Goal: Task Accomplishment & Management: Manage account settings

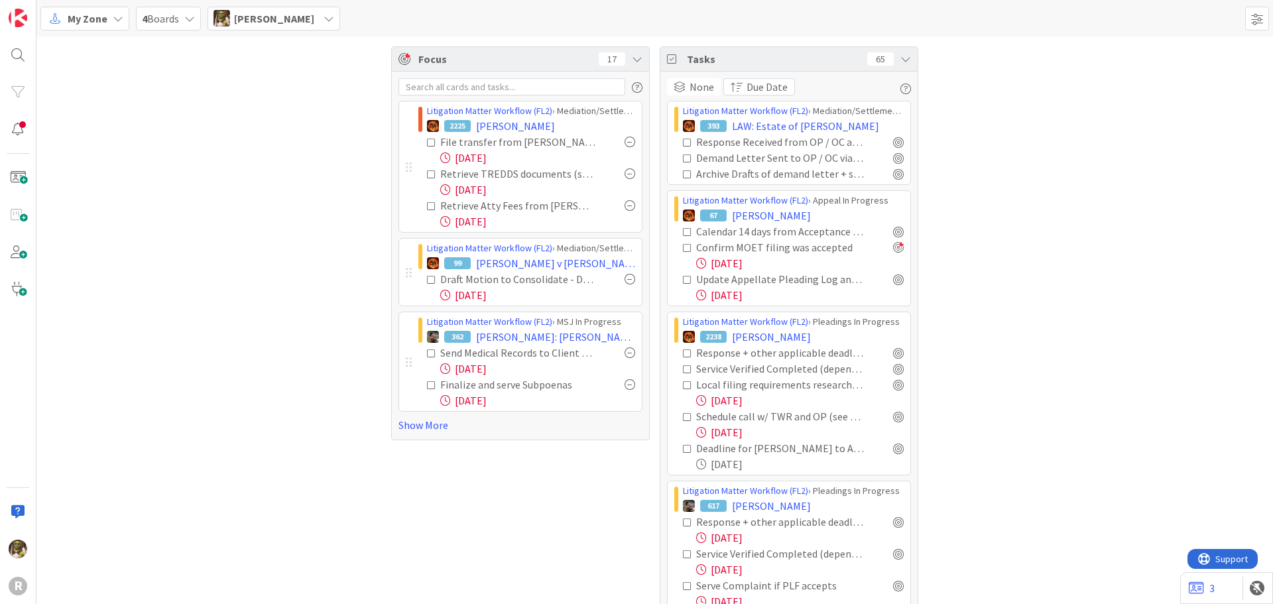
click at [627, 173] on div at bounding box center [630, 173] width 11 height 11
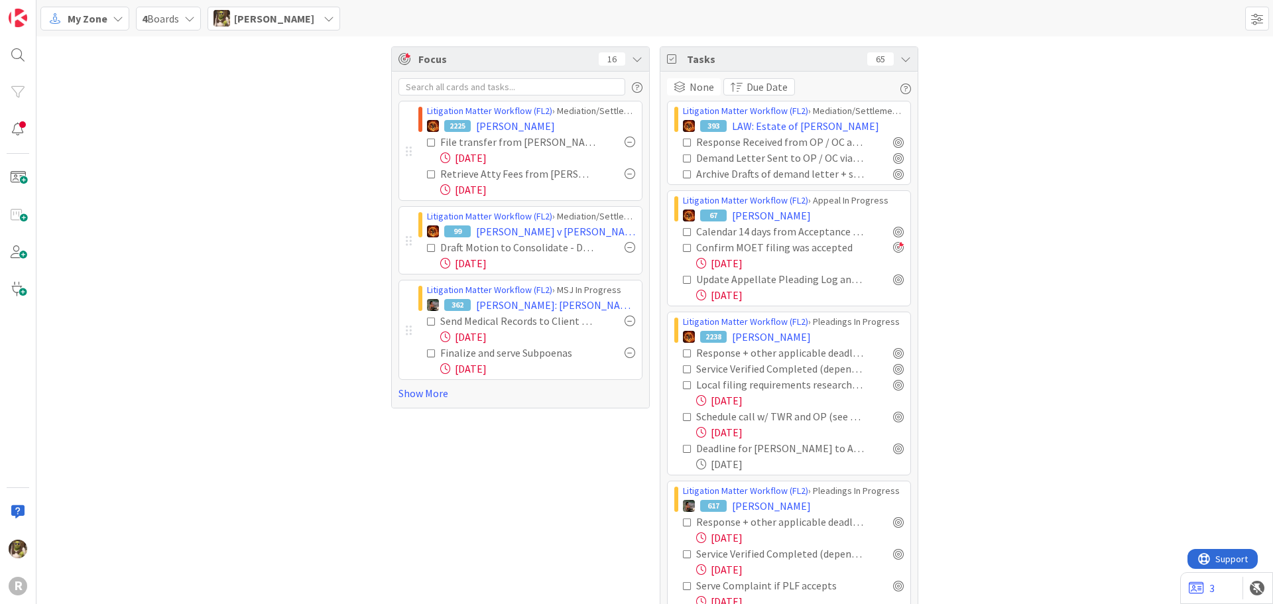
click at [430, 173] on icon at bounding box center [431, 174] width 9 height 9
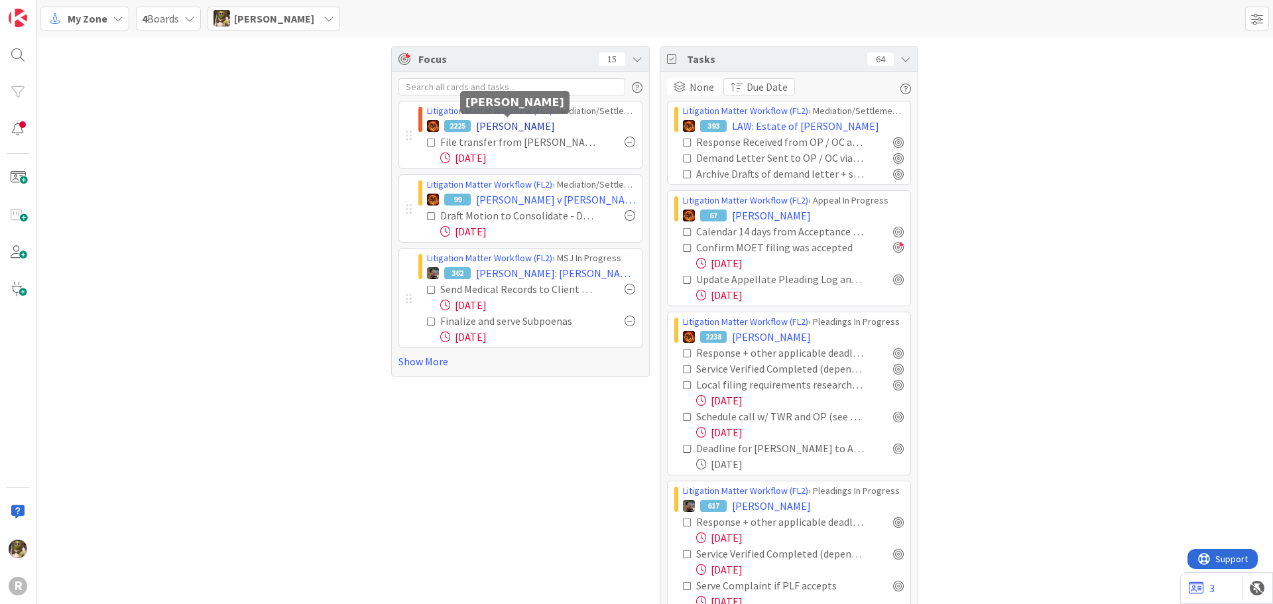
click at [521, 127] on span "[PERSON_NAME]" at bounding box center [515, 126] width 79 height 16
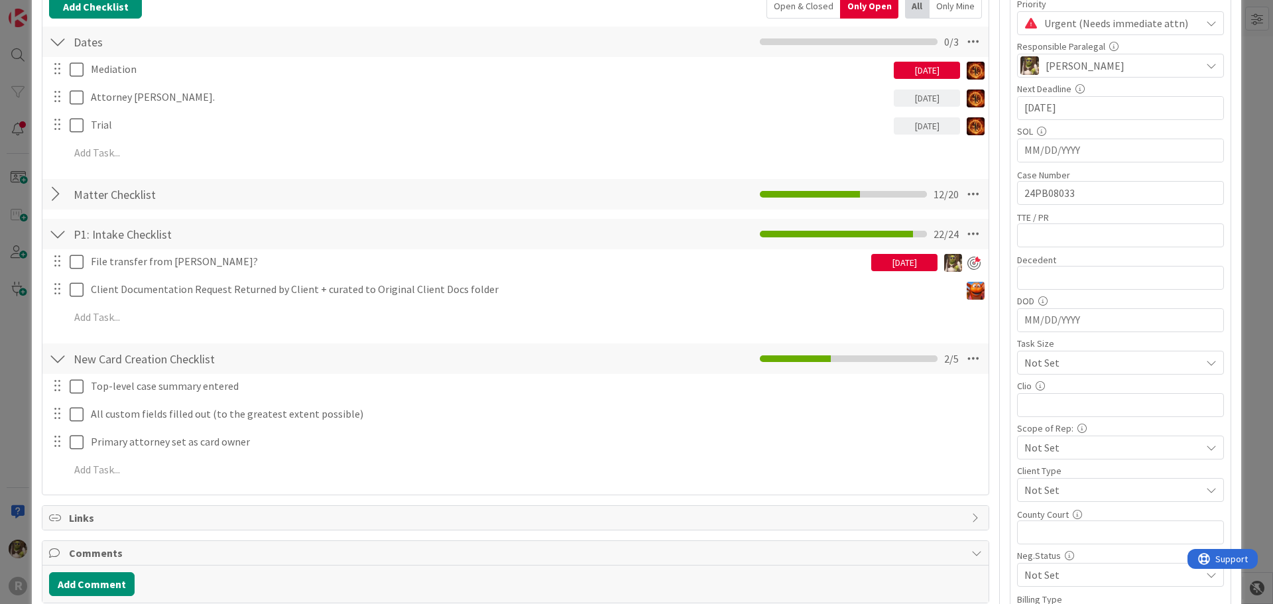
scroll to position [199, 0]
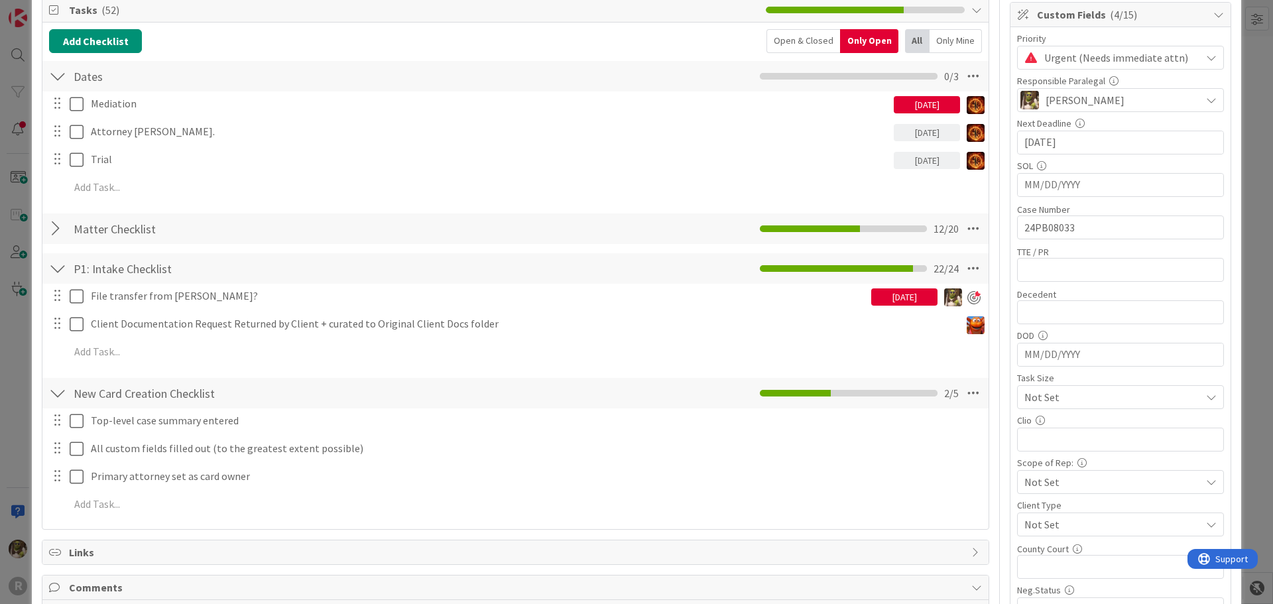
click at [56, 230] on div at bounding box center [57, 229] width 17 height 24
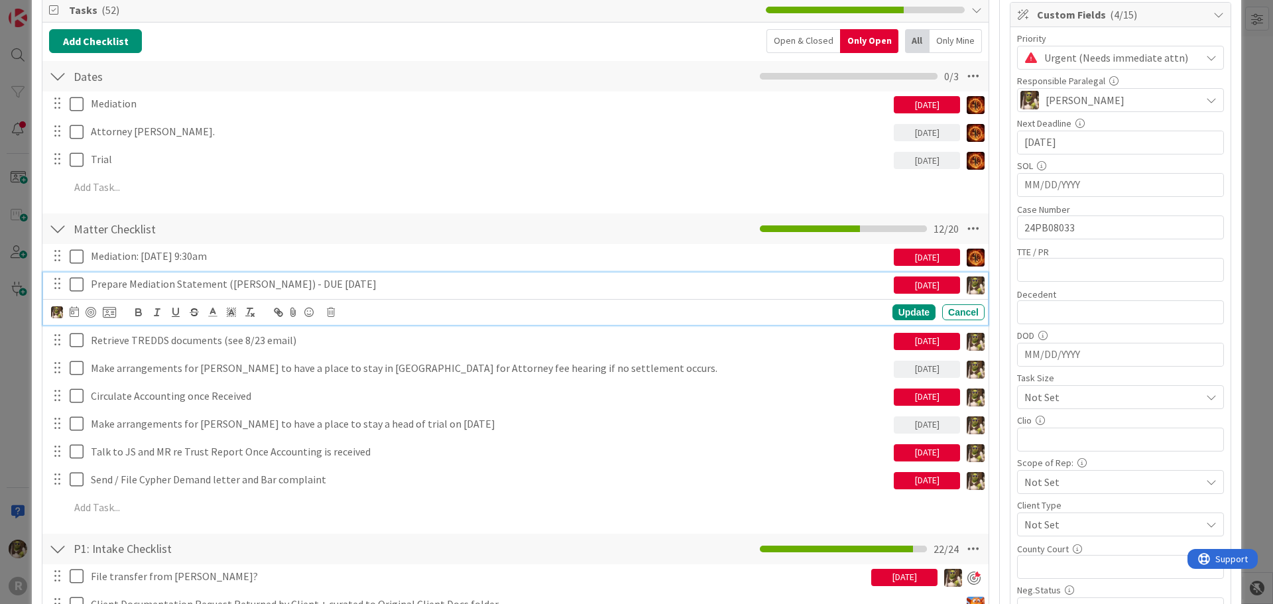
click at [77, 280] on icon at bounding box center [77, 285] width 14 height 16
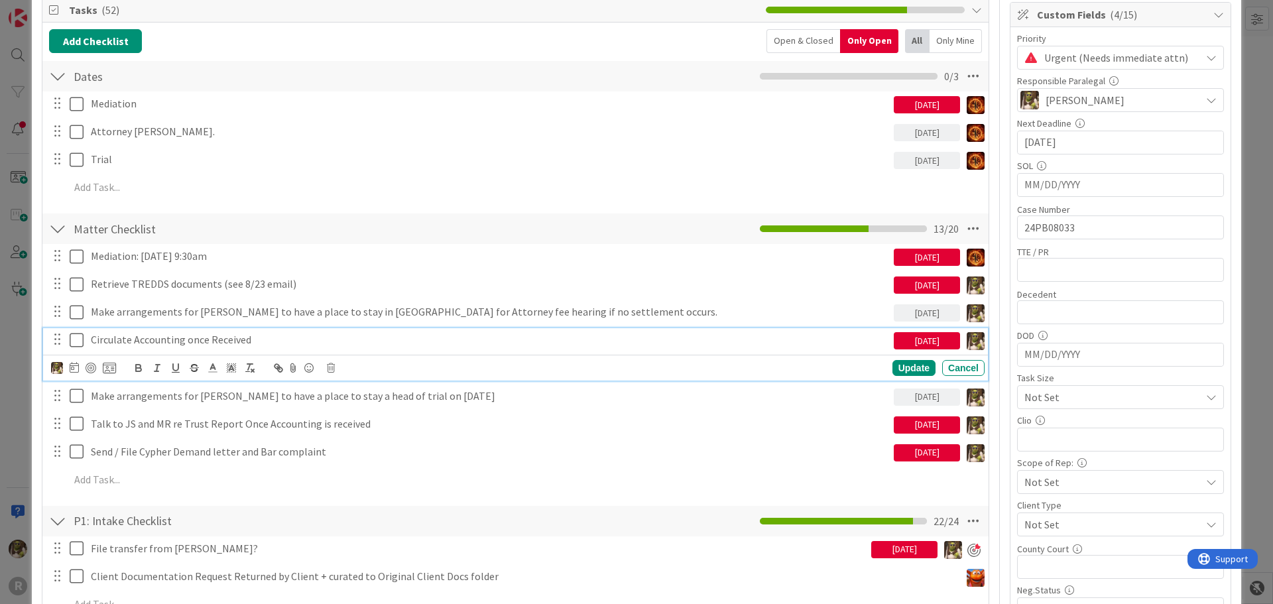
click at [304, 340] on p "Circulate Accounting once Received" at bounding box center [490, 339] width 798 height 15
click at [79, 367] on div at bounding box center [83, 368] width 65 height 16
click at [68, 368] on div at bounding box center [83, 368] width 65 height 16
click at [328, 367] on icon at bounding box center [331, 367] width 8 height 9
click at [350, 420] on div "Delete" at bounding box center [364, 425] width 49 height 24
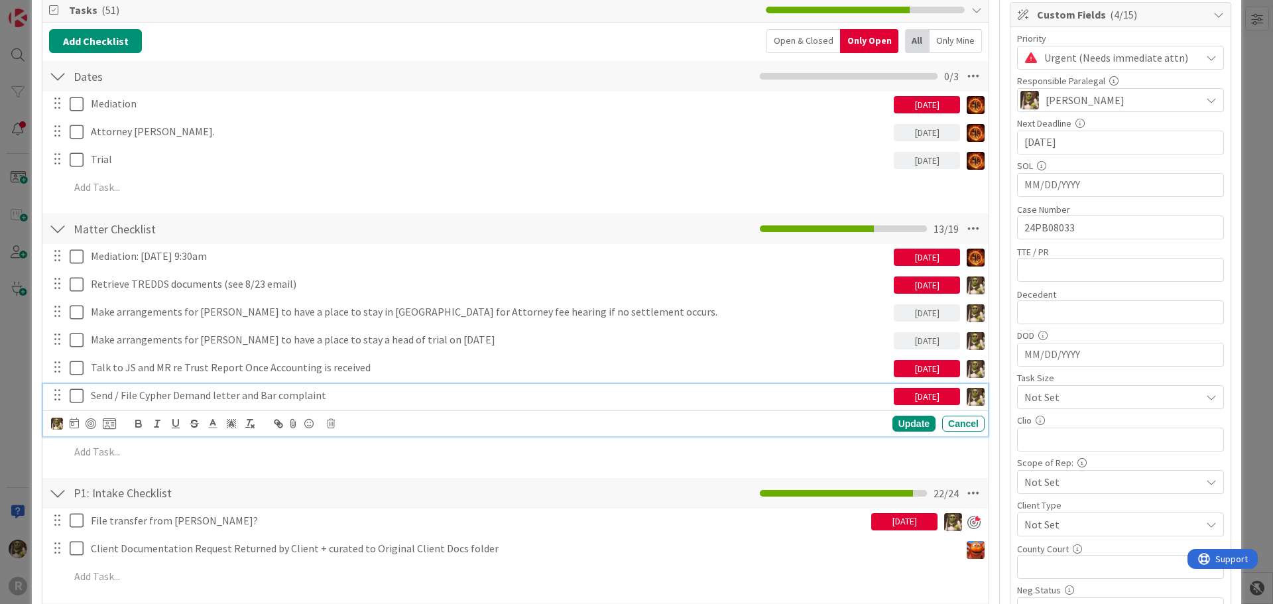
click at [327, 397] on p "Send / File Cypher Demand letter and Bar complaint" at bounding box center [490, 395] width 798 height 15
click at [333, 422] on icon at bounding box center [331, 423] width 8 height 9
click at [350, 478] on div "Delete" at bounding box center [364, 480] width 49 height 24
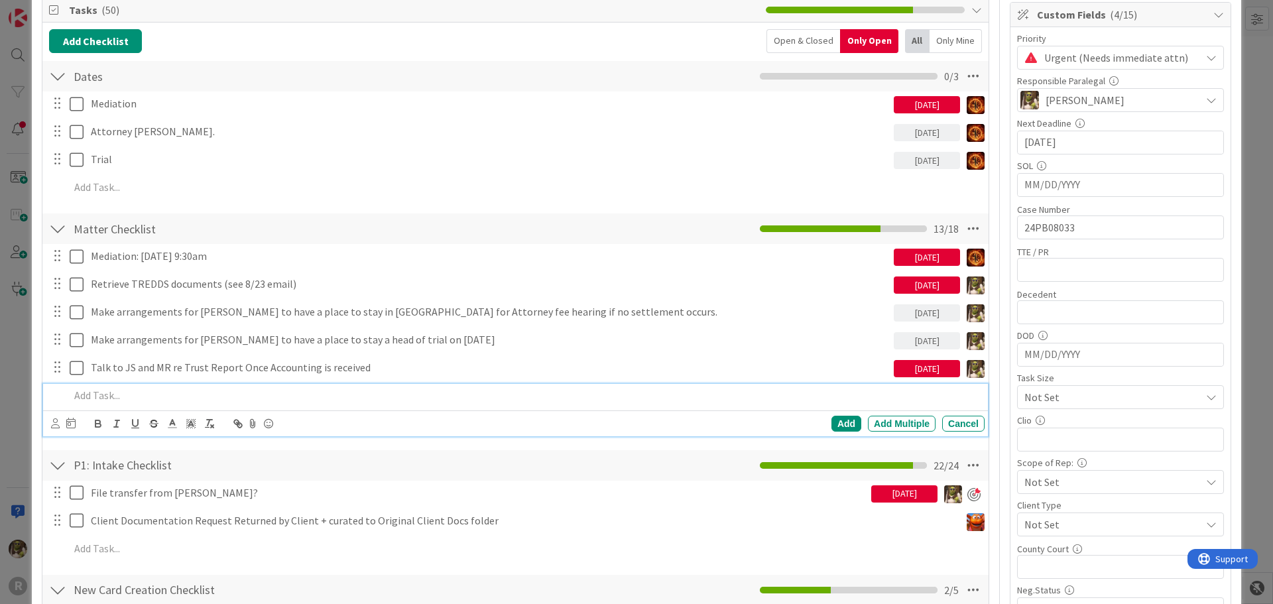
click at [159, 404] on div at bounding box center [524, 395] width 921 height 23
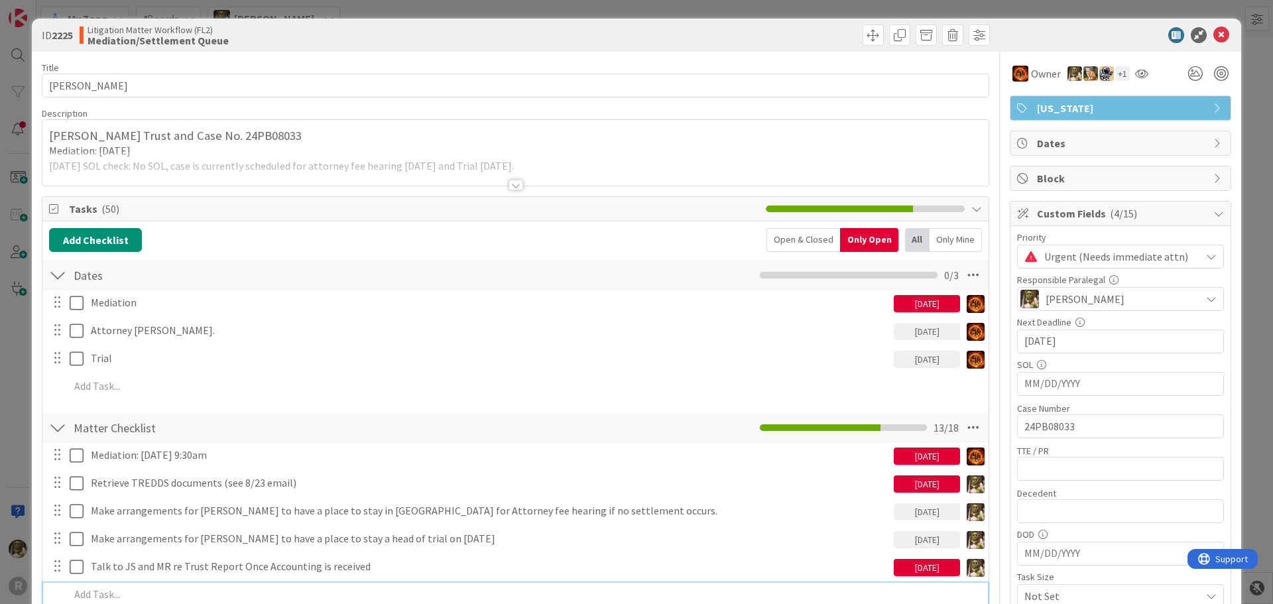
click at [510, 186] on div at bounding box center [516, 185] width 15 height 11
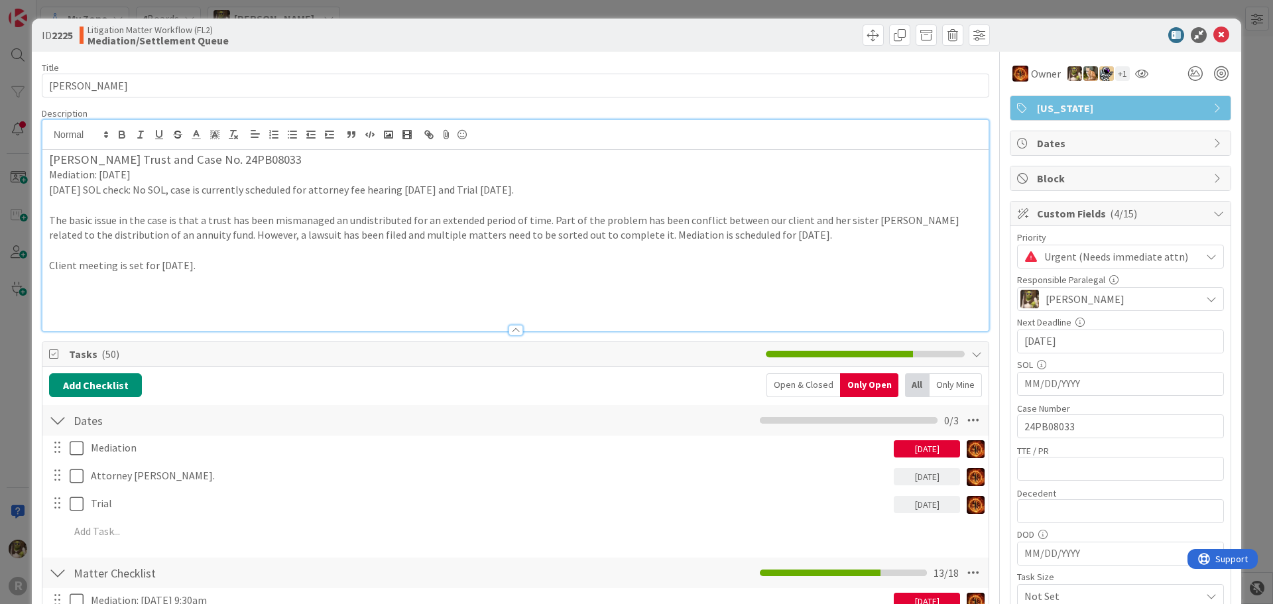
click at [275, 269] on p "Client meeting is set for August 22, 2025." at bounding box center [515, 265] width 933 height 15
click at [269, 276] on div "Carol L. Crockett Trust and Case No. 24PB08033 Mediation: September 2, 2025 202…" at bounding box center [515, 240] width 946 height 181
click at [198, 297] on p at bounding box center [515, 295] width 933 height 15
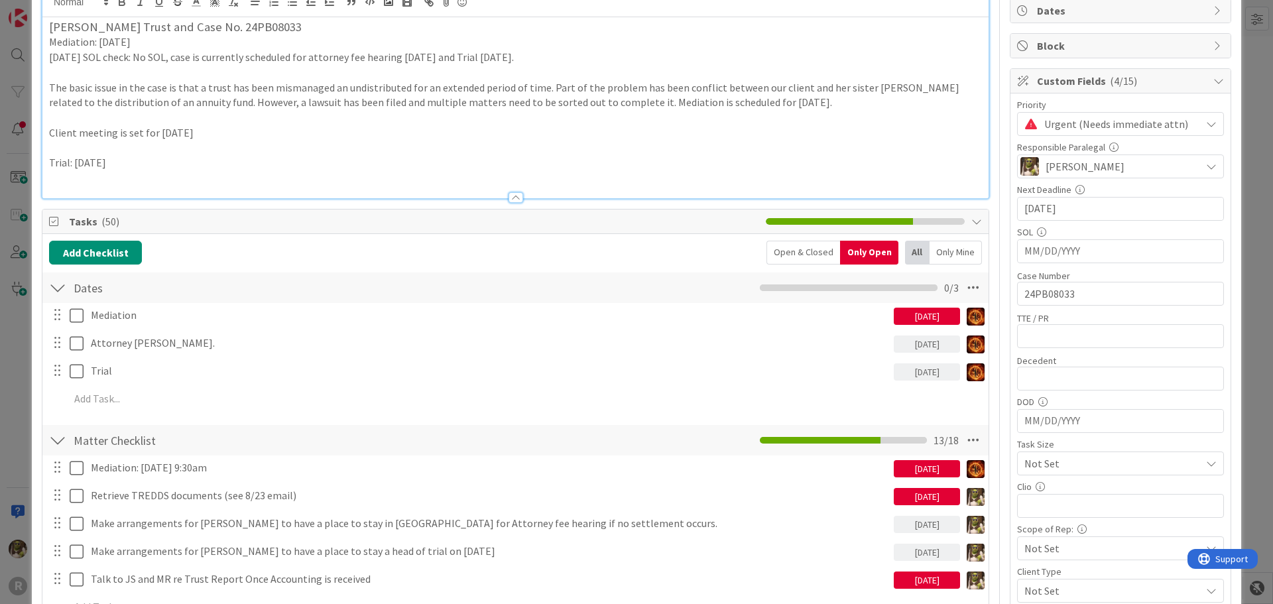
scroll to position [332, 0]
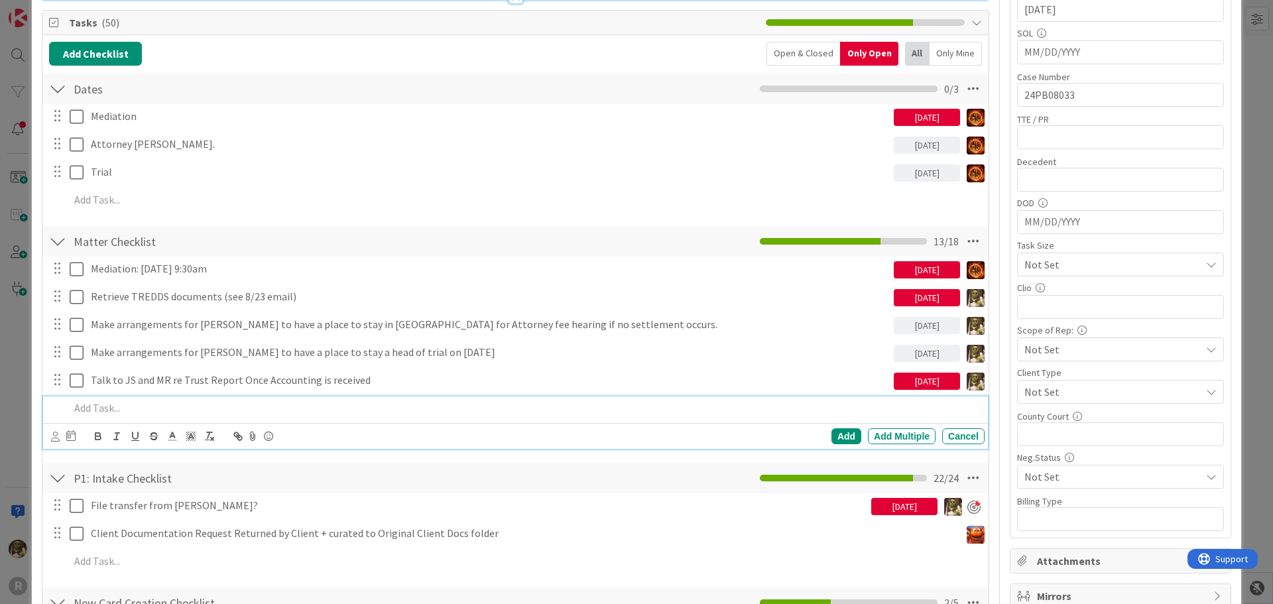
click at [199, 405] on p at bounding box center [525, 408] width 910 height 15
click at [67, 436] on icon at bounding box center [70, 435] width 9 height 11
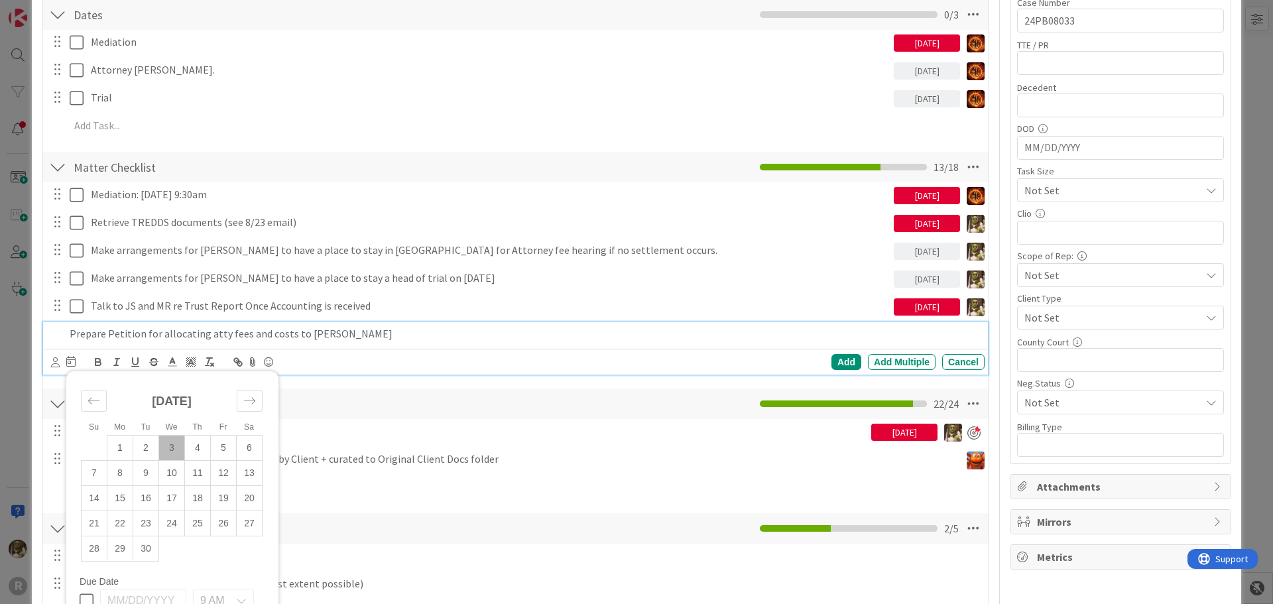
scroll to position [464, 0]
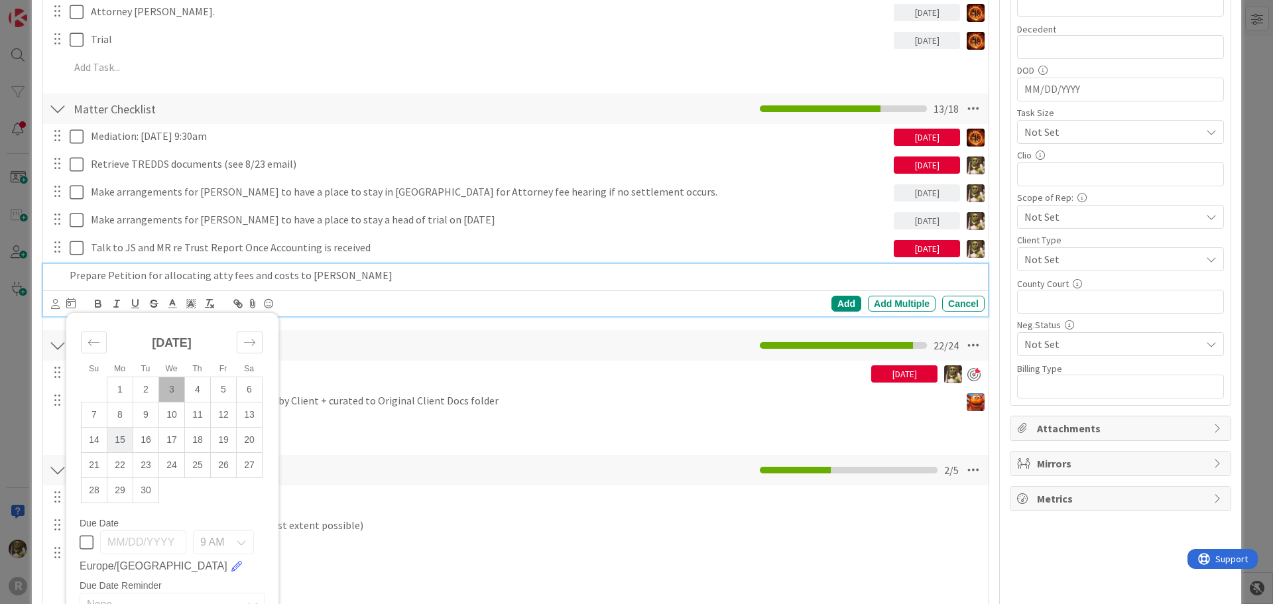
click at [121, 443] on td "15" at bounding box center [120, 440] width 26 height 25
click at [56, 306] on icon at bounding box center [55, 304] width 9 height 10
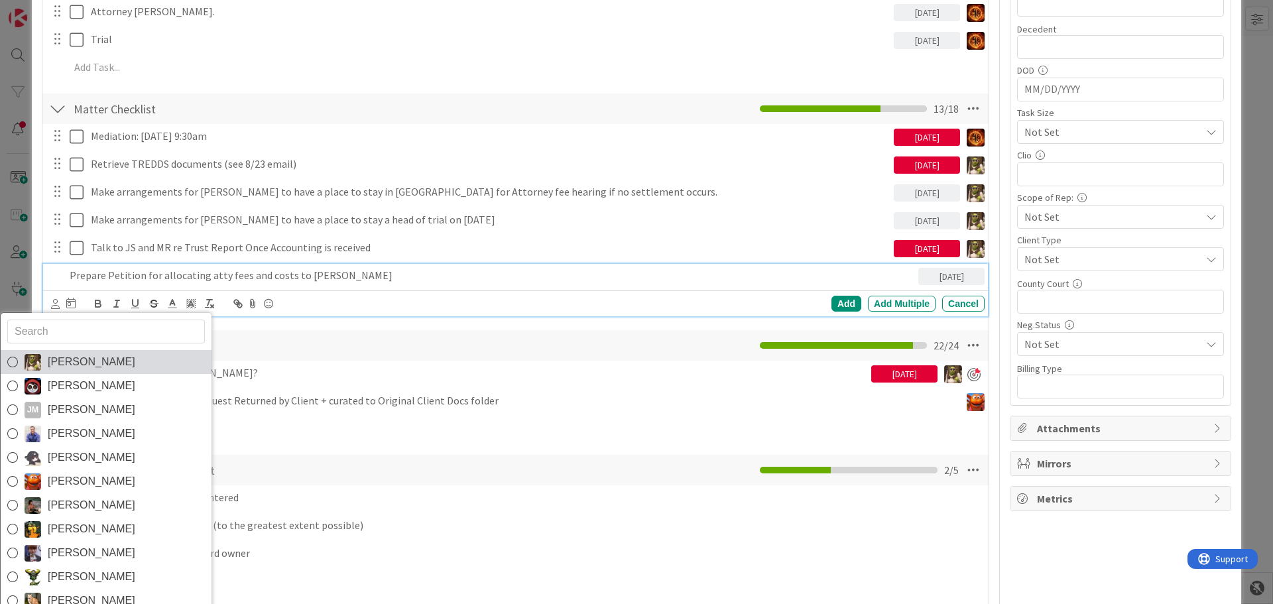
click at [81, 361] on span "[PERSON_NAME]" at bounding box center [92, 362] width 88 height 20
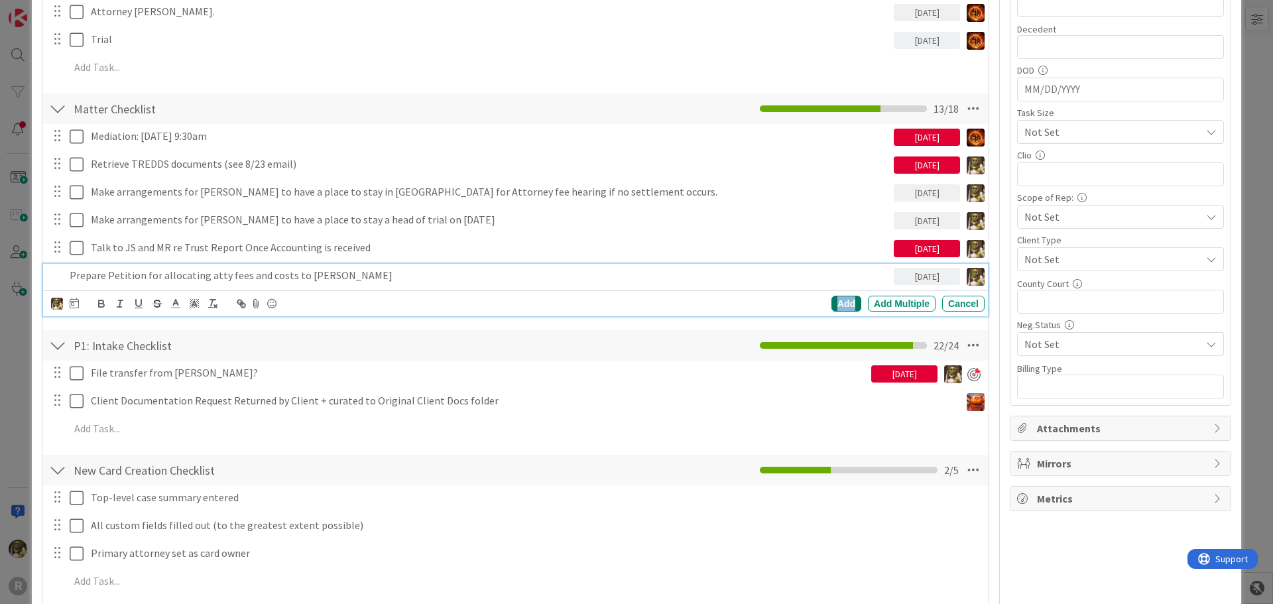
click at [840, 306] on div "Add" at bounding box center [847, 304] width 30 height 16
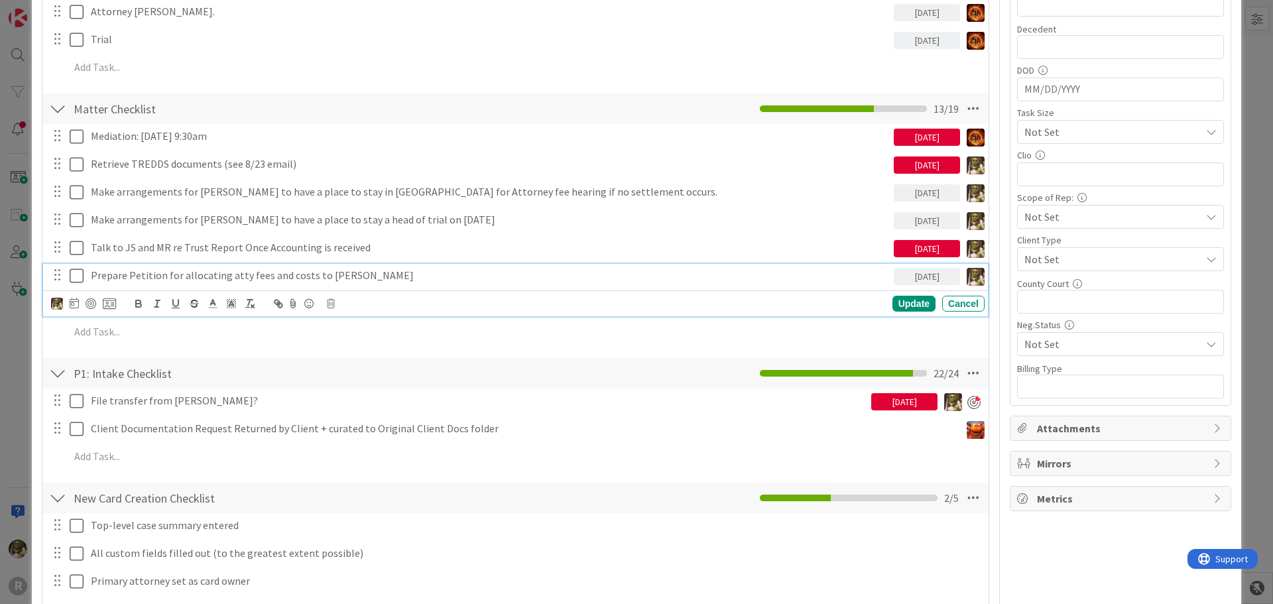
click at [287, 275] on p "Prepare Petition for allocating atty fees and costs to Donna" at bounding box center [490, 275] width 798 height 15
click at [91, 302] on div at bounding box center [91, 303] width 11 height 11
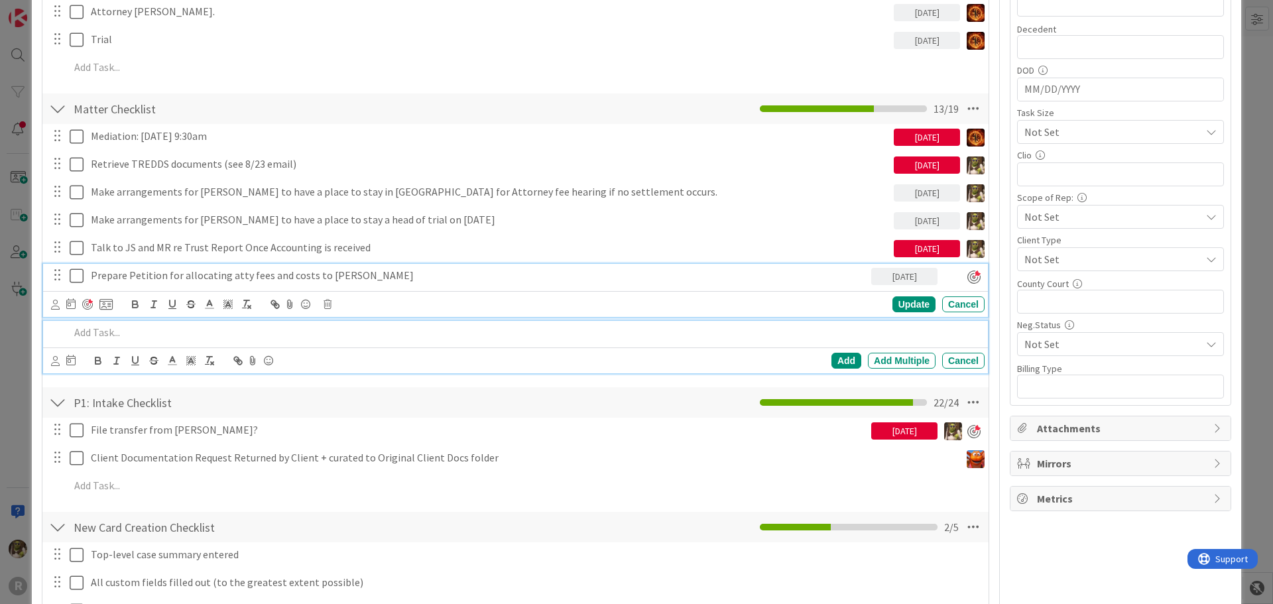
click at [102, 339] on p at bounding box center [525, 332] width 910 height 15
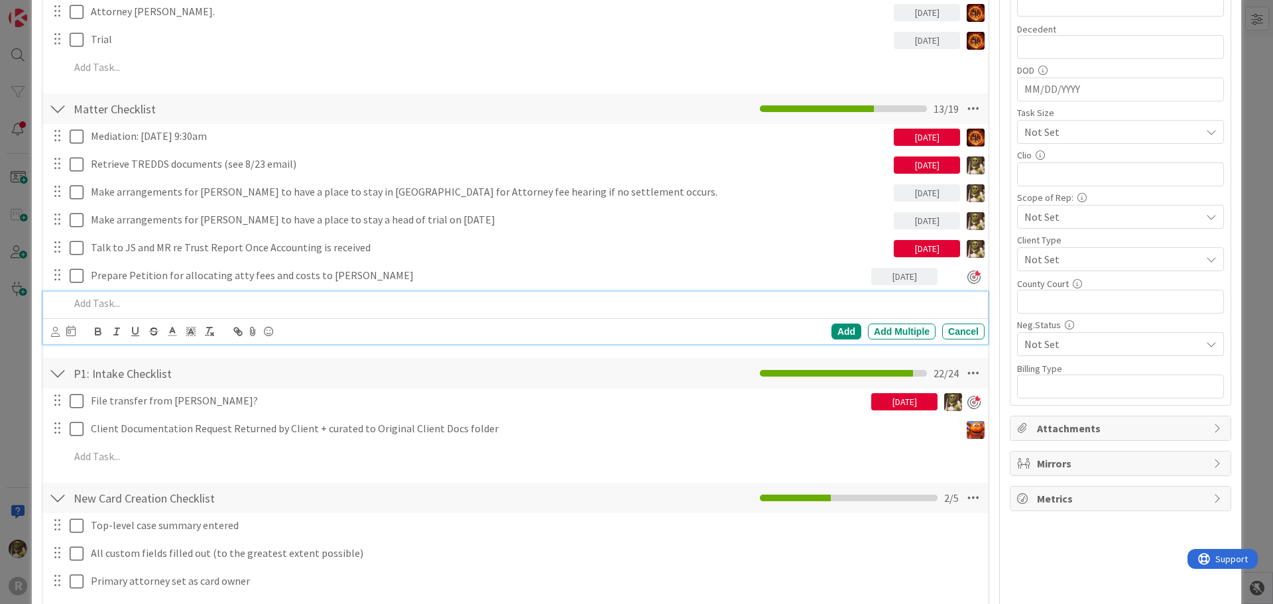
scroll to position [435, 0]
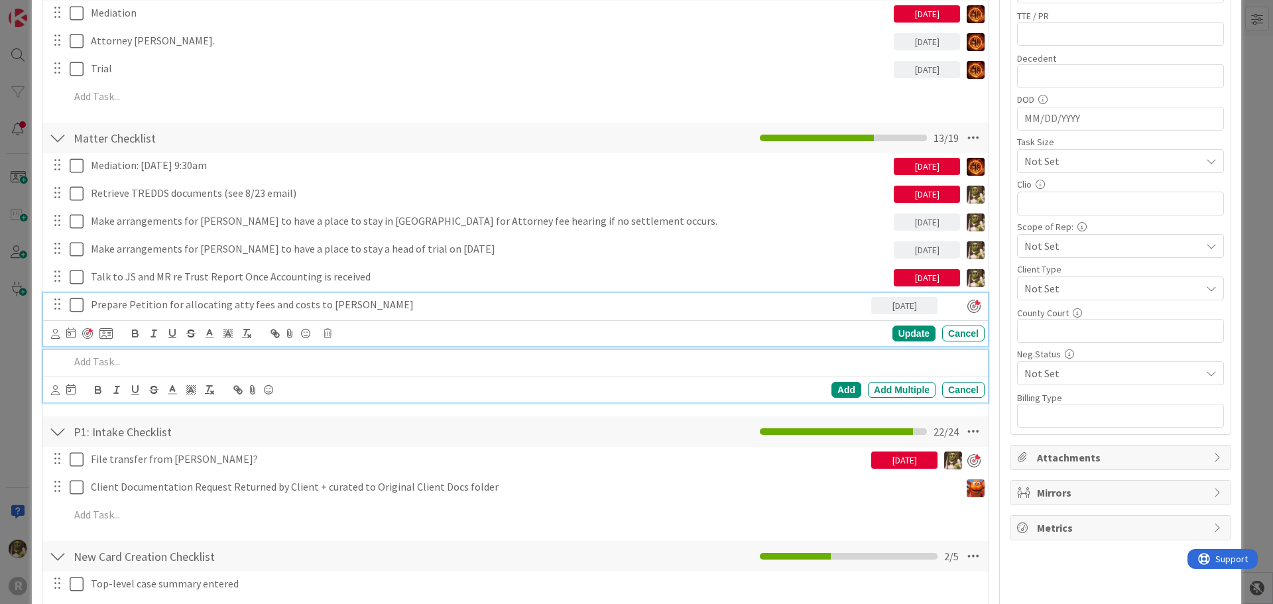
click at [379, 302] on div "Prepare Petition for allocating atty fees and costs to Donna 09/15/2025 Update …" at bounding box center [515, 319] width 945 height 53
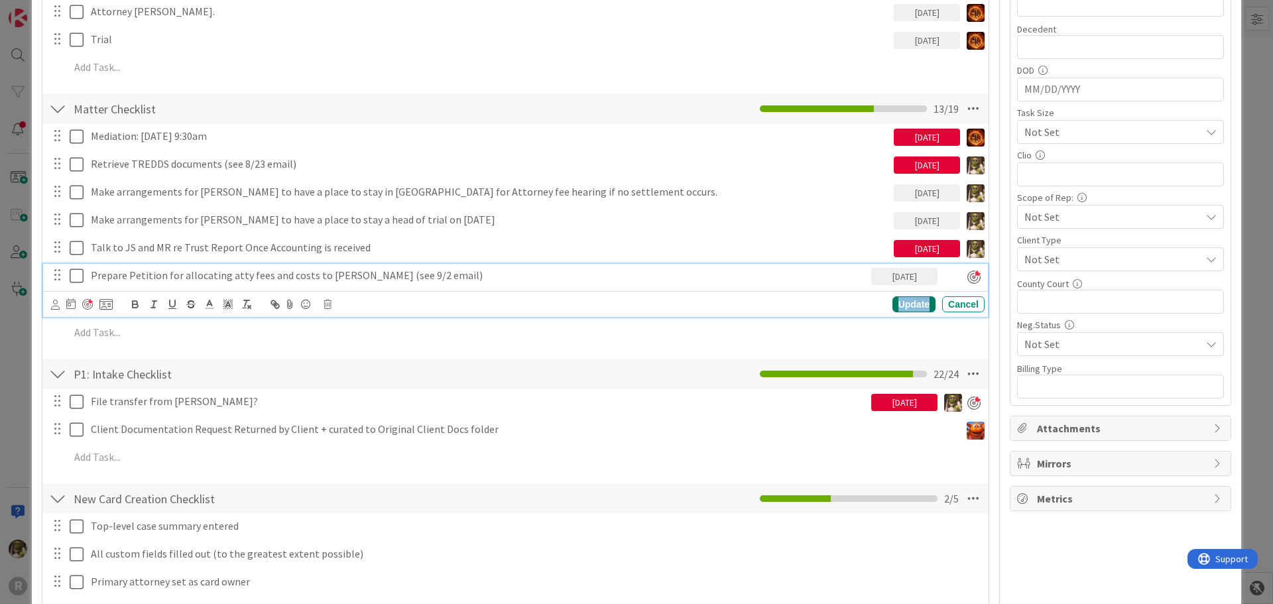
click at [919, 300] on div "Update" at bounding box center [914, 304] width 43 height 16
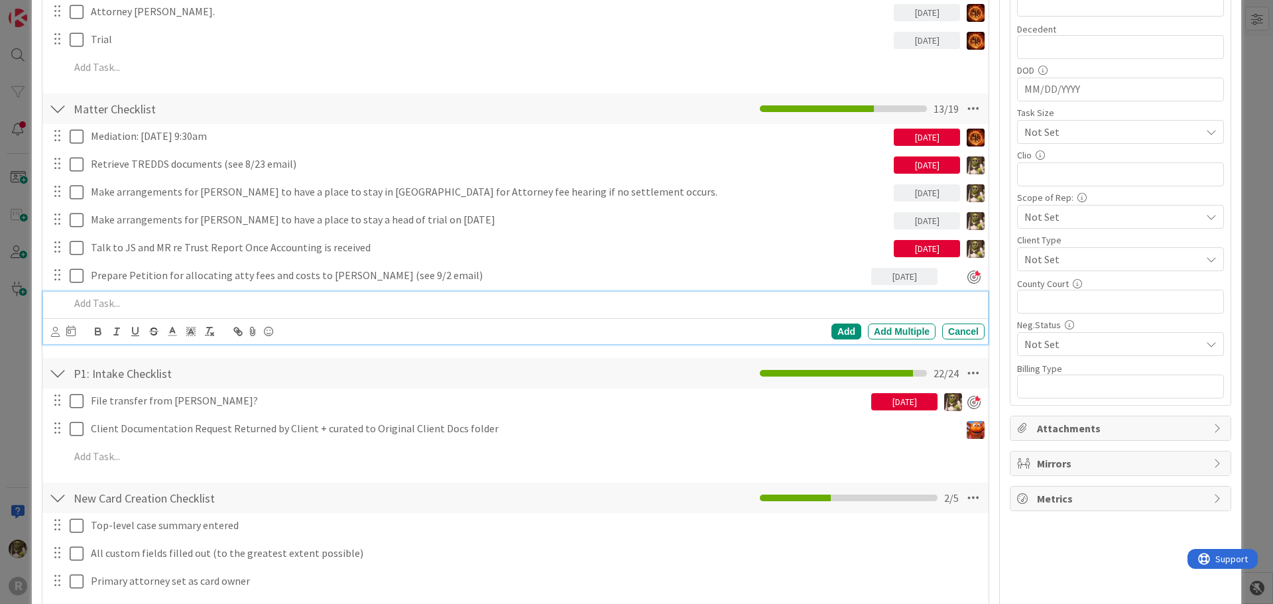
click at [139, 303] on p at bounding box center [525, 303] width 910 height 15
click at [832, 327] on div "Add" at bounding box center [847, 332] width 30 height 16
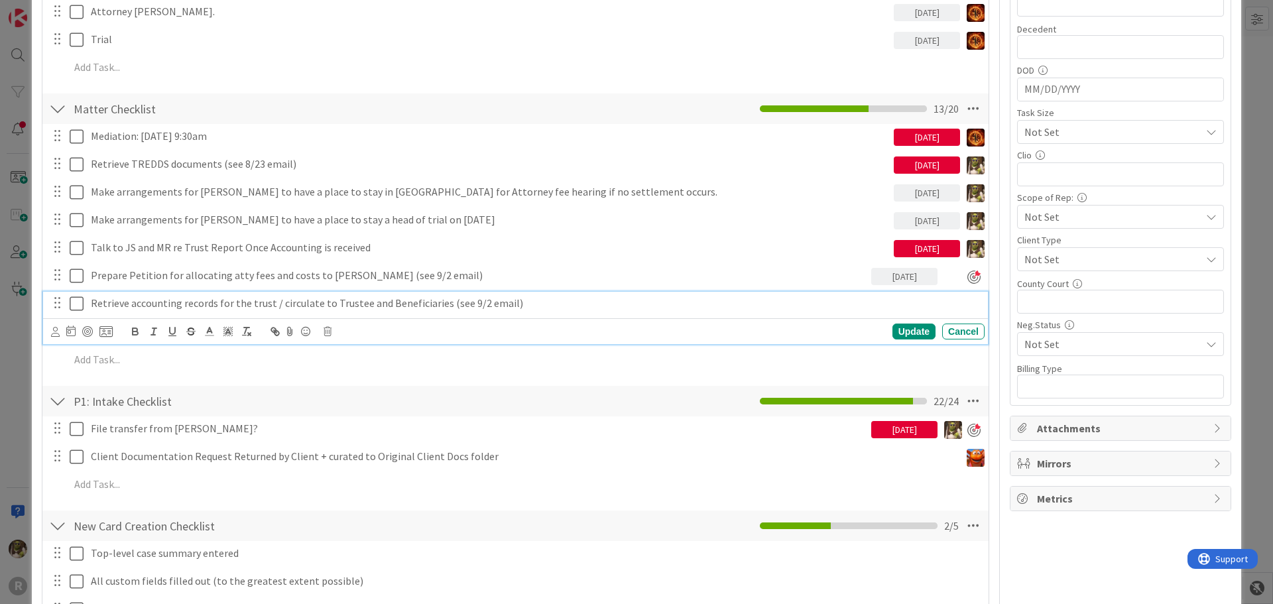
click at [126, 304] on p "Retrieve accounting records for the trust / circulate to Trustee and Beneficiar…" at bounding box center [535, 303] width 889 height 15
click at [56, 332] on icon at bounding box center [55, 332] width 9 height 10
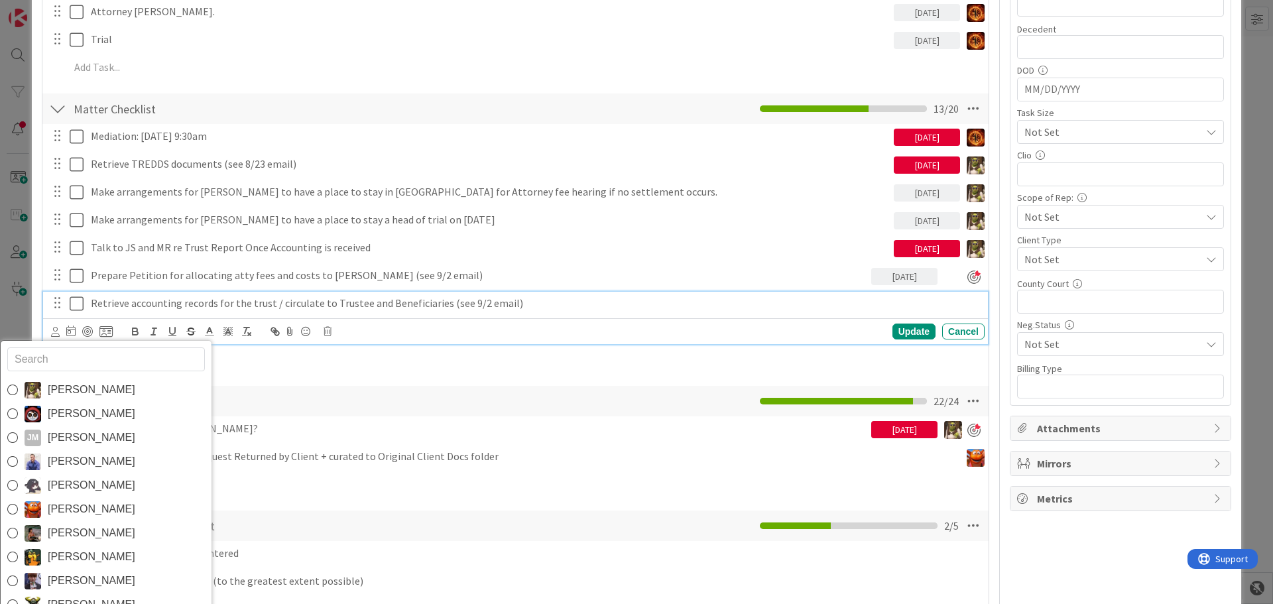
click at [73, 385] on span "[PERSON_NAME]" at bounding box center [92, 390] width 88 height 20
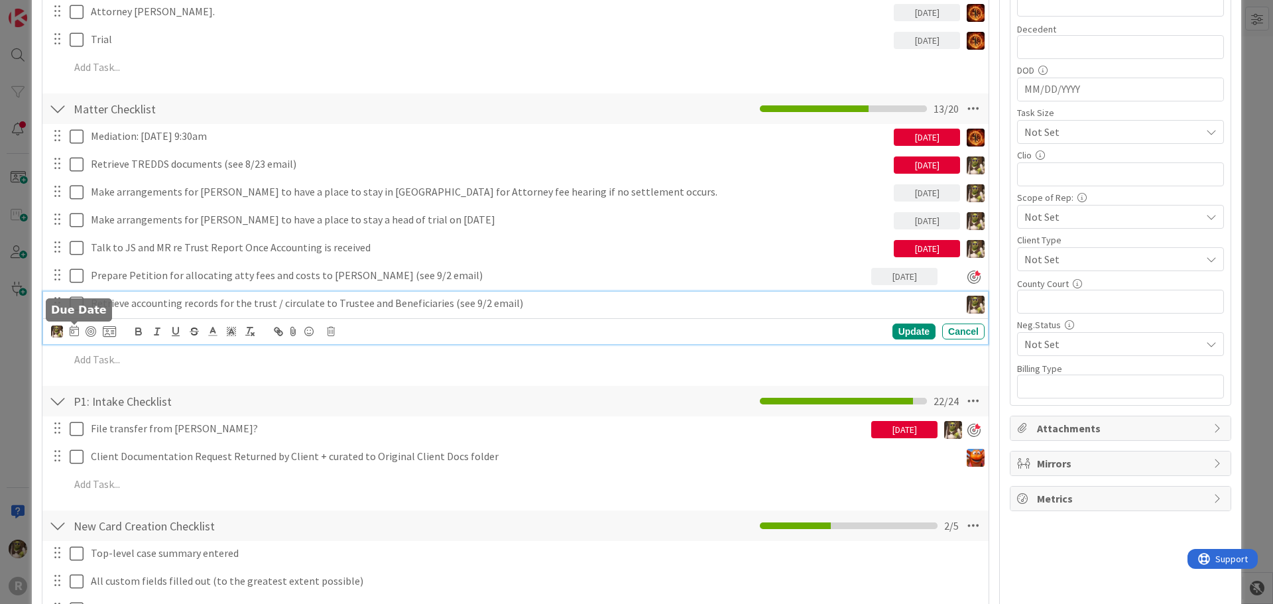
click at [77, 330] on icon at bounding box center [74, 331] width 9 height 11
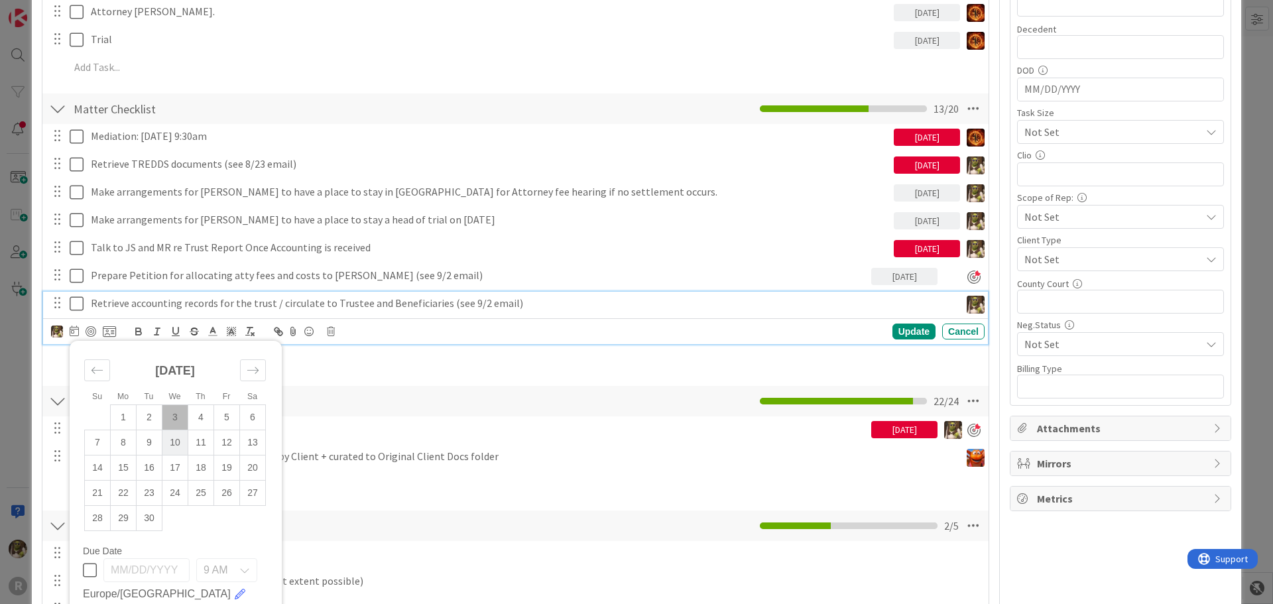
click at [181, 446] on td "10" at bounding box center [175, 442] width 26 height 25
click at [907, 334] on div "Update" at bounding box center [914, 332] width 43 height 16
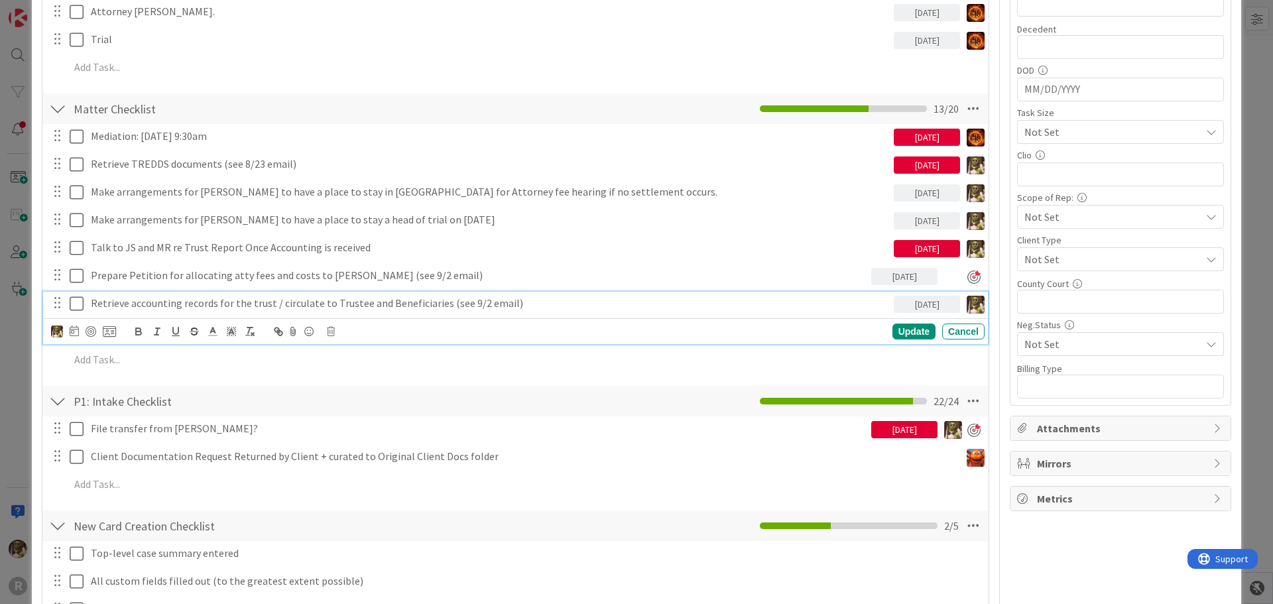
click at [208, 307] on p "Retrieve accounting records for the trust / circulate to Trustee and Beneficiar…" at bounding box center [490, 303] width 798 height 15
click at [92, 333] on div at bounding box center [91, 331] width 11 height 11
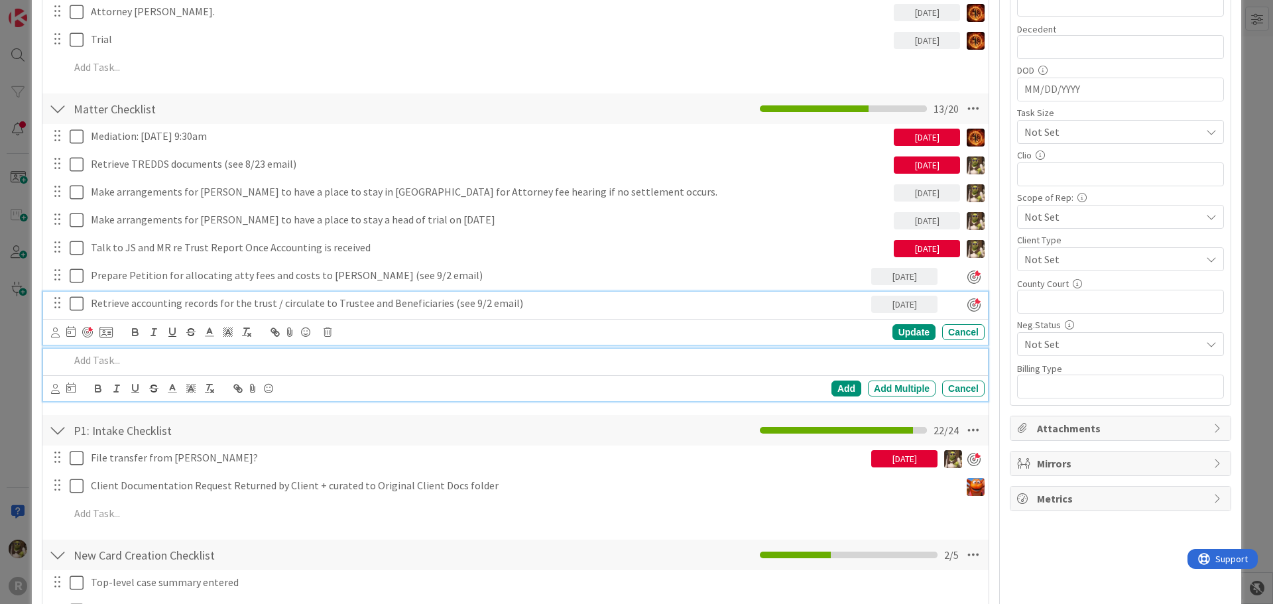
click at [127, 356] on p at bounding box center [525, 360] width 910 height 15
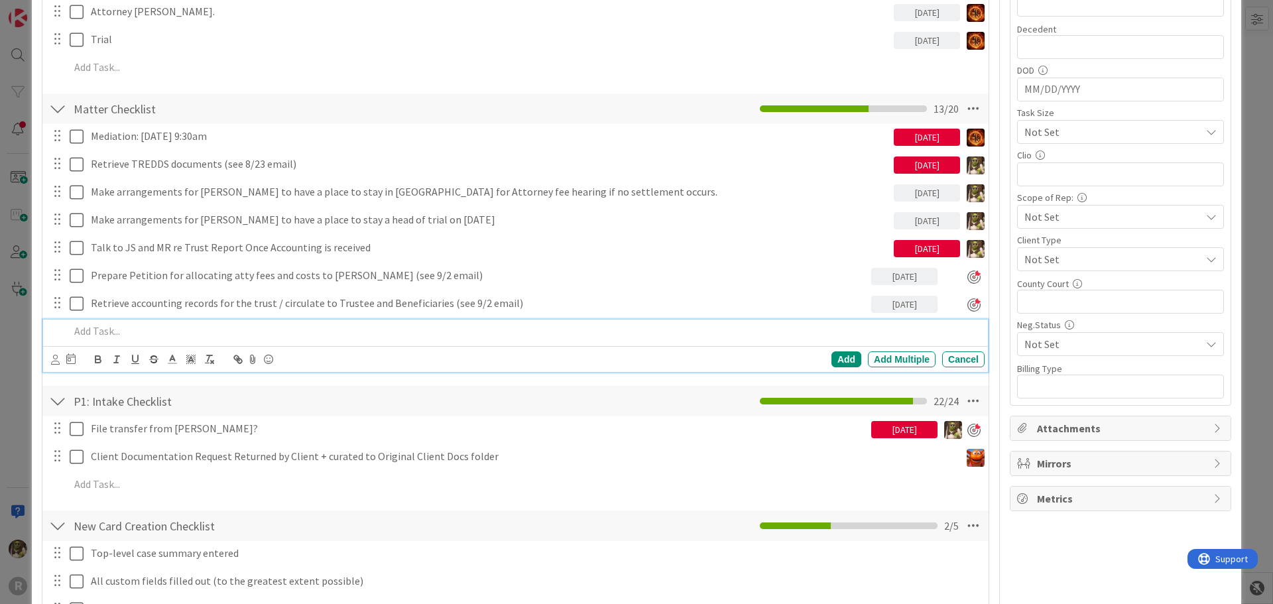
scroll to position [435, 0]
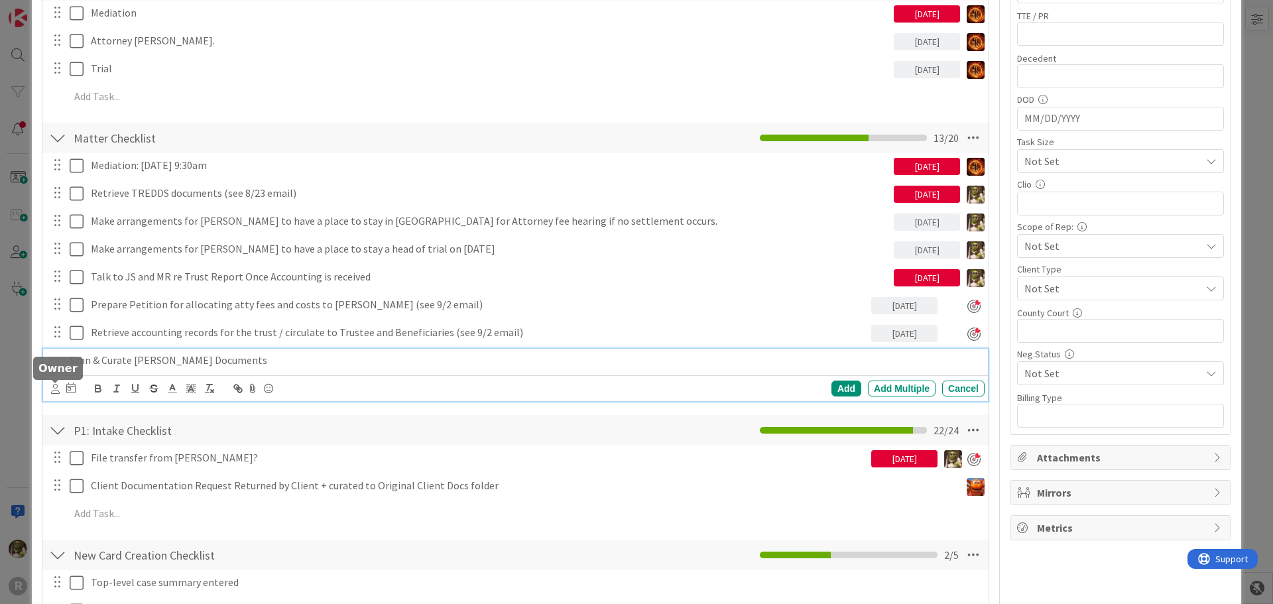
click at [52, 387] on icon at bounding box center [55, 389] width 9 height 10
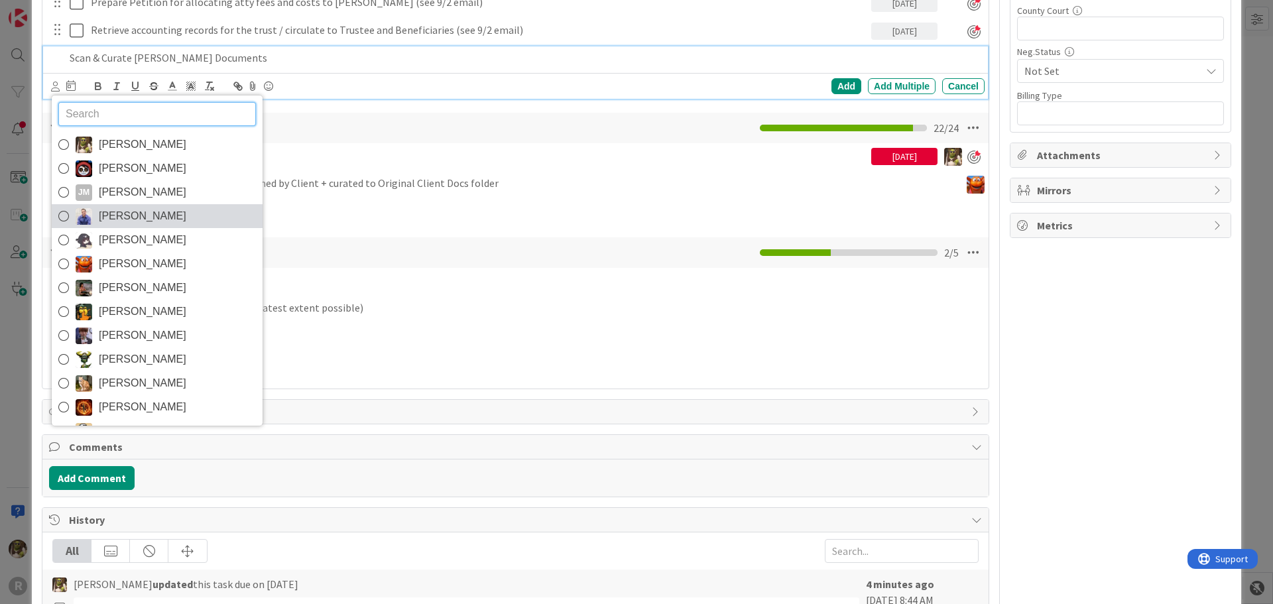
scroll to position [732, 0]
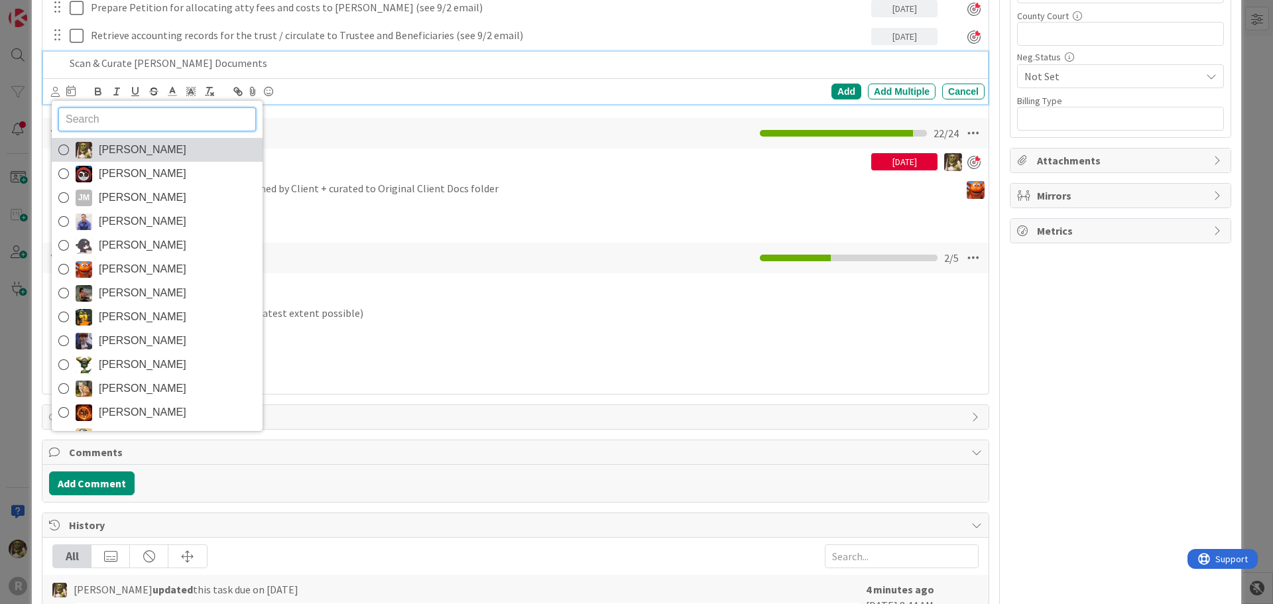
click at [104, 153] on span "[PERSON_NAME]" at bounding box center [143, 150] width 88 height 20
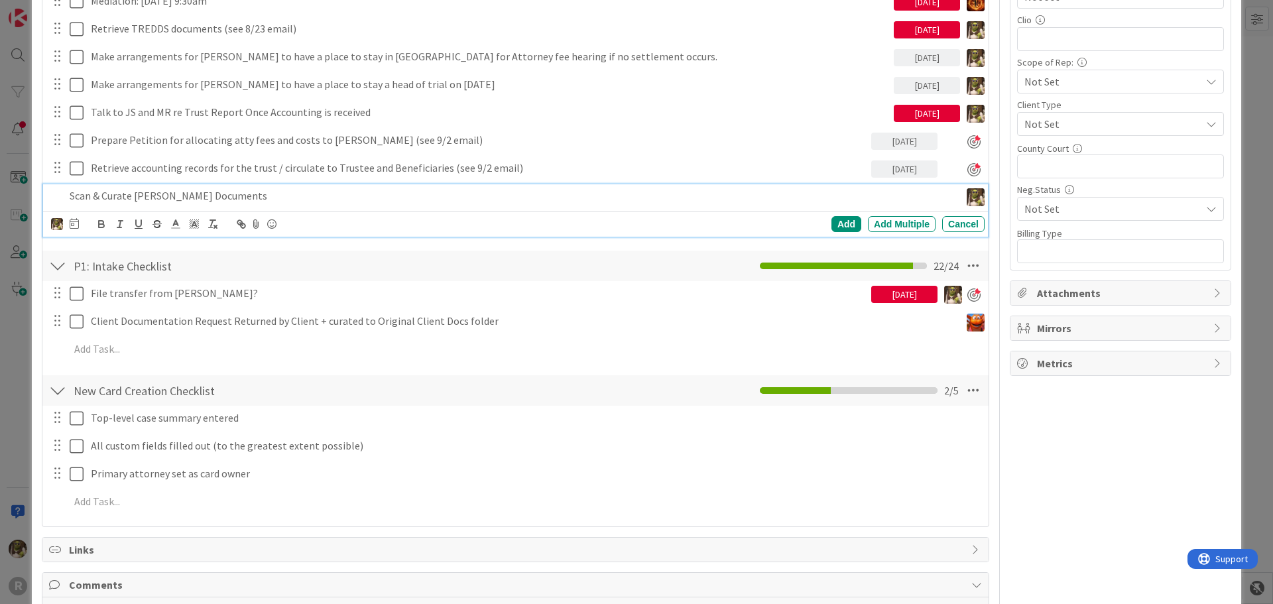
scroll to position [533, 0]
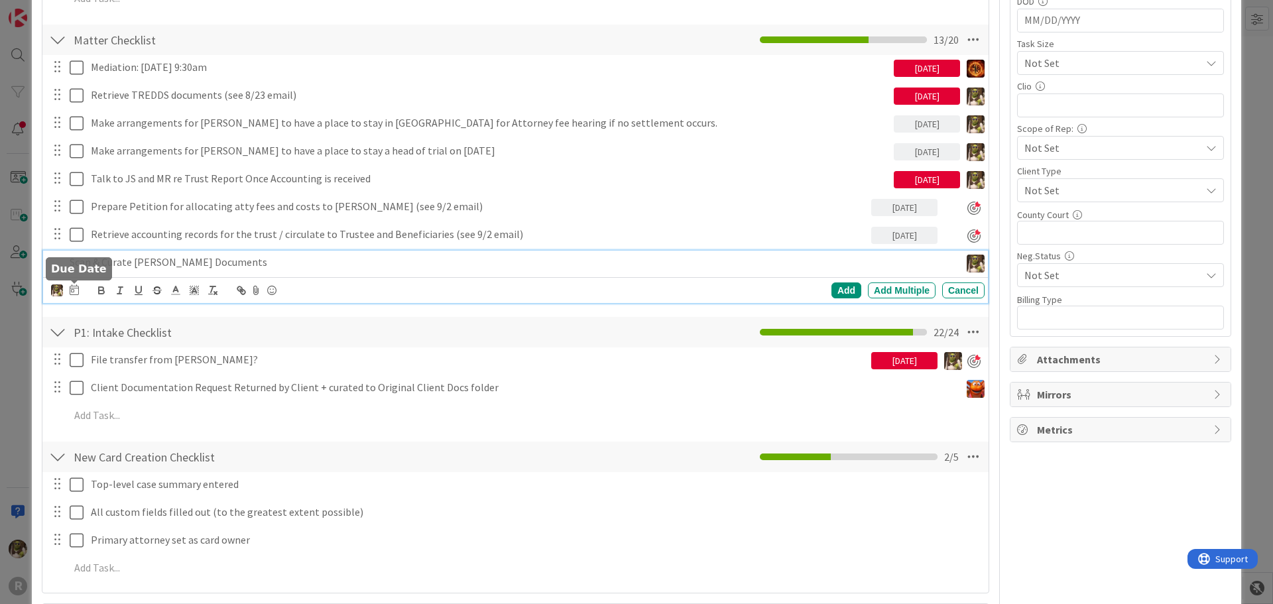
click at [74, 290] on icon at bounding box center [74, 290] width 9 height 11
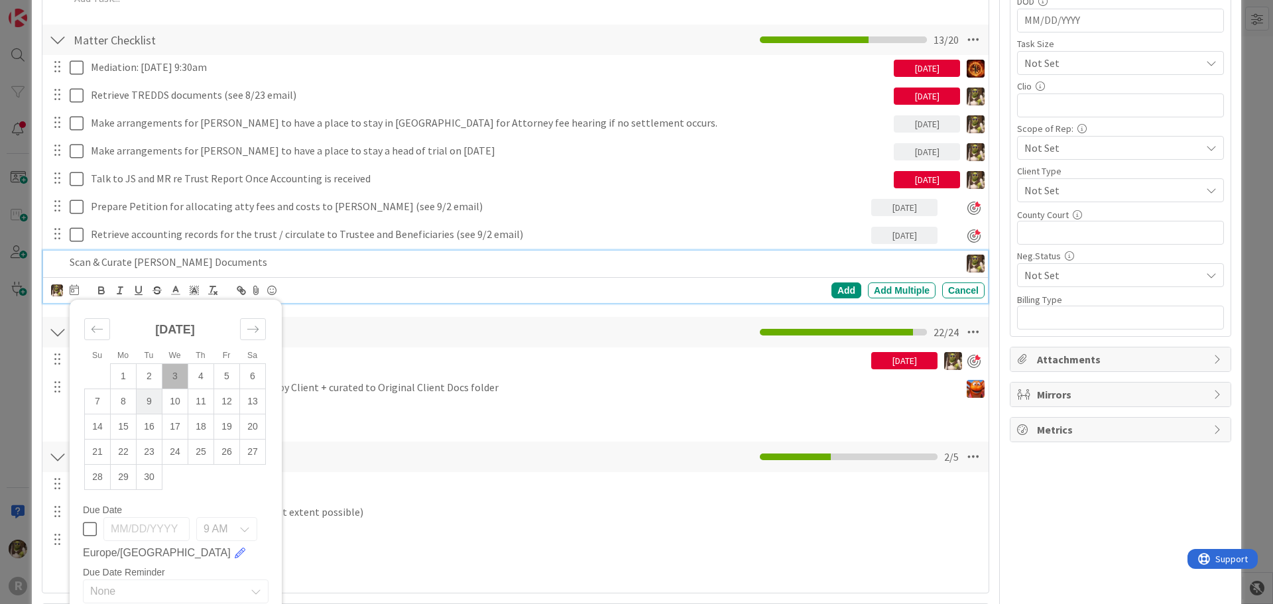
click at [157, 407] on td "9" at bounding box center [150, 401] width 26 height 25
click at [842, 290] on div "Add" at bounding box center [847, 291] width 30 height 16
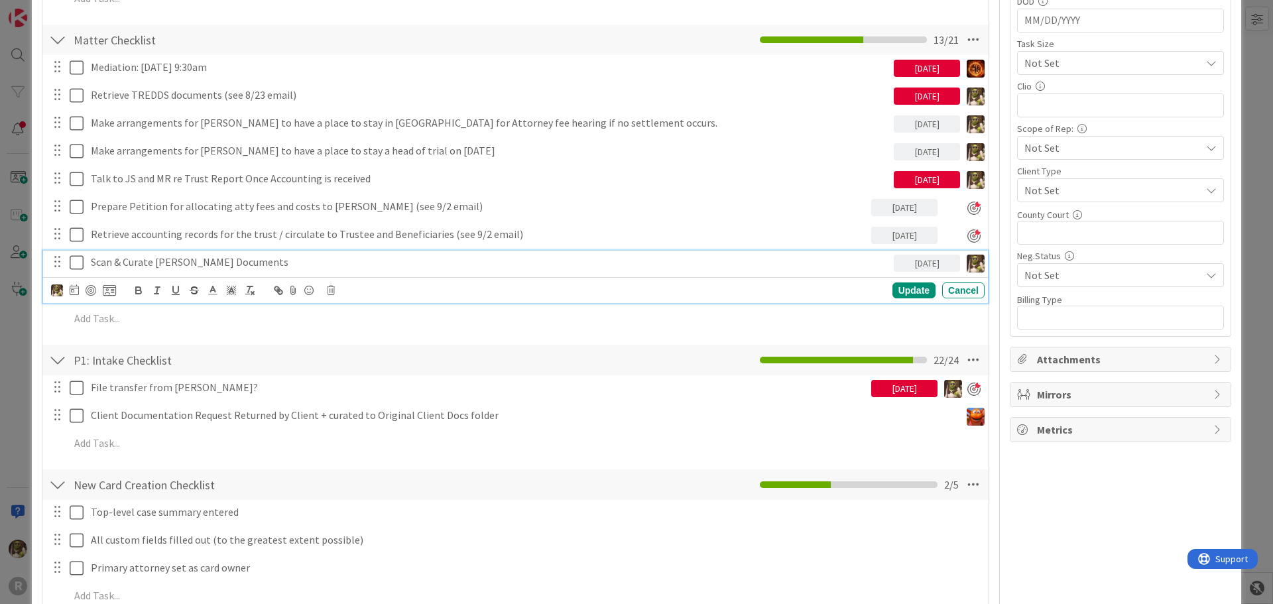
click at [209, 261] on p "Scan & Curate [PERSON_NAME] Documents" at bounding box center [490, 262] width 798 height 15
click at [92, 286] on div at bounding box center [91, 290] width 11 height 11
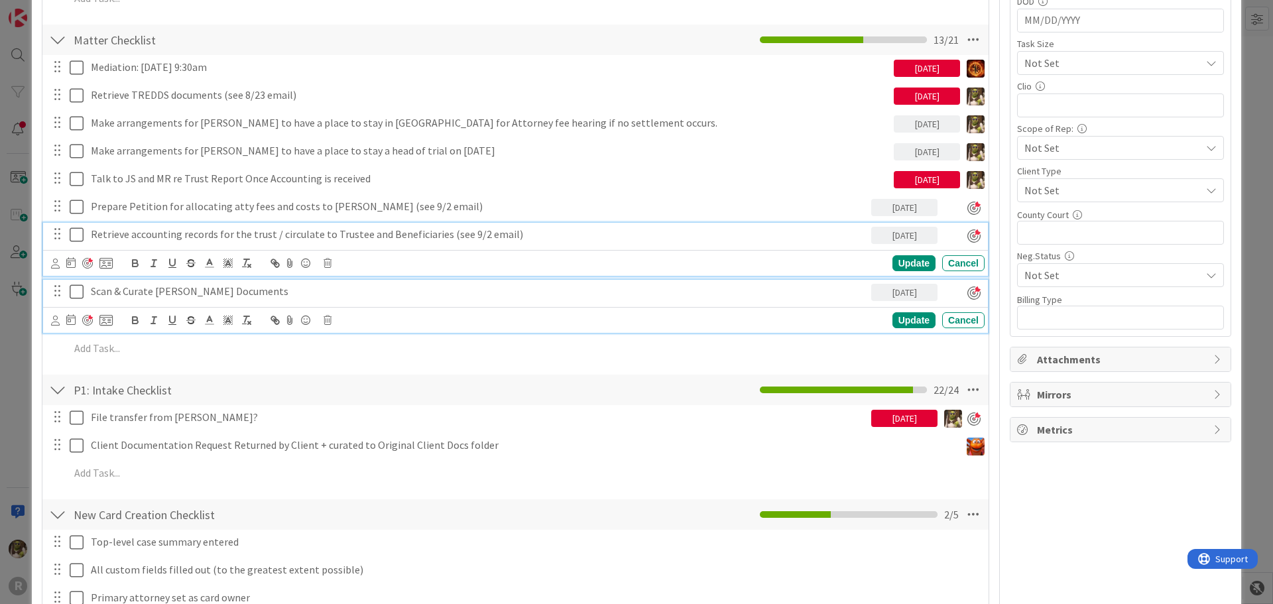
scroll to position [562, 0]
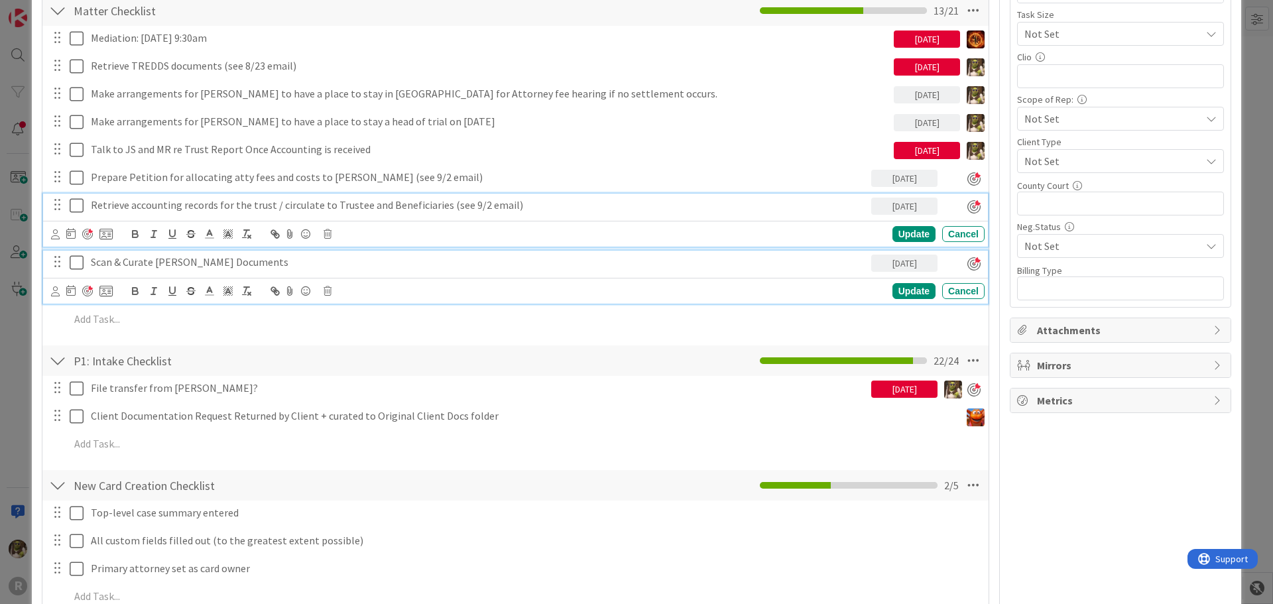
click at [217, 247] on div "Mediation: September 2 @ 9:30am 09/02/2025 Update Cancel Retrieve TREDDS docume…" at bounding box center [515, 181] width 933 height 310
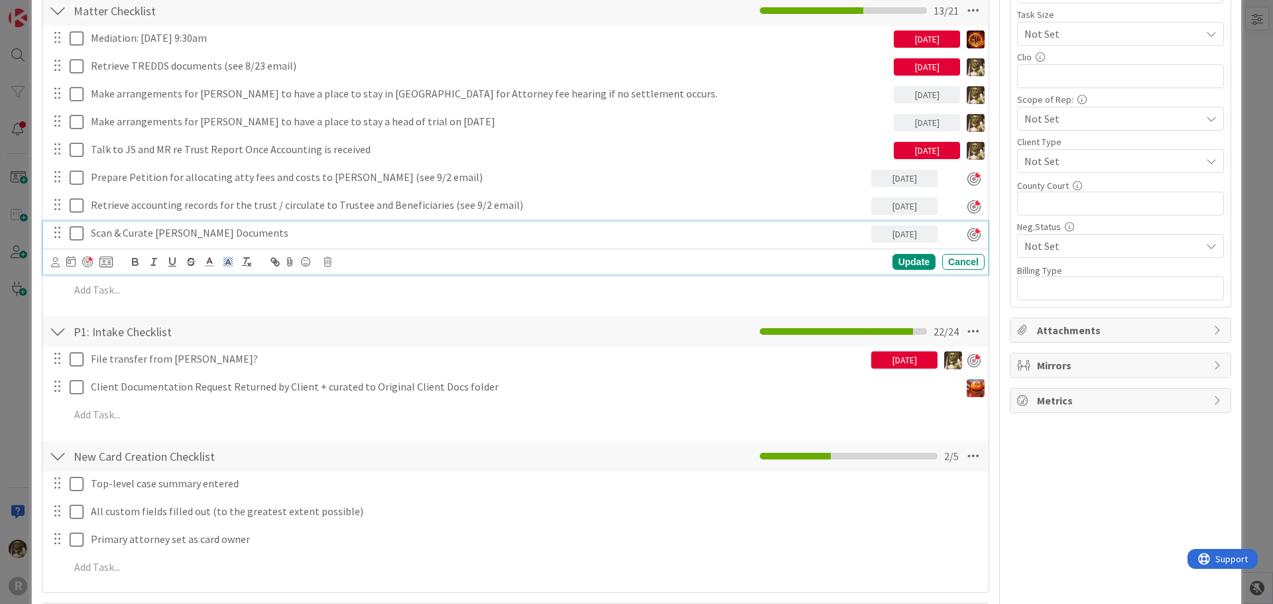
click at [220, 264] on div "Scan & Curate Cindy Freeman Documents 09/09/2025 Update Cancel" at bounding box center [515, 248] width 945 height 53
click at [51, 261] on icon at bounding box center [55, 262] width 9 height 10
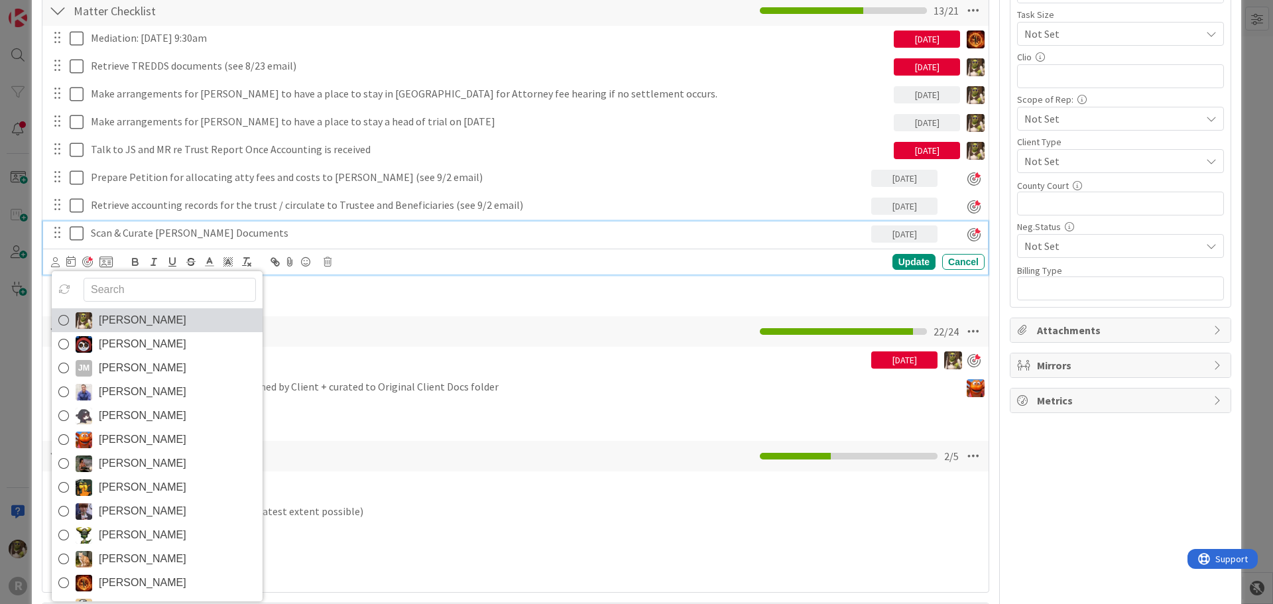
click at [107, 316] on span "[PERSON_NAME]" at bounding box center [143, 320] width 88 height 20
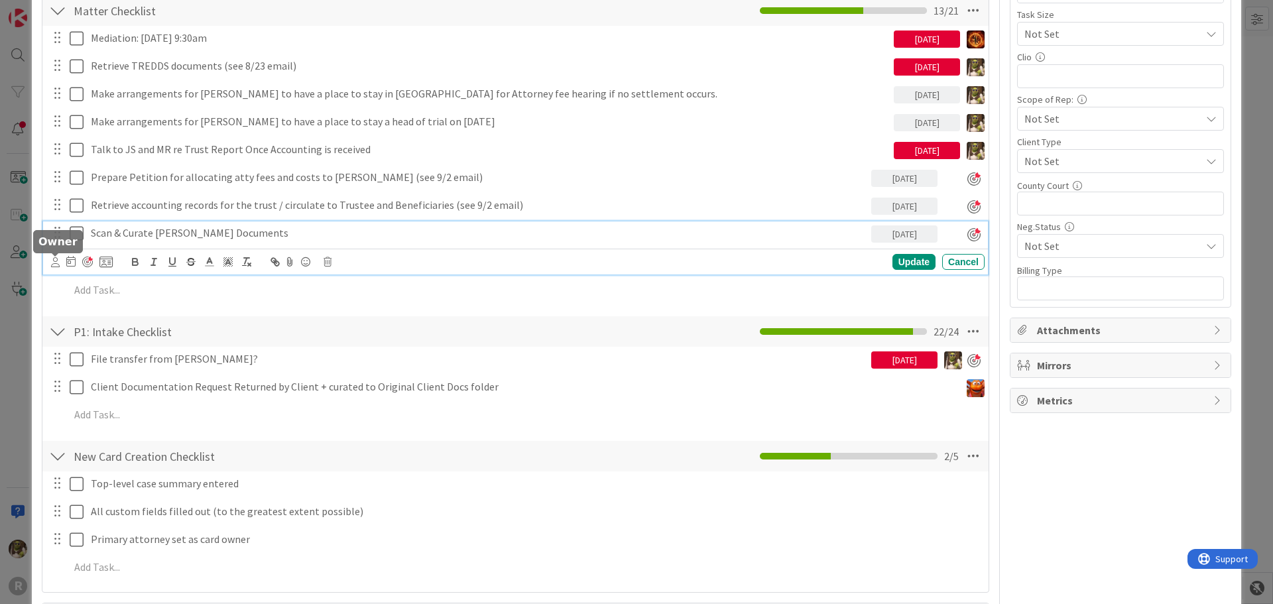
click at [55, 264] on icon at bounding box center [55, 262] width 9 height 10
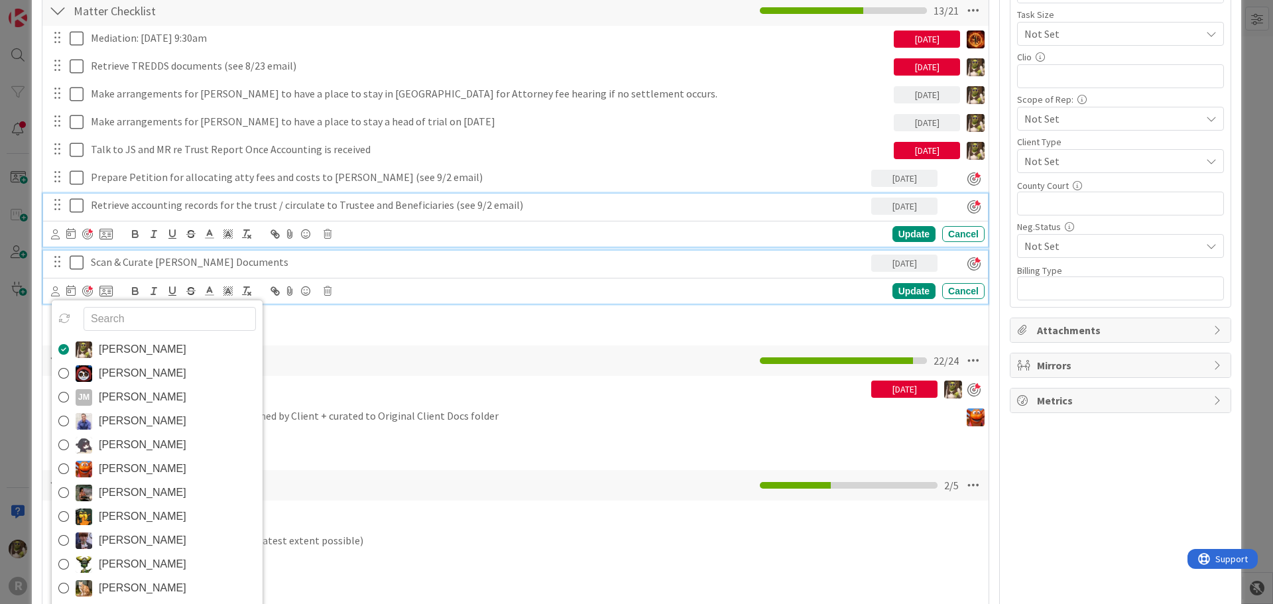
click at [151, 210] on p "Retrieve accounting records for the trust / circulate to Trustee and Beneficiar…" at bounding box center [478, 205] width 775 height 15
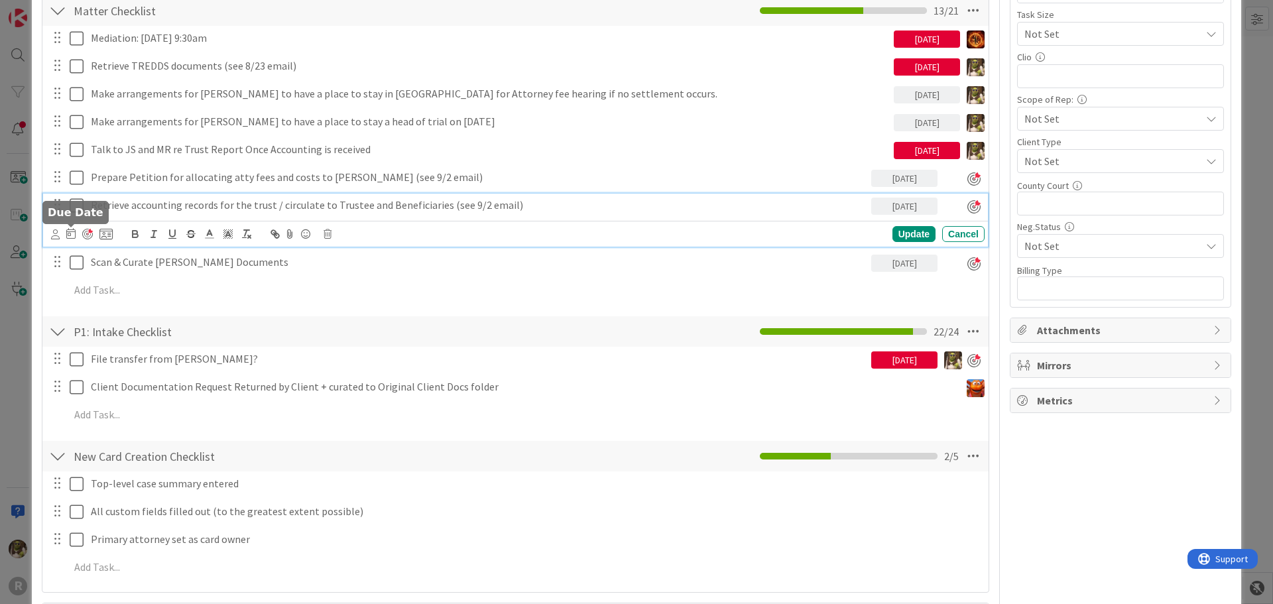
click at [62, 235] on div "Devine Gines Jasmin Sanchez JM Jeff Myers John Grant Kelly Nguyen Kiara Adams M…" at bounding box center [82, 234] width 62 height 16
click at [66, 233] on icon at bounding box center [70, 233] width 9 height 11
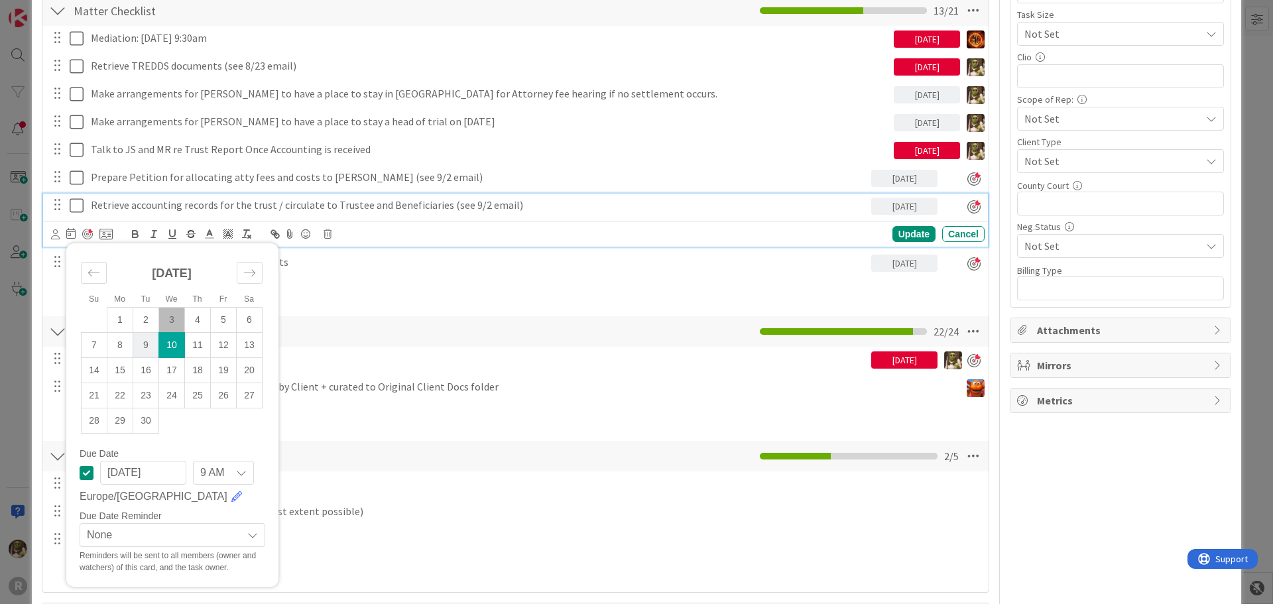
click at [150, 346] on td "9" at bounding box center [146, 345] width 26 height 25
type input "[DATE]"
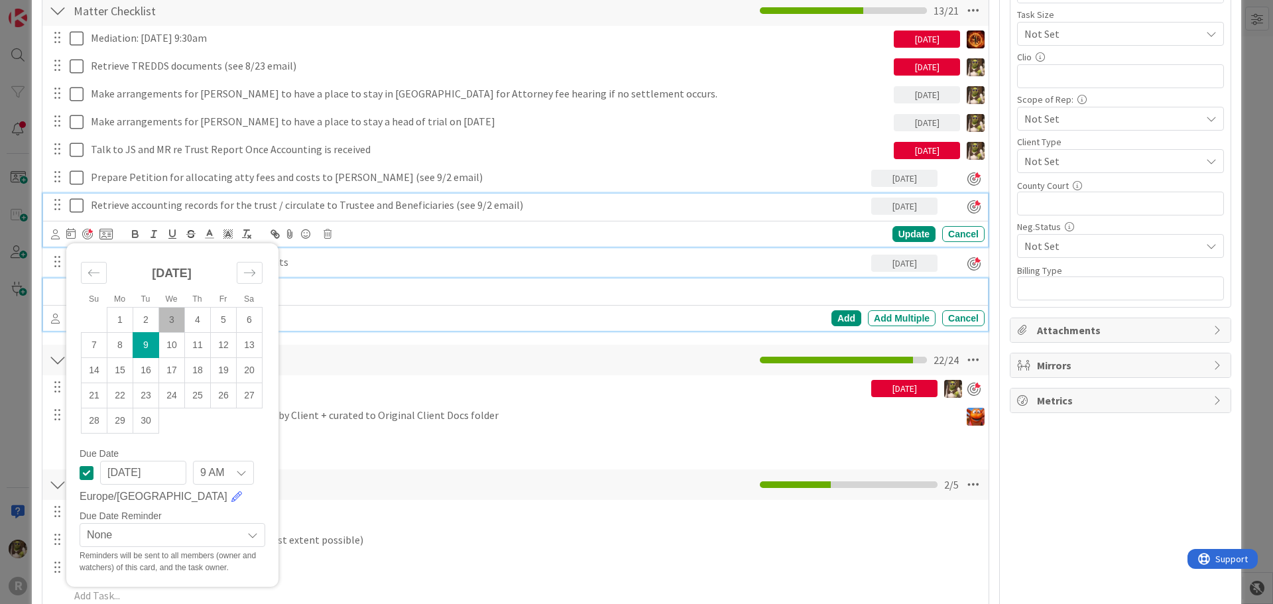
click at [434, 287] on p at bounding box center [525, 290] width 910 height 15
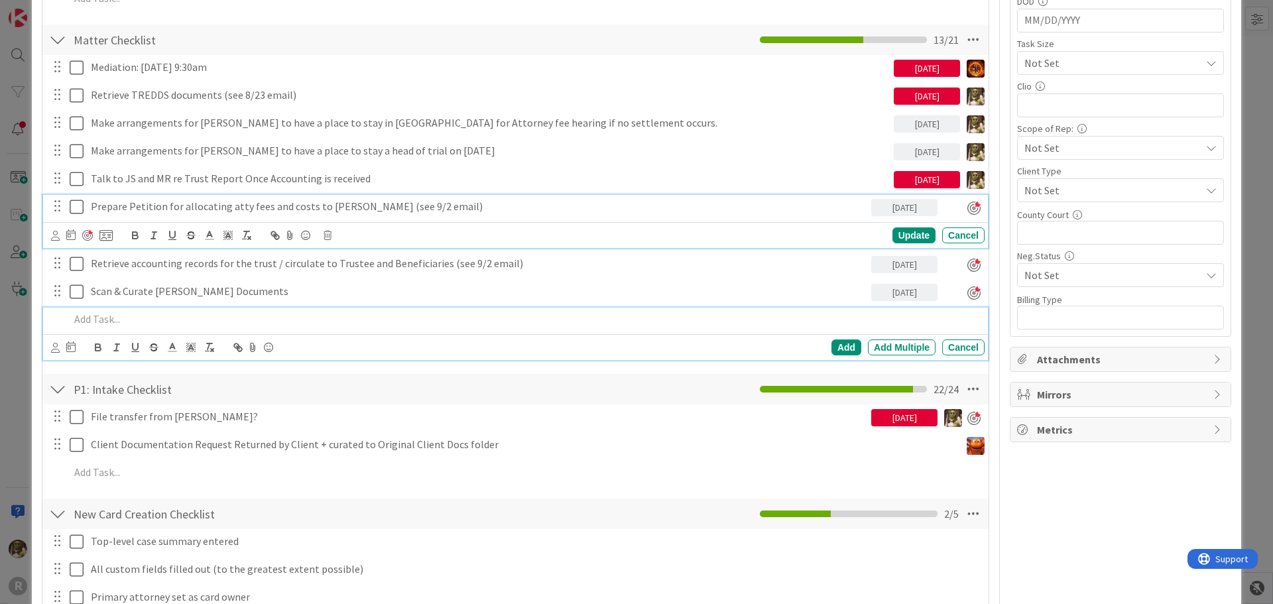
click at [307, 205] on div "Prepare Petition for allocating atty fees and costs to Donna (see 9/2 email) 09…" at bounding box center [515, 221] width 945 height 53
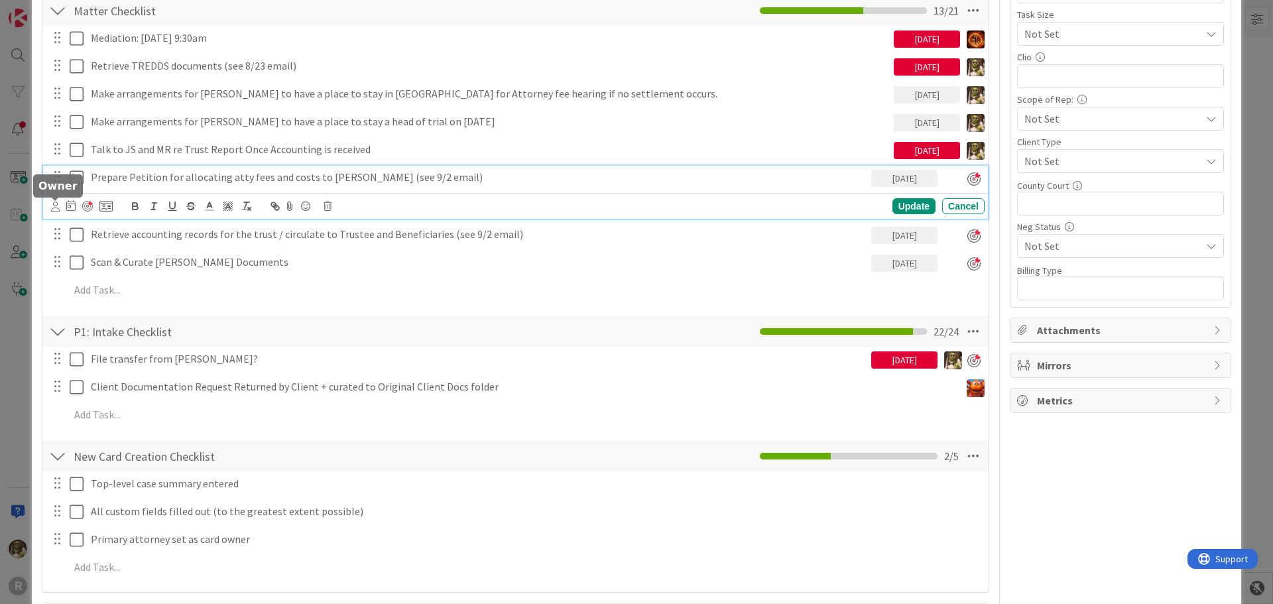
click at [53, 205] on icon at bounding box center [55, 207] width 9 height 10
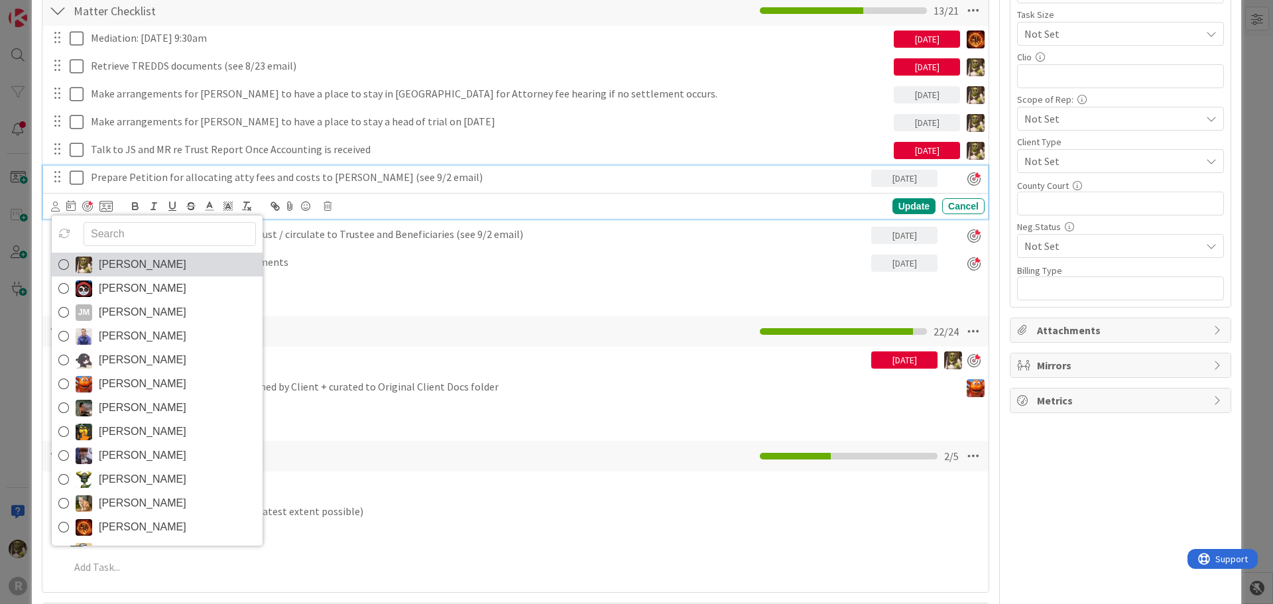
click at [63, 265] on icon at bounding box center [63, 265] width 11 height 20
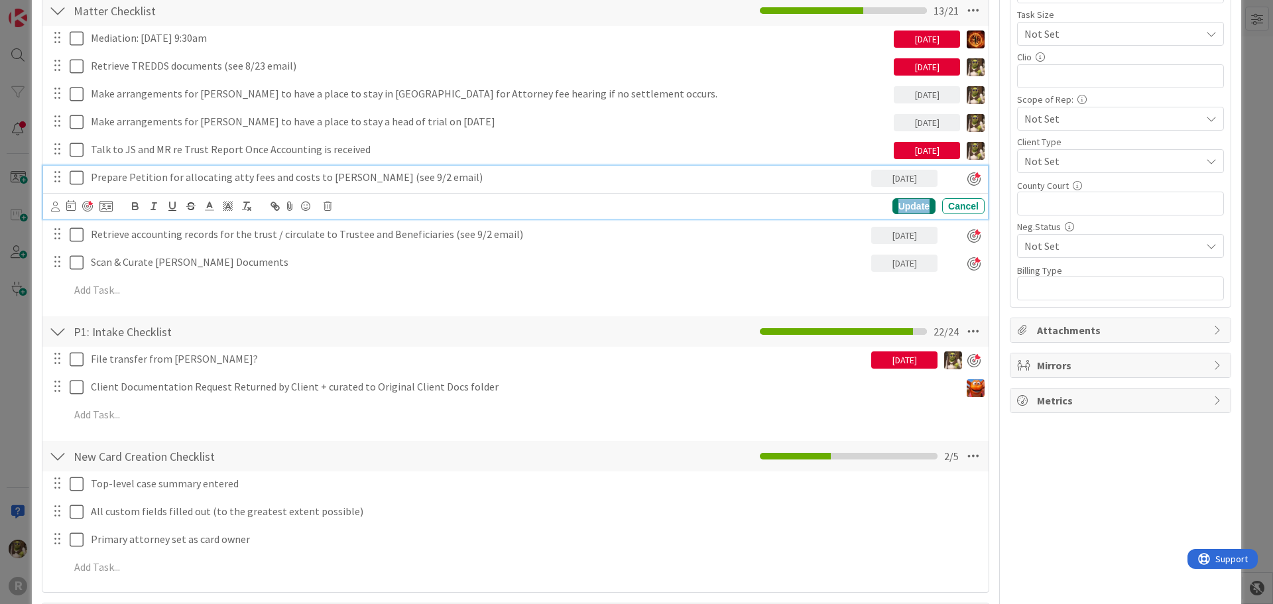
click at [894, 206] on div "Update" at bounding box center [914, 206] width 43 height 16
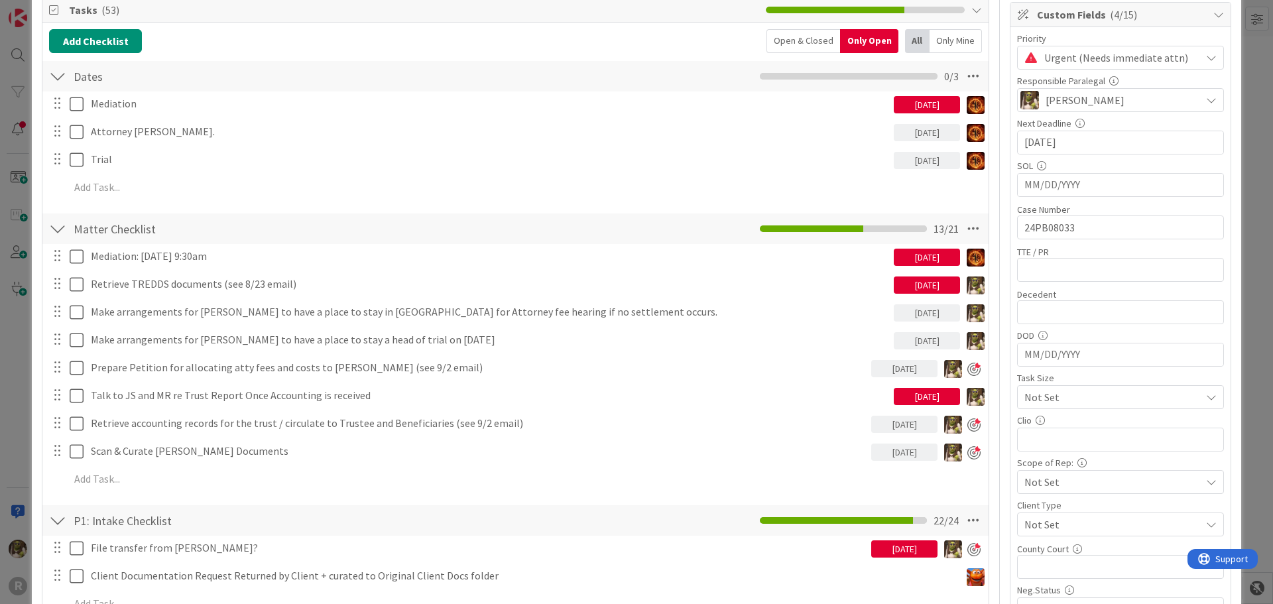
scroll to position [265, 0]
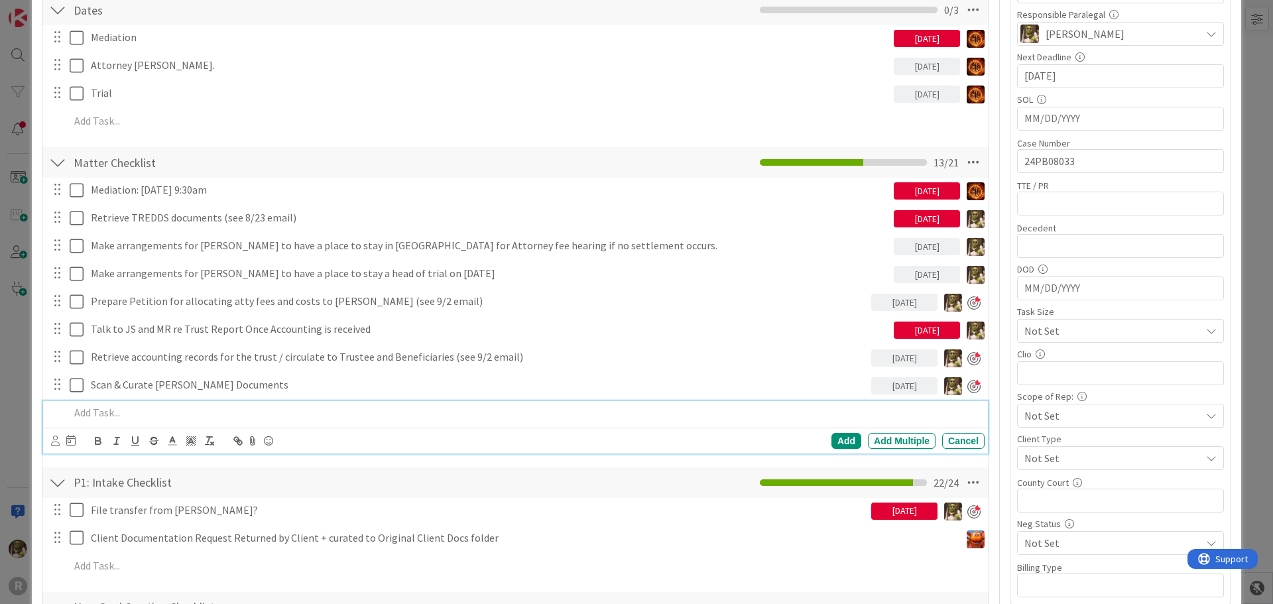
click at [131, 415] on p at bounding box center [525, 412] width 910 height 15
click at [153, 413] on p at bounding box center [525, 412] width 910 height 15
click at [51, 438] on icon at bounding box center [55, 441] width 9 height 10
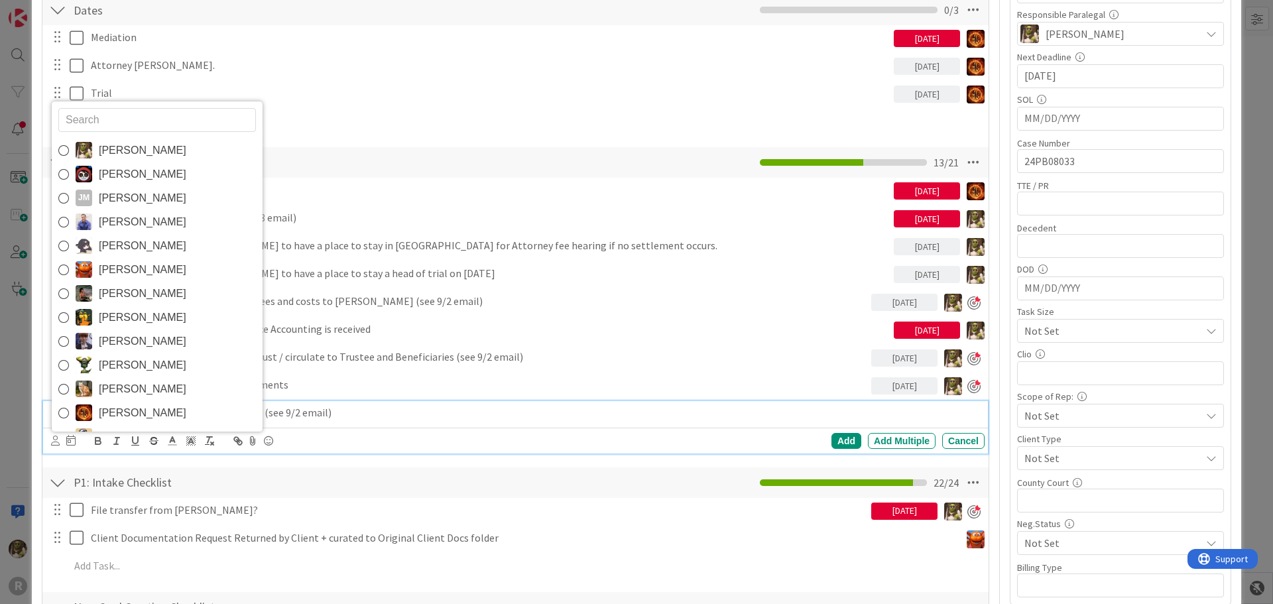
click at [149, 143] on span "[PERSON_NAME]" at bounding box center [143, 151] width 88 height 20
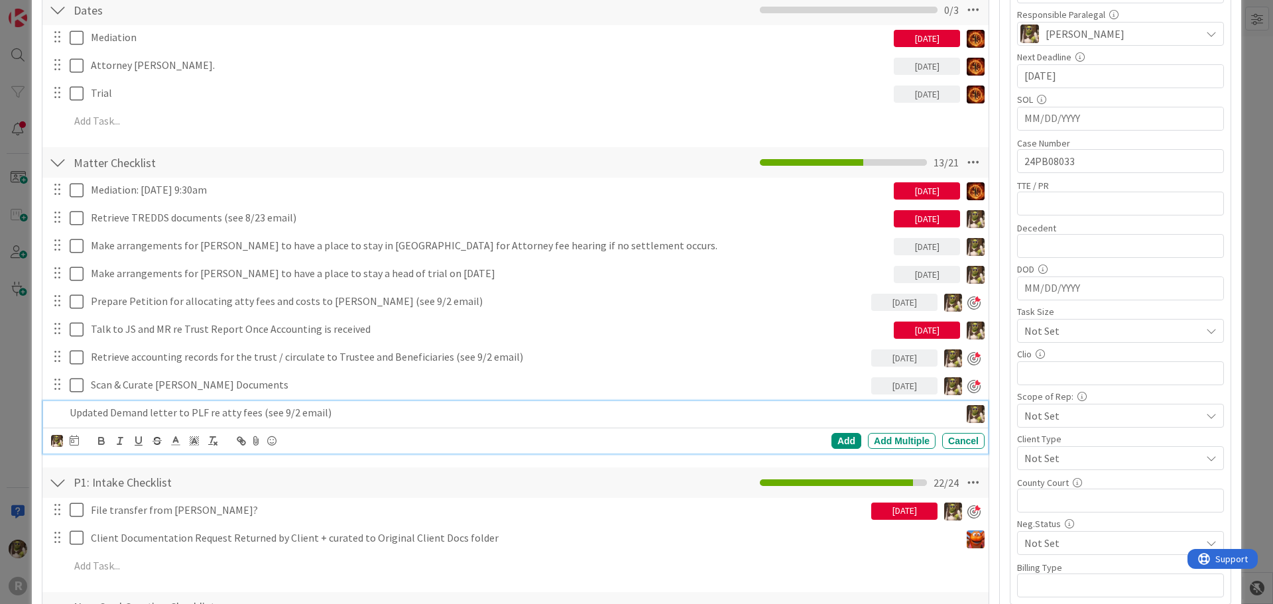
click at [68, 442] on div "Devine Gines Jasmin Sanchez JM Jeff Myers John Grant Kelly Nguyen Kiara Adams M…" at bounding box center [65, 441] width 28 height 16
click at [74, 439] on icon at bounding box center [74, 440] width 9 height 11
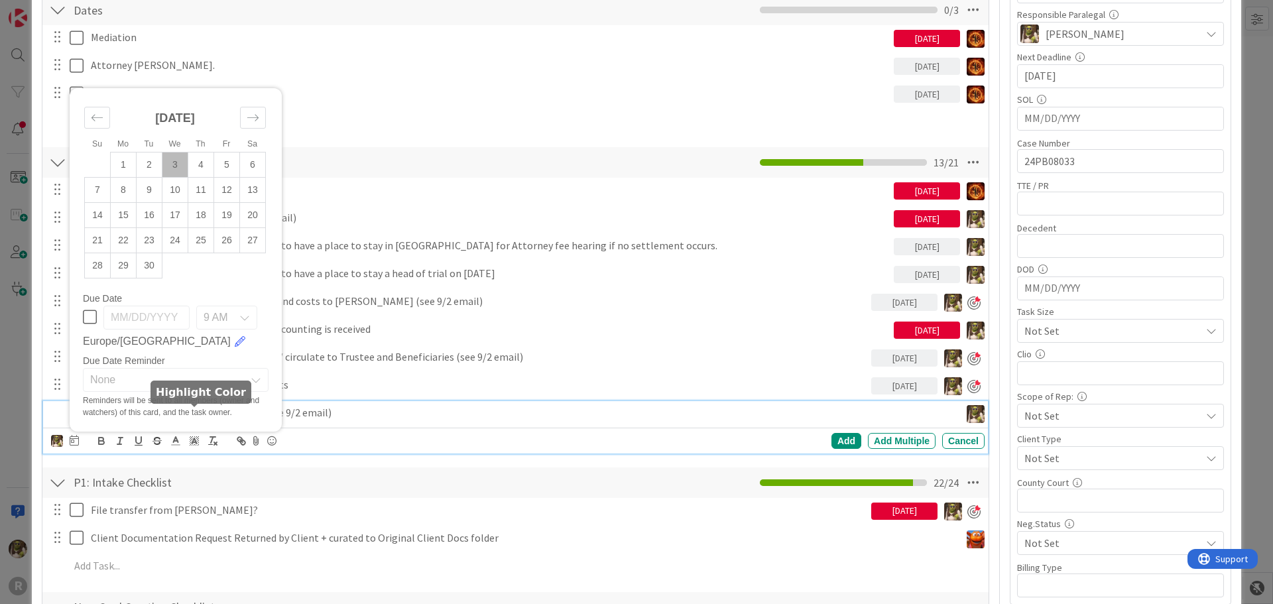
scroll to position [332, 0]
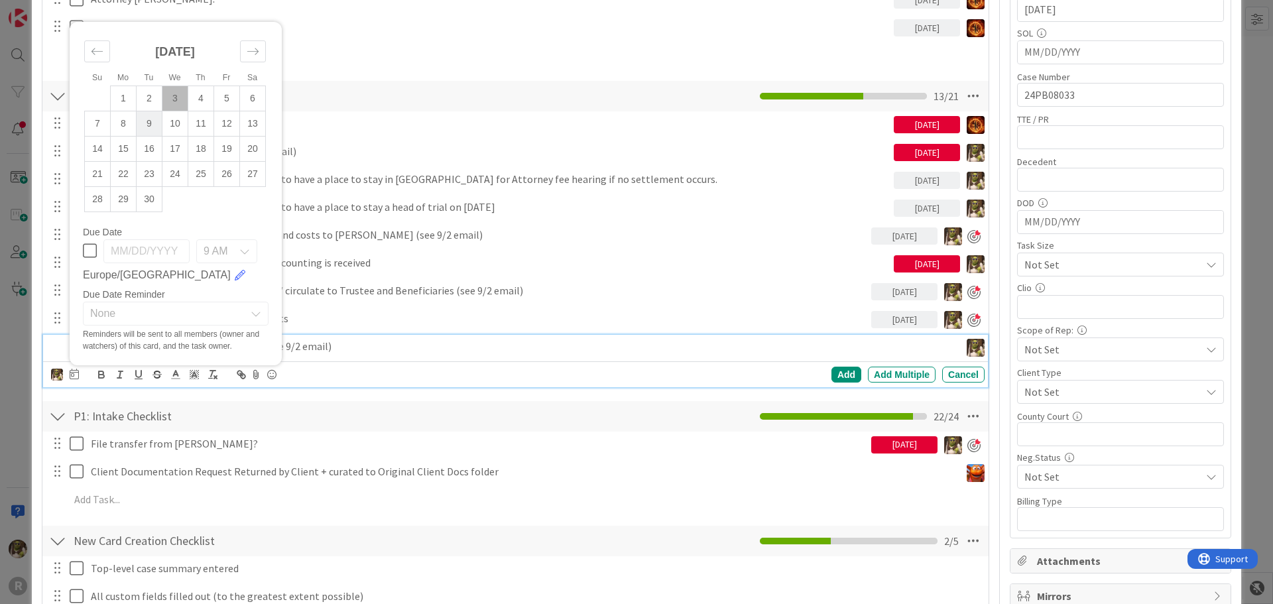
click at [150, 124] on td "9" at bounding box center [150, 123] width 26 height 25
click at [836, 373] on div "Add" at bounding box center [847, 375] width 30 height 16
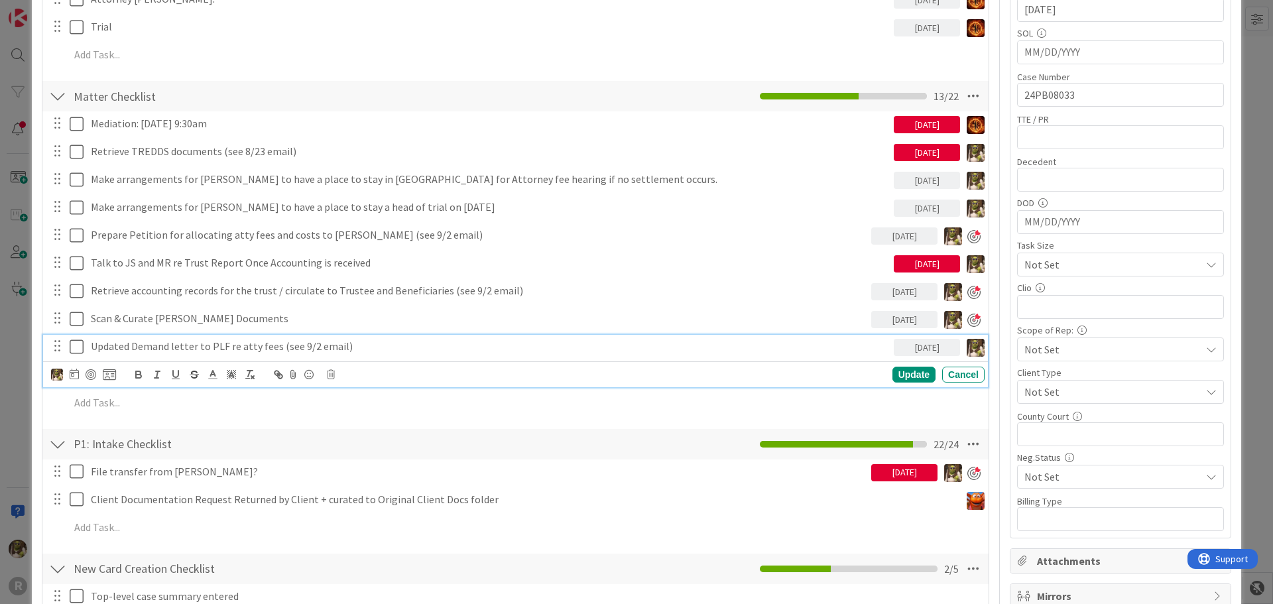
click at [148, 346] on p "Updated Demand letter to PLF re atty fees (see 9/2 email)" at bounding box center [490, 346] width 798 height 15
click at [92, 373] on div at bounding box center [91, 374] width 11 height 11
click at [912, 375] on div "Update" at bounding box center [914, 375] width 43 height 16
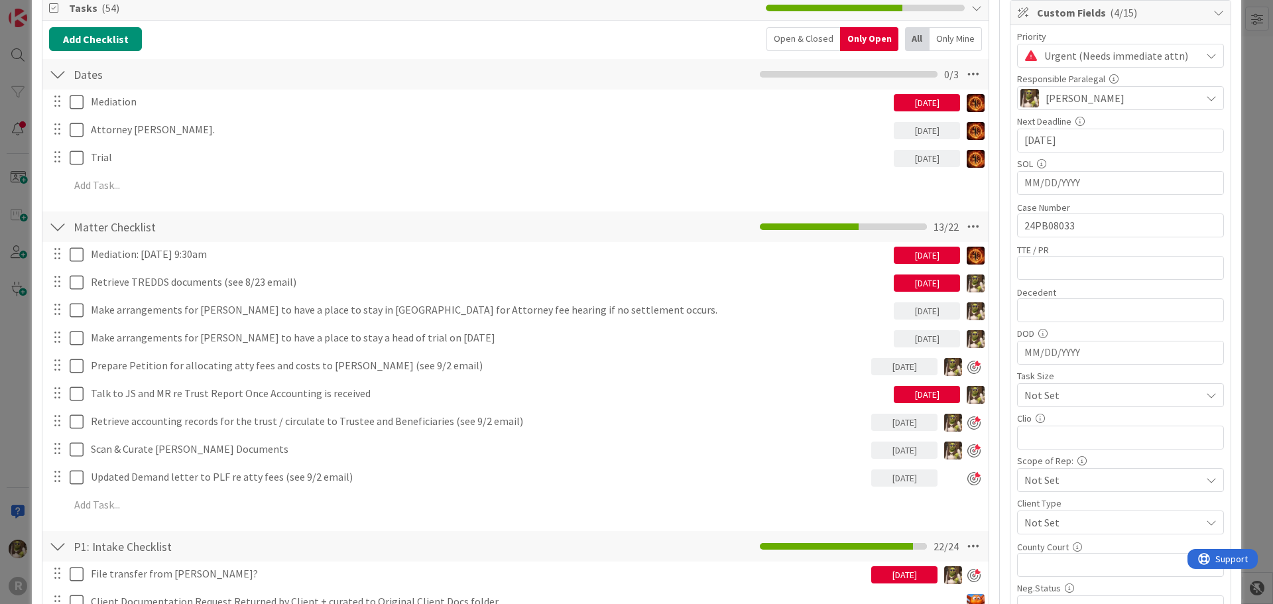
scroll to position [199, 0]
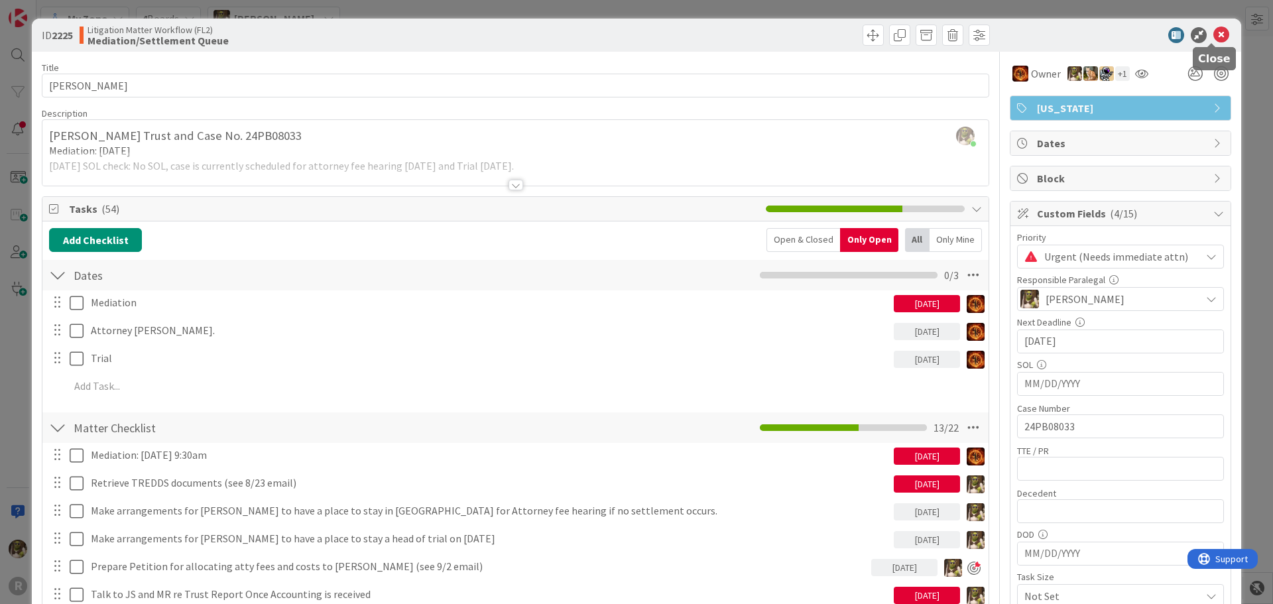
click at [1214, 35] on icon at bounding box center [1222, 35] width 16 height 16
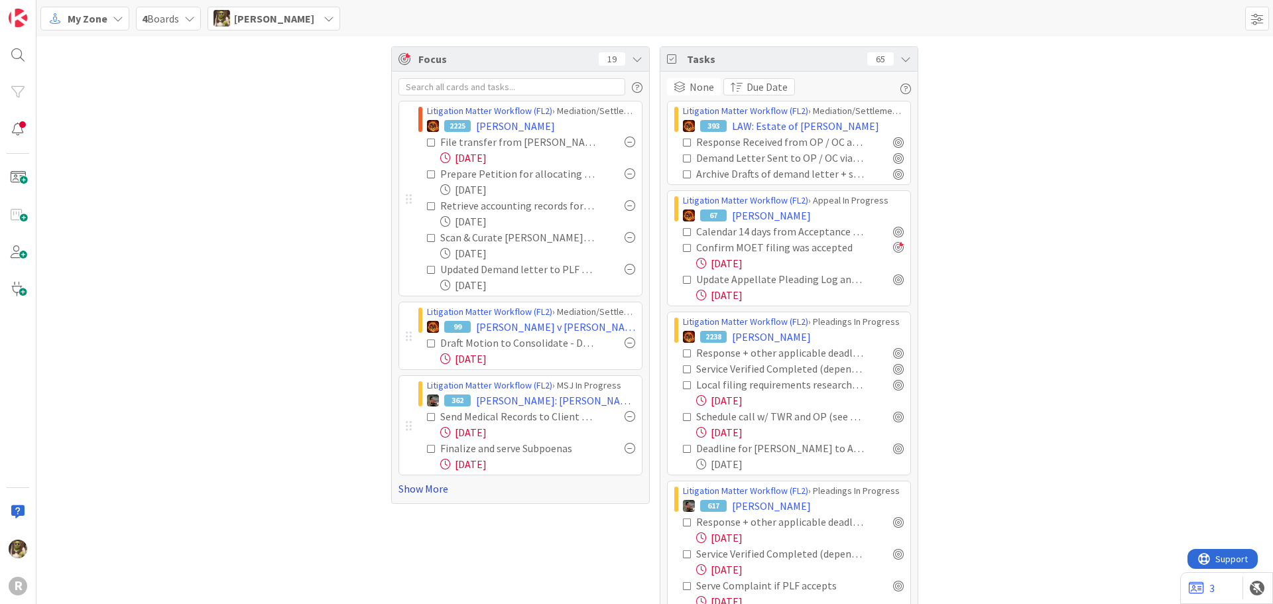
click at [432, 491] on link "Show More" at bounding box center [521, 489] width 244 height 16
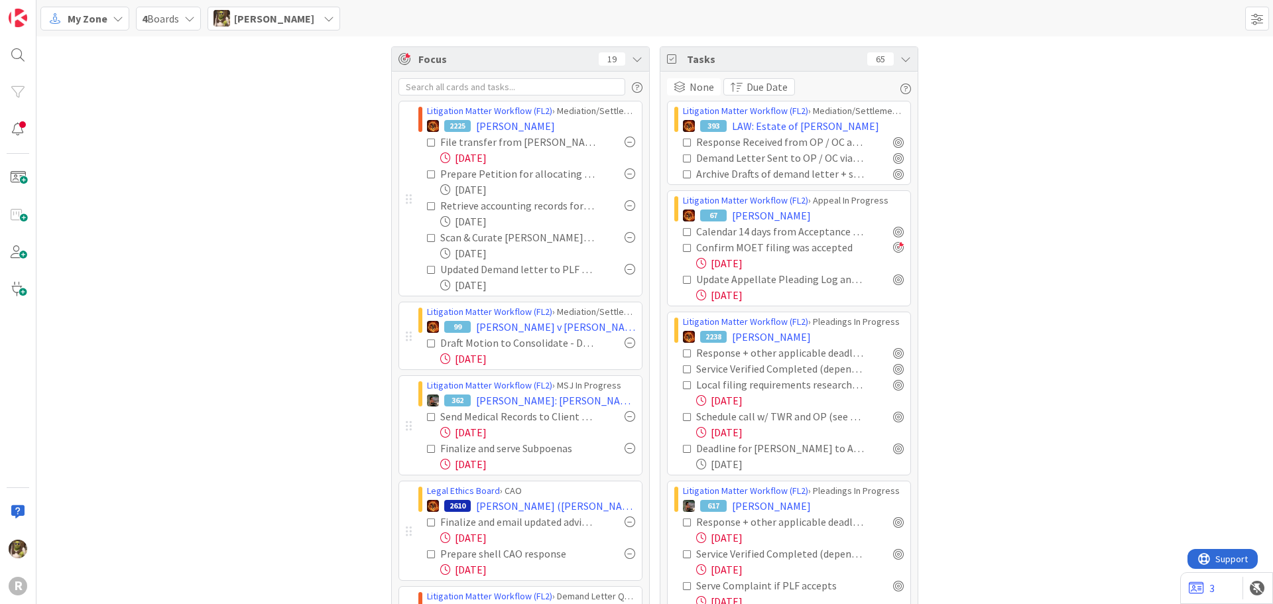
scroll to position [66, 0]
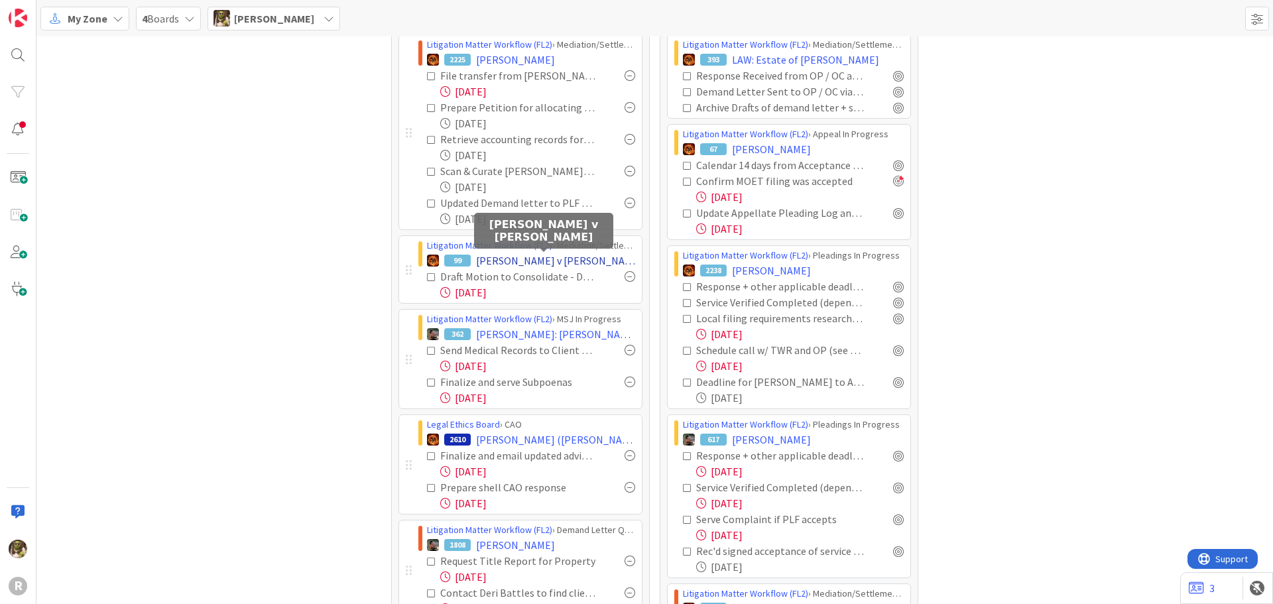
click at [541, 260] on span "[PERSON_NAME] v [PERSON_NAME]" at bounding box center [555, 261] width 159 height 16
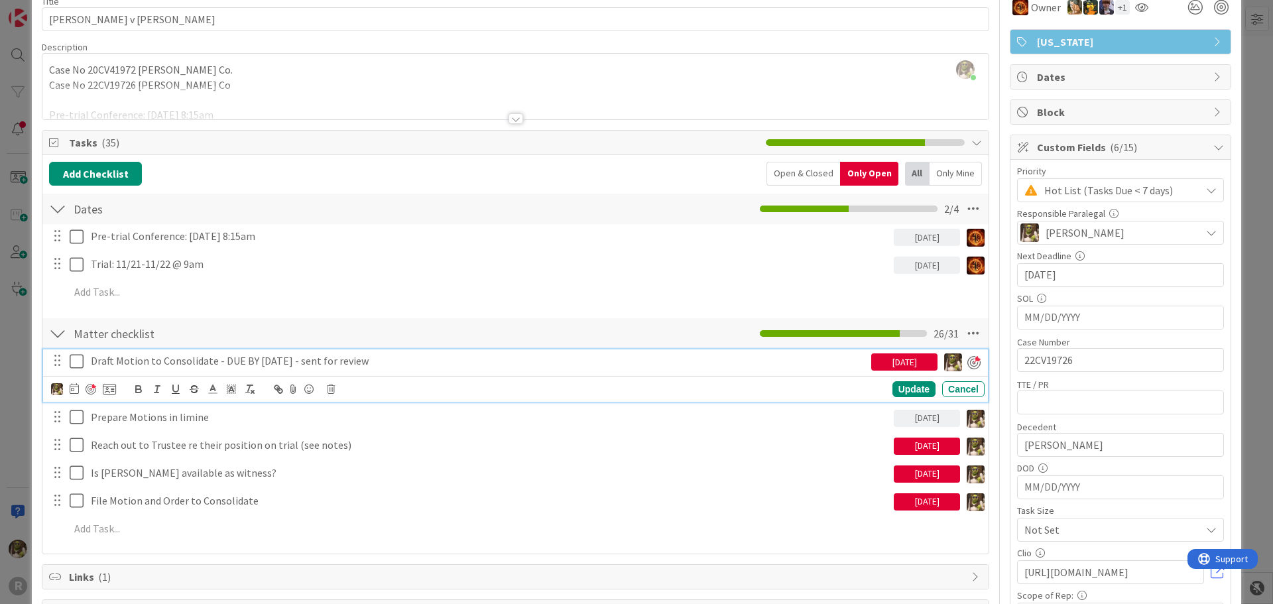
click at [398, 360] on p "Draft Motion to Consolidate - DUE BY [DATE] - sent for review" at bounding box center [478, 360] width 775 height 15
click at [92, 359] on p "Draft Motion to Consolidate - DUE BY [DATE] - sent for review" at bounding box center [478, 360] width 775 height 15
click at [80, 388] on div at bounding box center [83, 389] width 65 height 16
click at [78, 389] on icon at bounding box center [74, 388] width 9 height 11
click at [895, 392] on div "Update" at bounding box center [914, 389] width 43 height 16
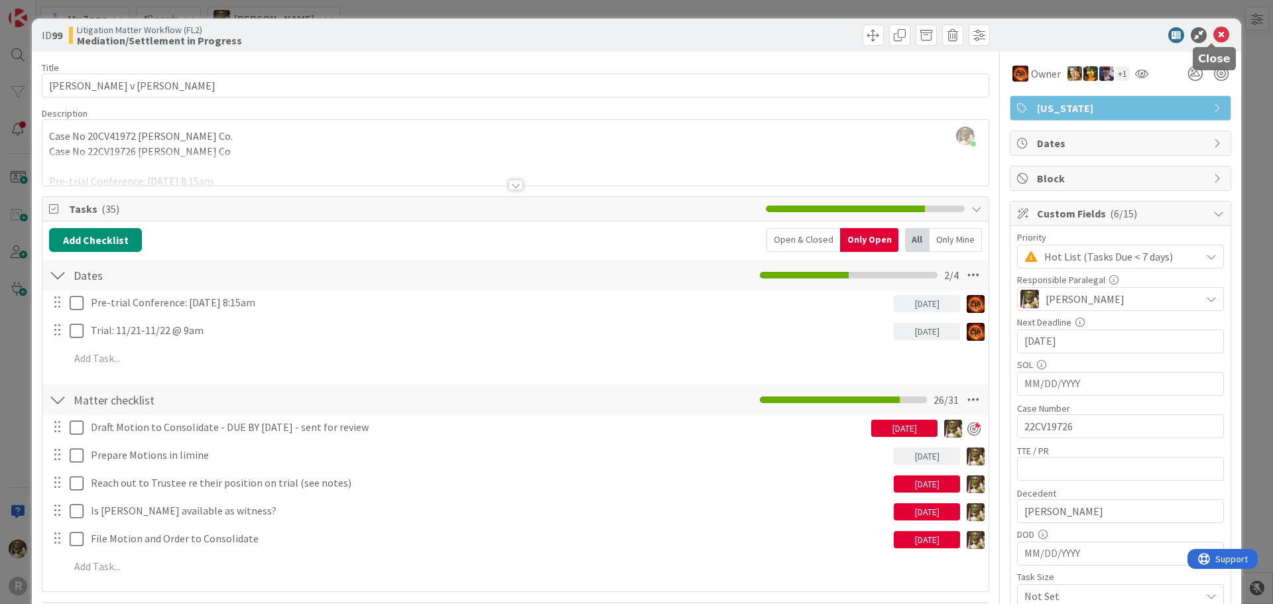
click at [1214, 38] on icon at bounding box center [1222, 35] width 16 height 16
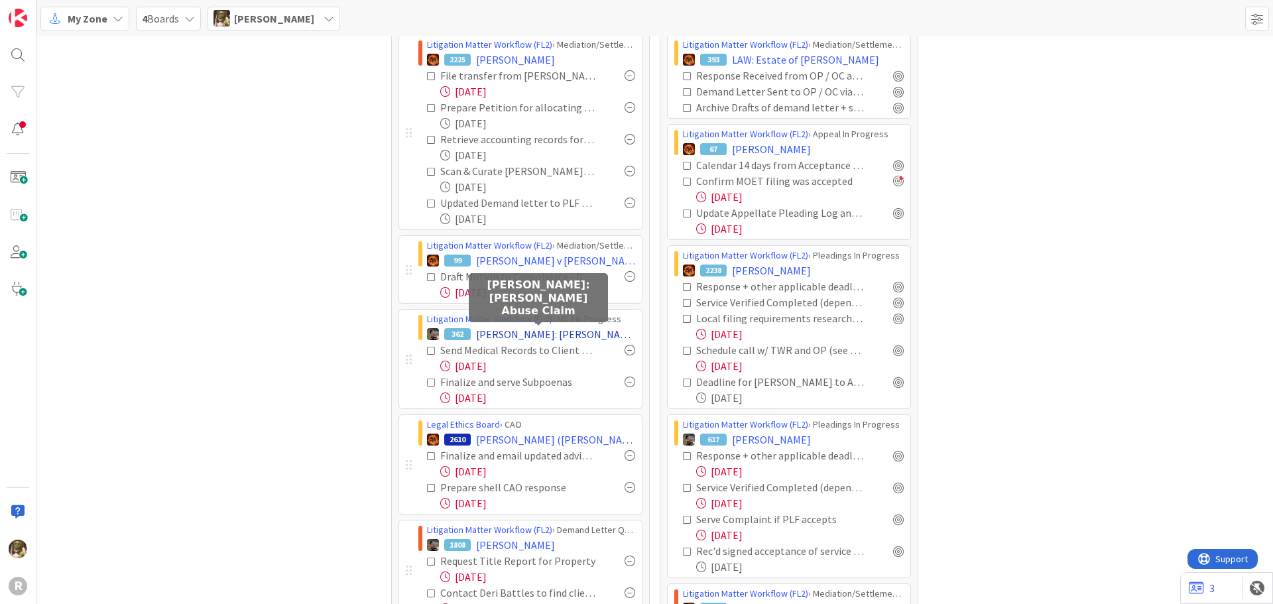
click at [504, 331] on span "[PERSON_NAME]: [PERSON_NAME] Abuse Claim" at bounding box center [555, 334] width 159 height 16
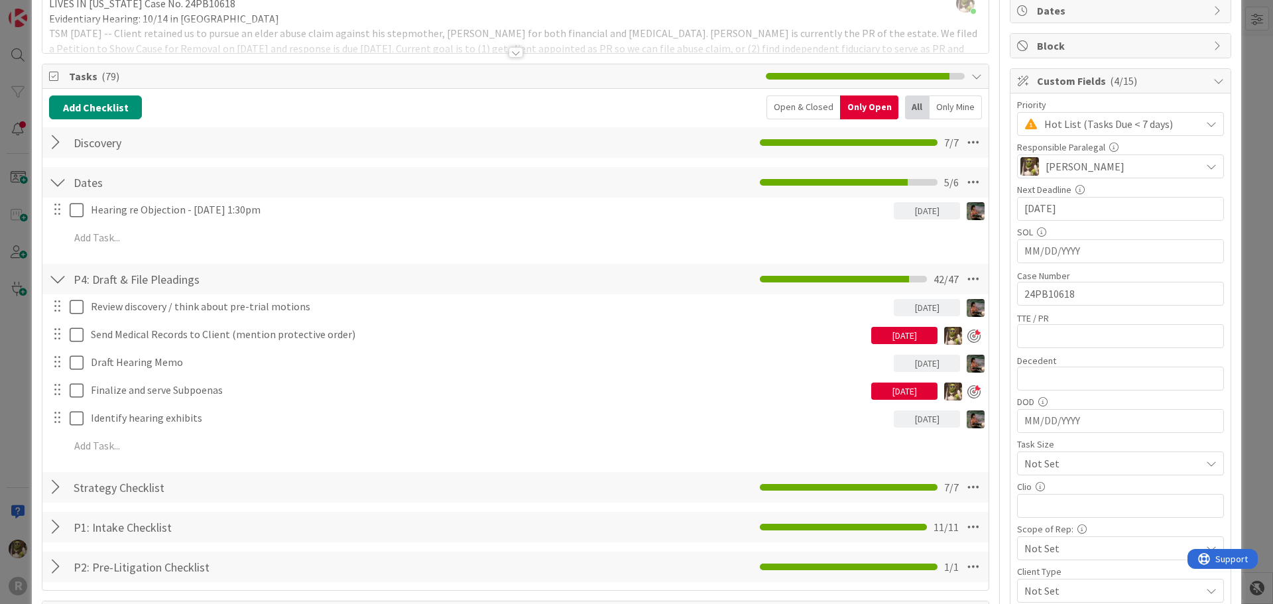
scroll to position [199, 0]
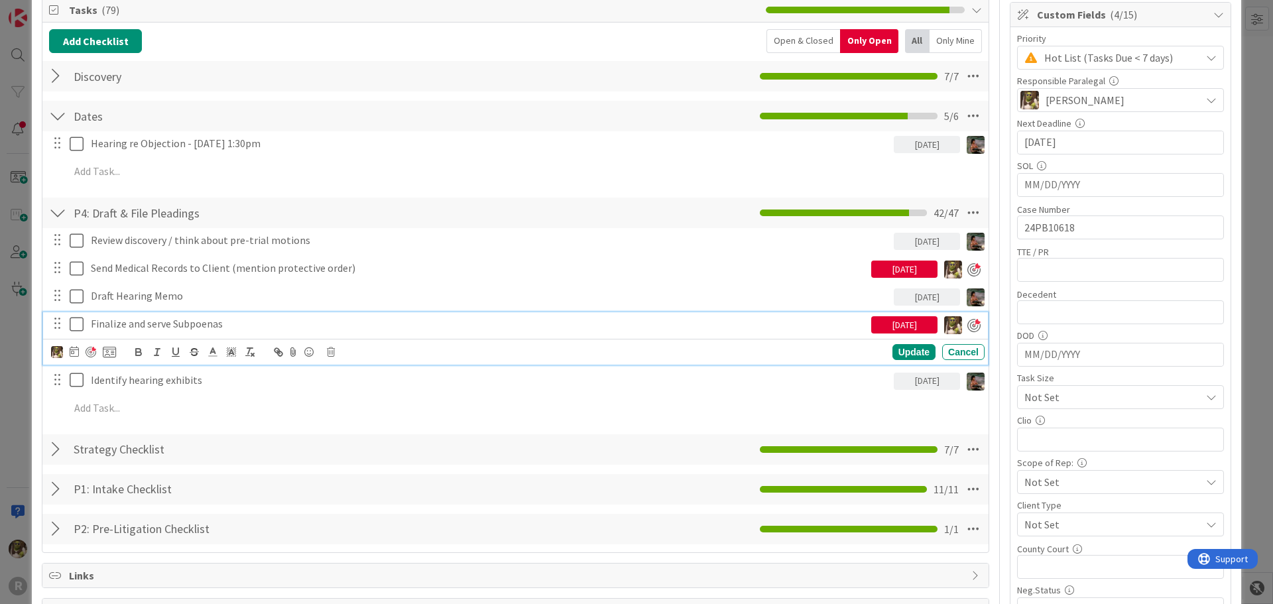
click at [181, 320] on p "Finalize and serve Subpoenas" at bounding box center [478, 323] width 775 height 15
click at [76, 348] on icon at bounding box center [74, 351] width 9 height 11
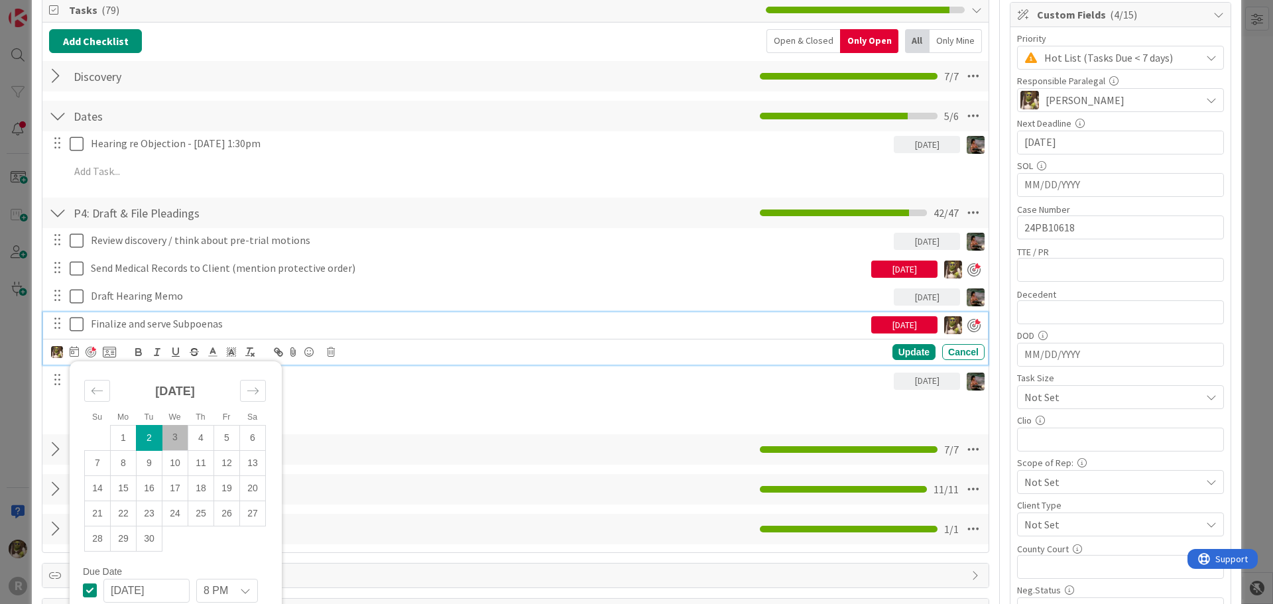
click at [178, 438] on td "3" at bounding box center [175, 437] width 26 height 25
type input "[DATE]"
click at [895, 349] on div "Update" at bounding box center [914, 353] width 43 height 16
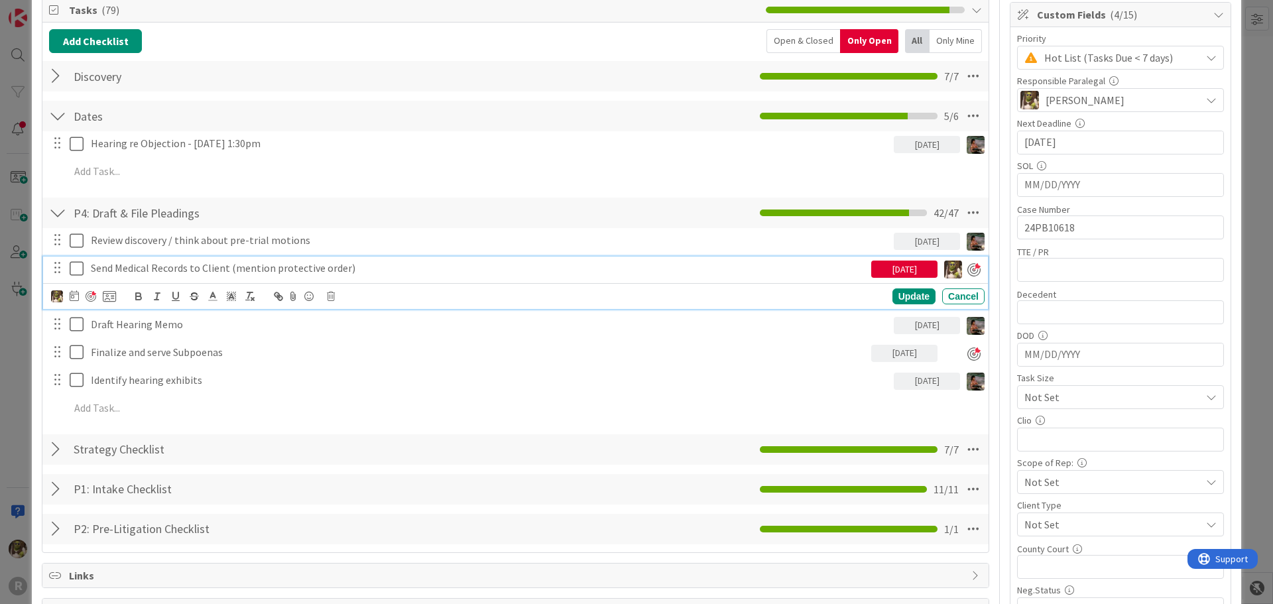
click at [162, 270] on p "Send Medical Records to Client (mention protective order)" at bounding box center [478, 268] width 775 height 15
click at [72, 295] on icon at bounding box center [74, 295] width 9 height 11
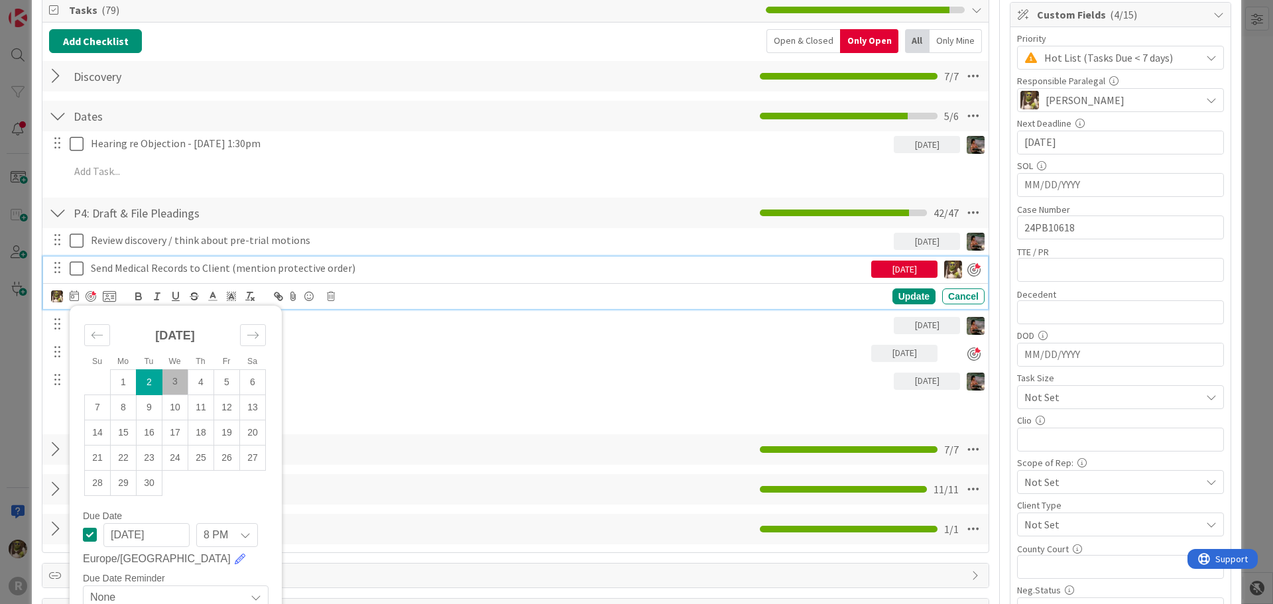
click at [186, 382] on td "3" at bounding box center [175, 381] width 26 height 25
type input "[DATE]"
click at [913, 298] on div "Update" at bounding box center [914, 297] width 43 height 16
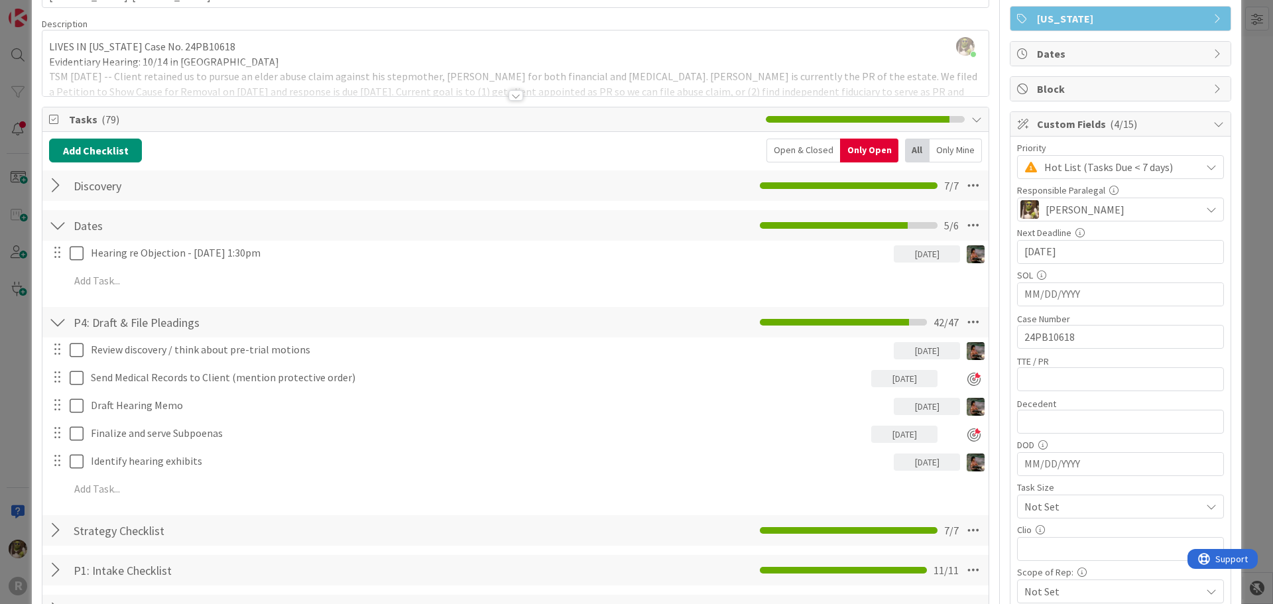
scroll to position [0, 0]
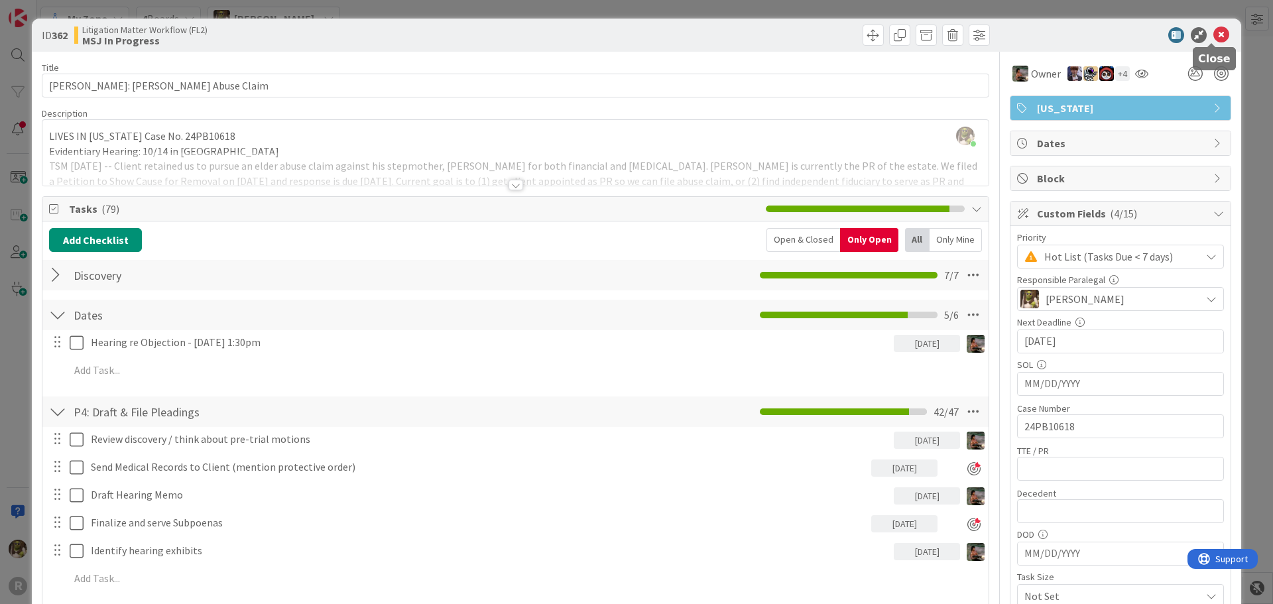
click at [1214, 34] on icon at bounding box center [1222, 35] width 16 height 16
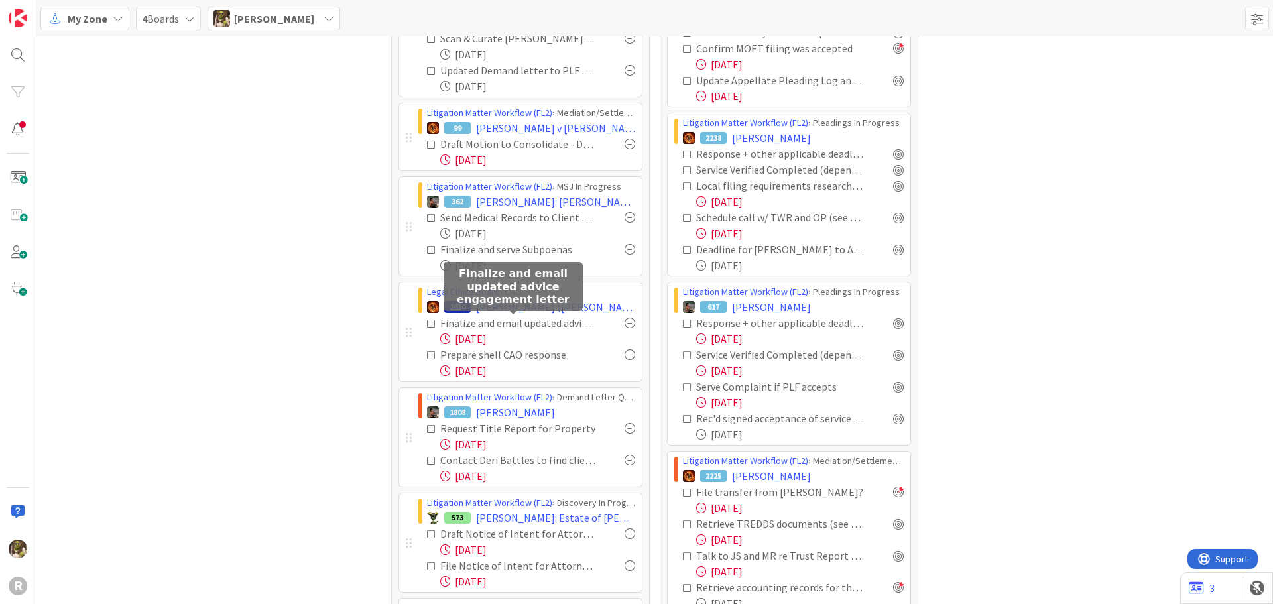
click at [575, 320] on div "Finalize and email updated advice engagement letter" at bounding box center [517, 323] width 155 height 16
click at [556, 301] on span "[PERSON_NAME] ([PERSON_NAME])" at bounding box center [555, 307] width 159 height 16
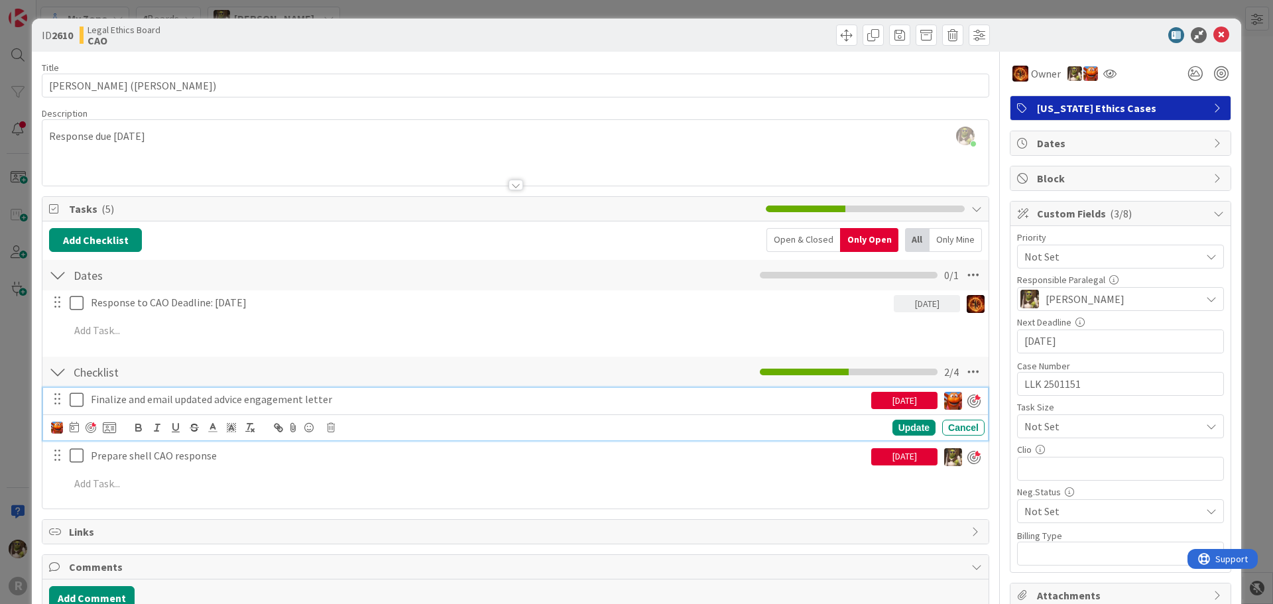
click at [188, 393] on p "Finalize and email updated advice engagement letter" at bounding box center [478, 399] width 775 height 15
click at [56, 427] on img at bounding box center [57, 428] width 12 height 12
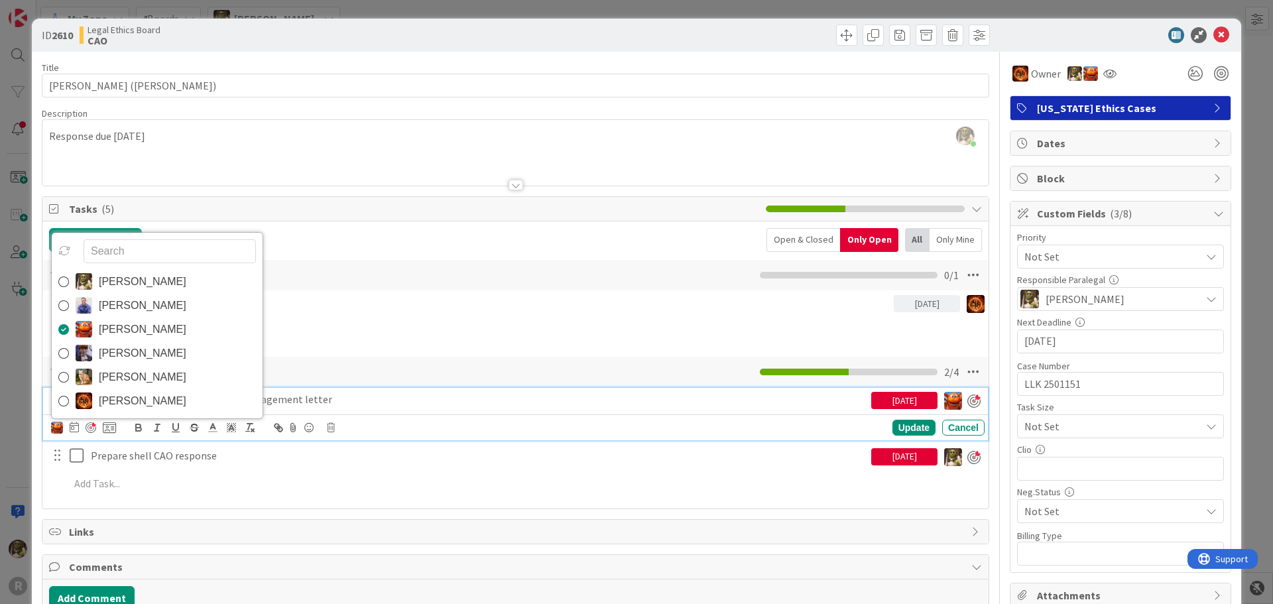
click at [92, 326] on link "[PERSON_NAME]" at bounding box center [157, 330] width 211 height 24
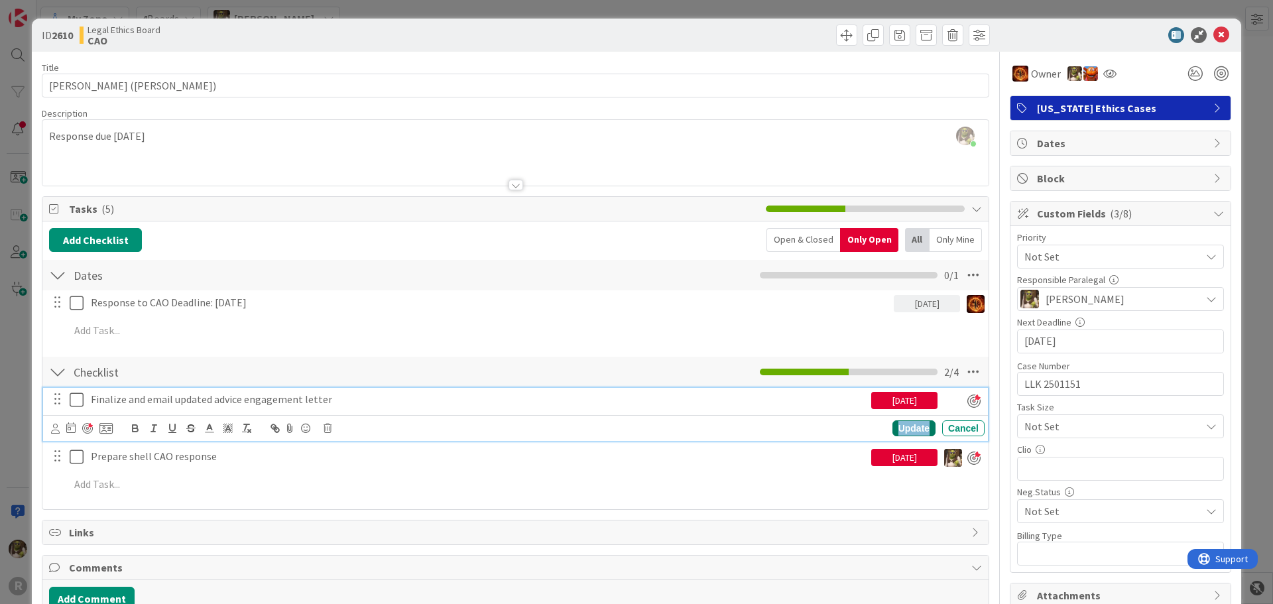
click at [905, 425] on div "Update" at bounding box center [914, 428] width 43 height 16
click at [294, 398] on p "Finalize and email updated advice engagement letter" at bounding box center [478, 399] width 775 height 15
click at [91, 427] on div at bounding box center [91, 427] width 11 height 11
click at [903, 425] on div "Update" at bounding box center [914, 428] width 43 height 16
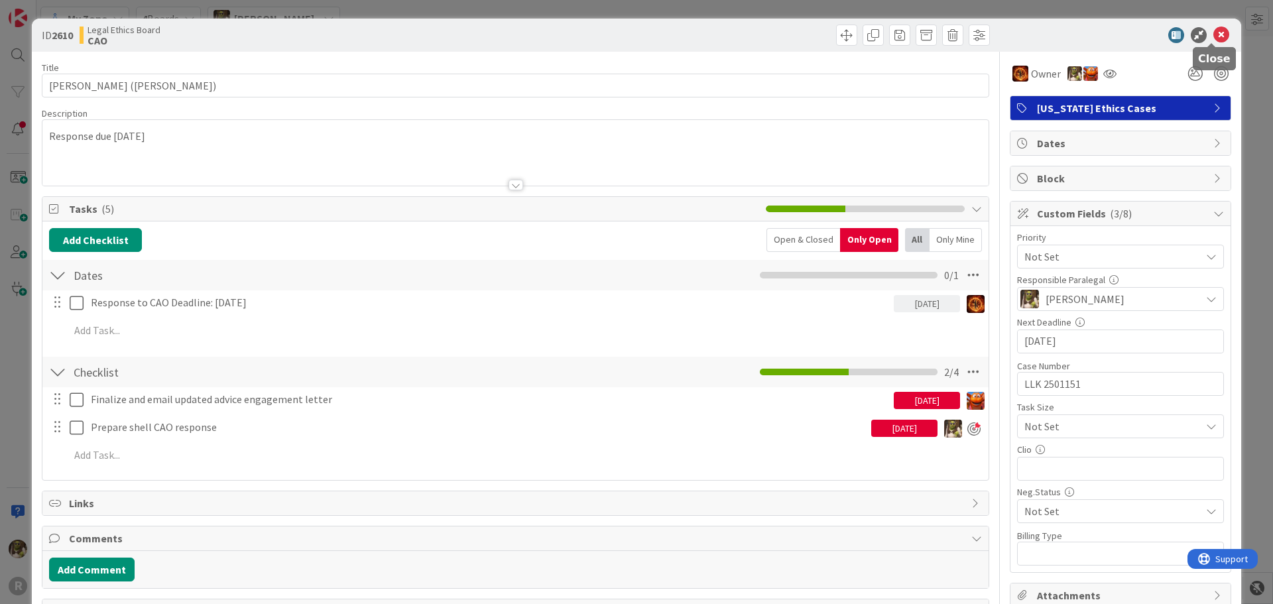
click at [1214, 34] on icon at bounding box center [1222, 35] width 16 height 16
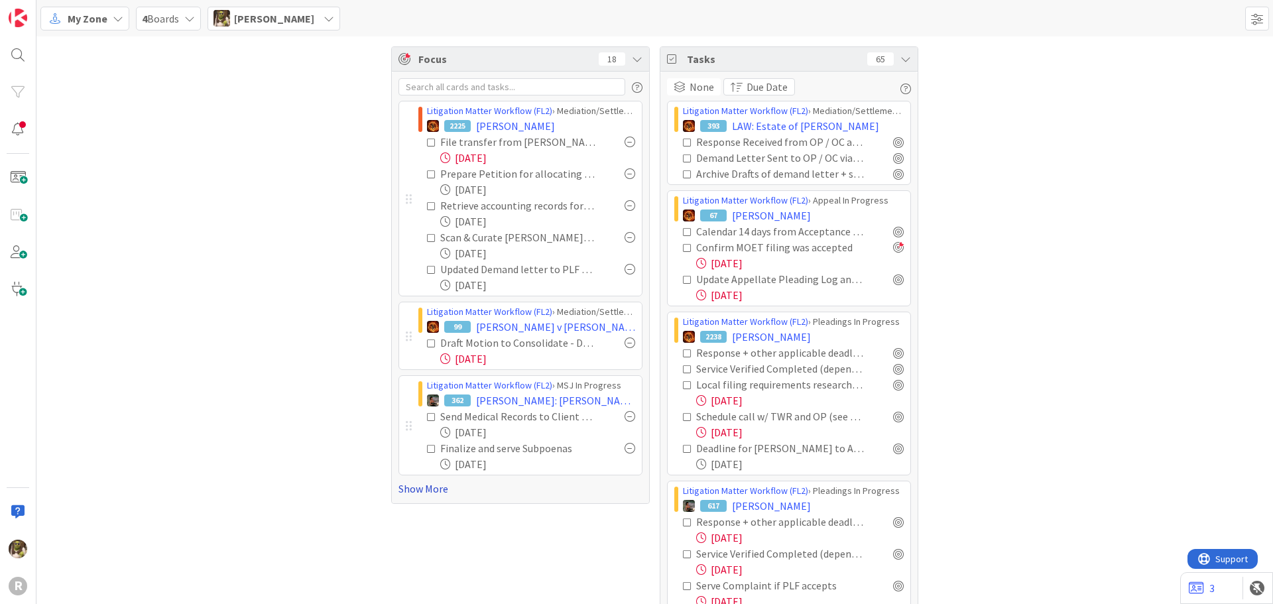
click at [406, 489] on link "Show More" at bounding box center [521, 489] width 244 height 16
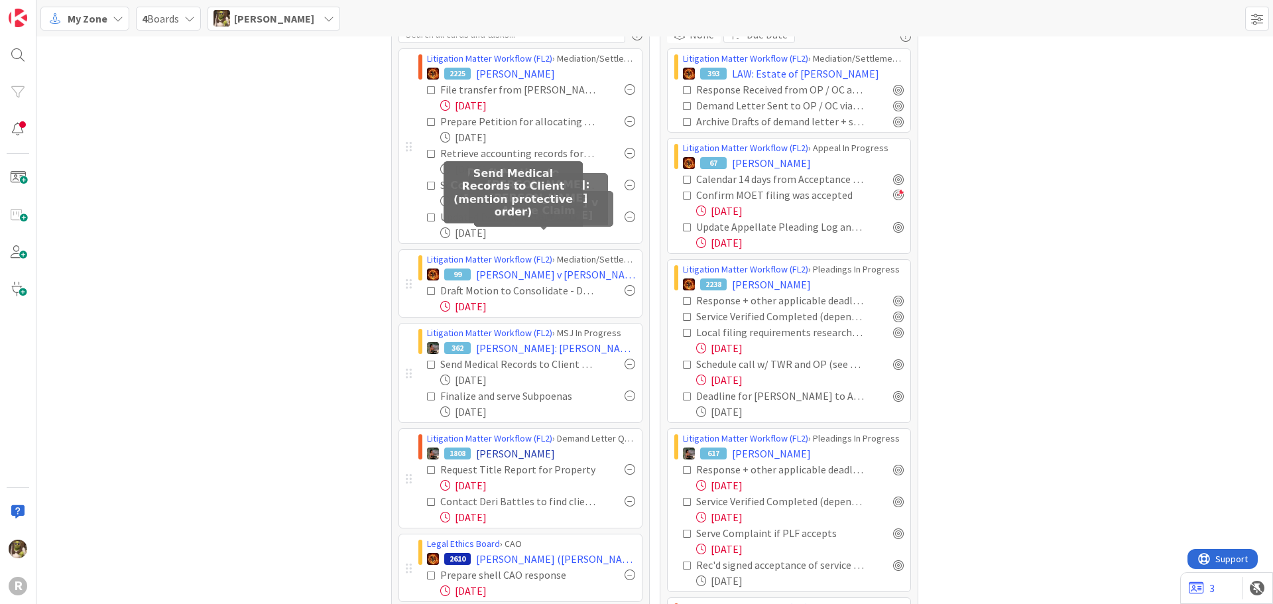
scroll to position [199, 0]
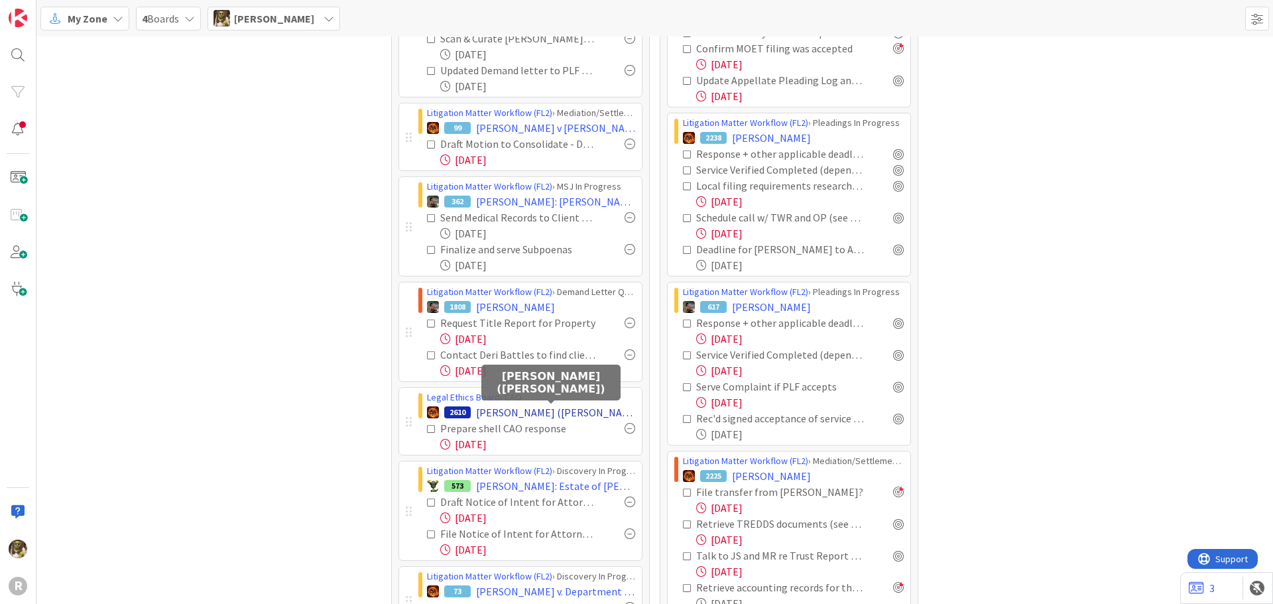
click at [540, 411] on span "[PERSON_NAME] ([PERSON_NAME])" at bounding box center [555, 413] width 159 height 16
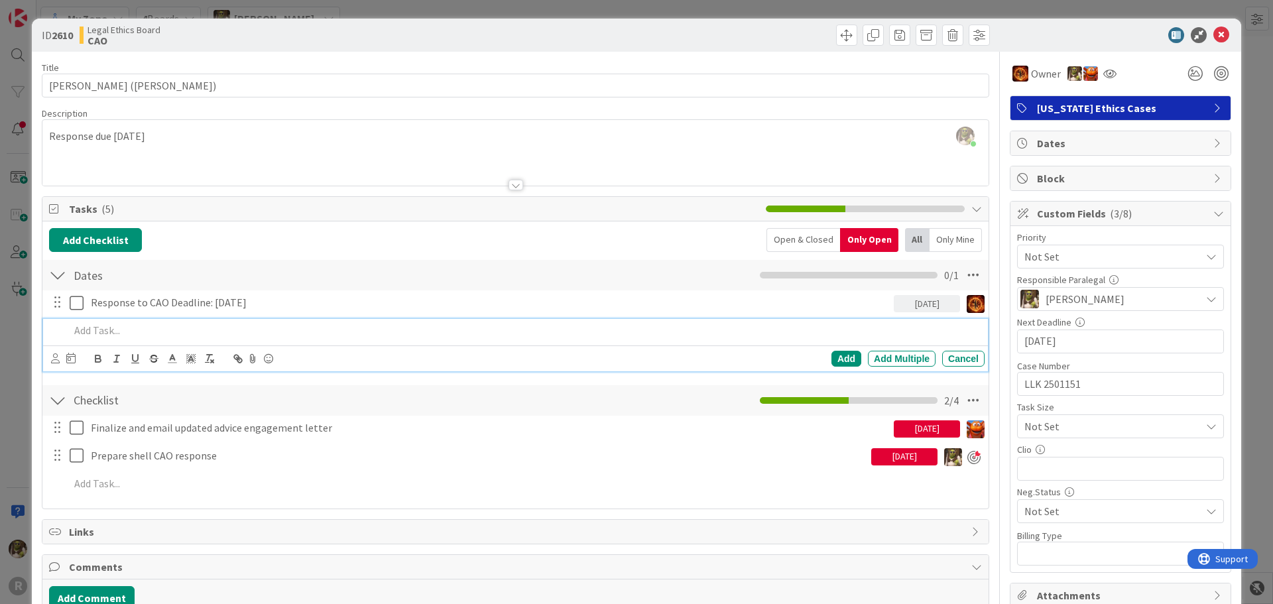
click at [168, 329] on p at bounding box center [525, 330] width 910 height 15
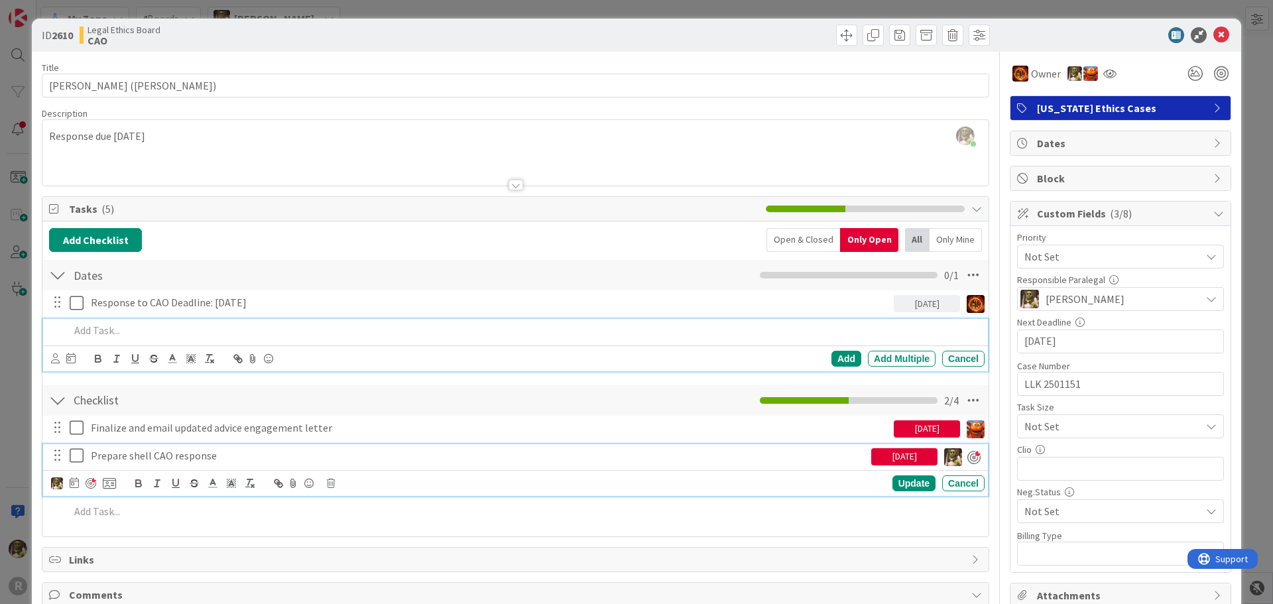
click at [253, 464] on div "Prepare shell CAO response" at bounding box center [479, 455] width 786 height 23
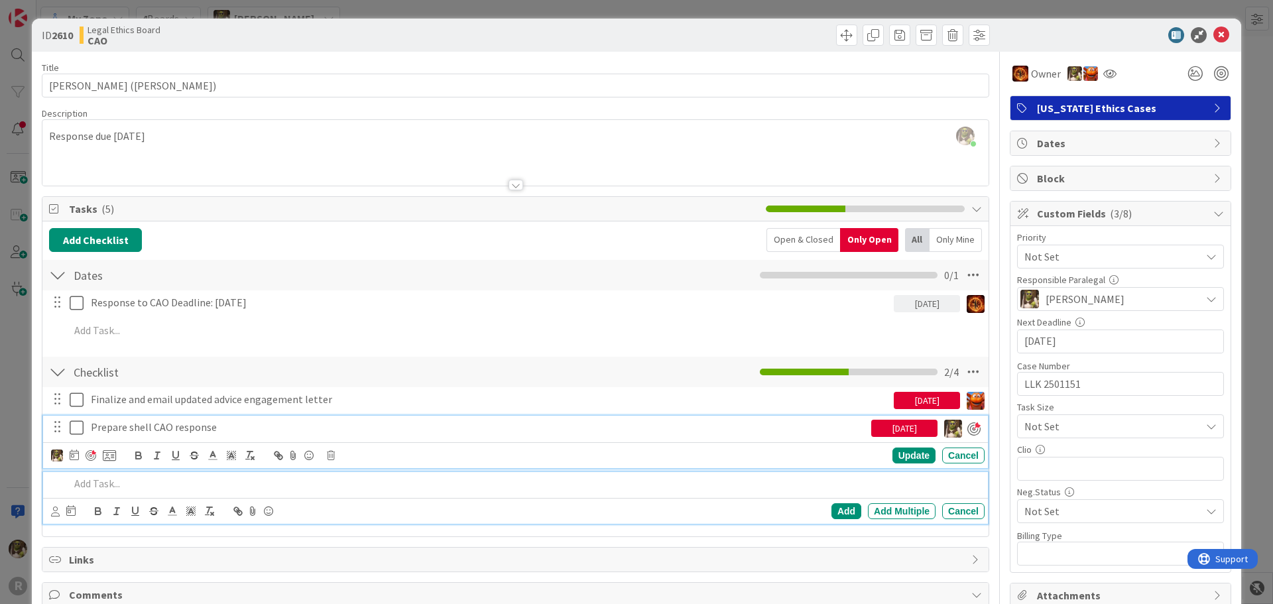
click at [99, 486] on p at bounding box center [525, 483] width 910 height 15
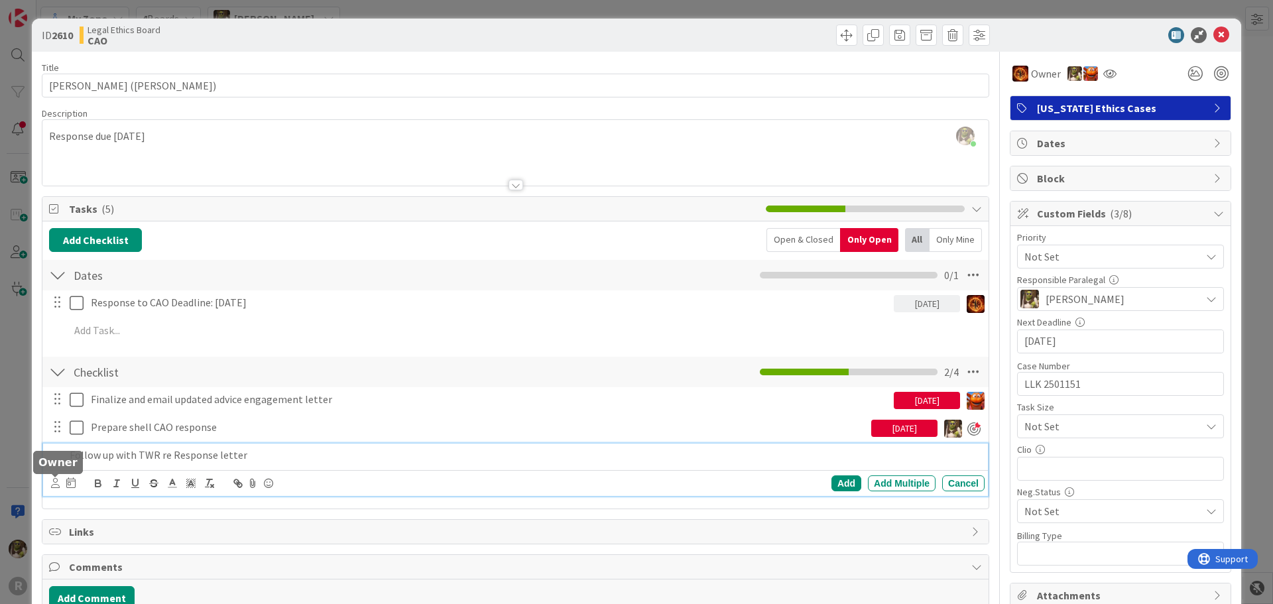
click at [51, 485] on icon at bounding box center [55, 483] width 9 height 10
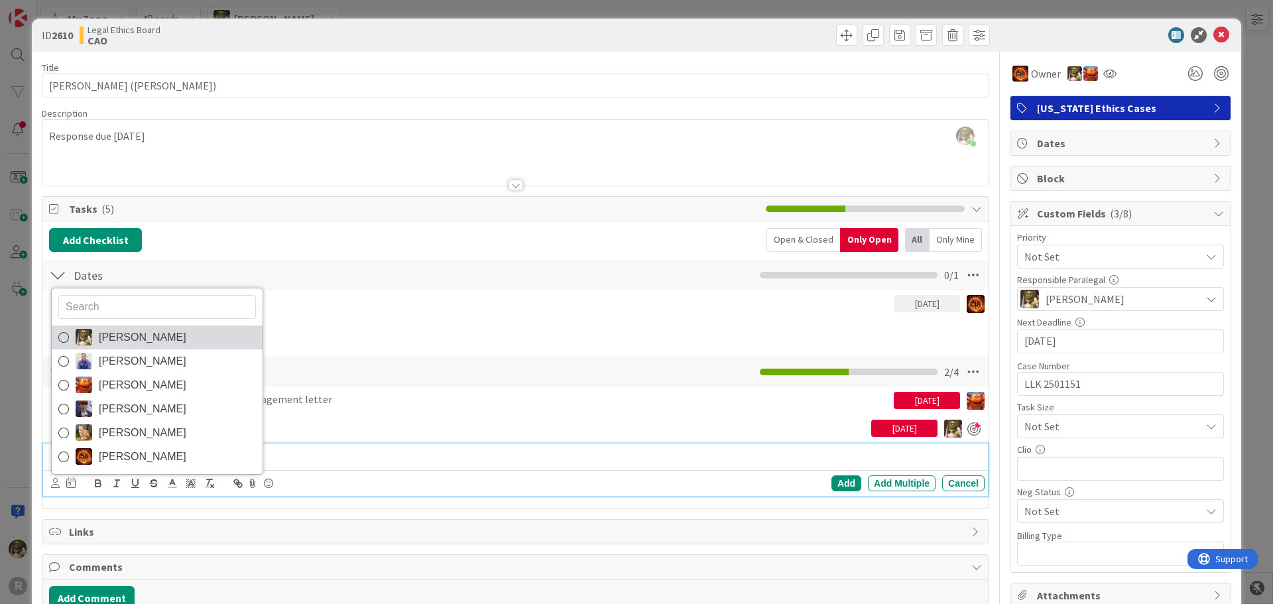
click at [133, 336] on span "[PERSON_NAME]" at bounding box center [143, 338] width 88 height 20
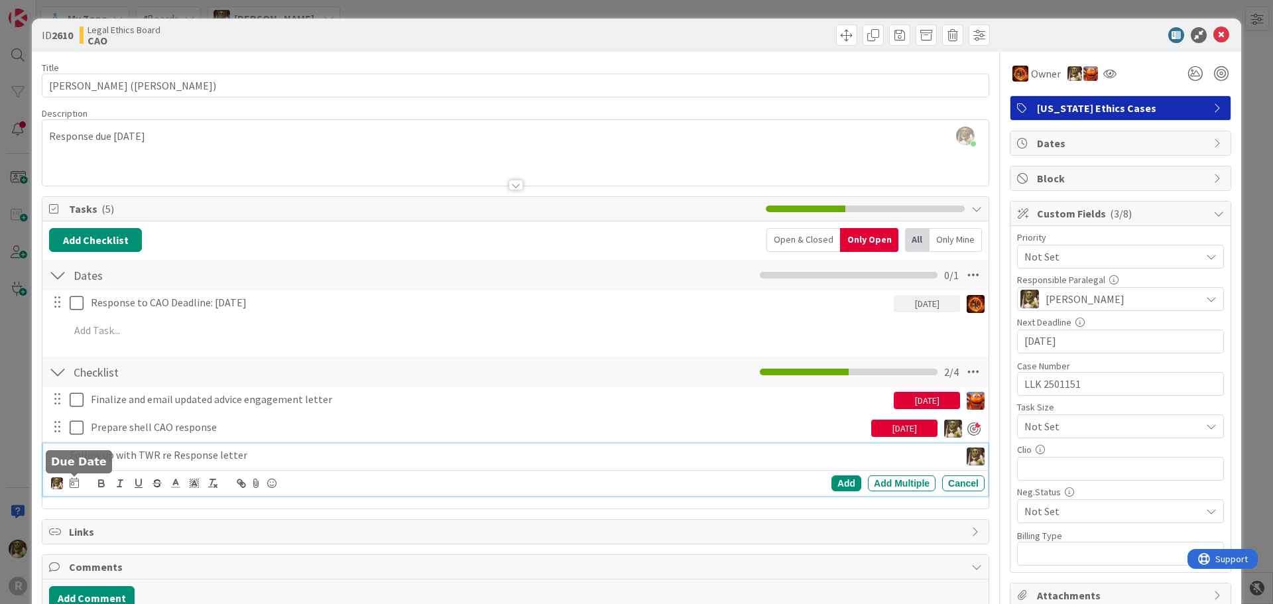
click at [78, 485] on icon at bounding box center [74, 483] width 9 height 11
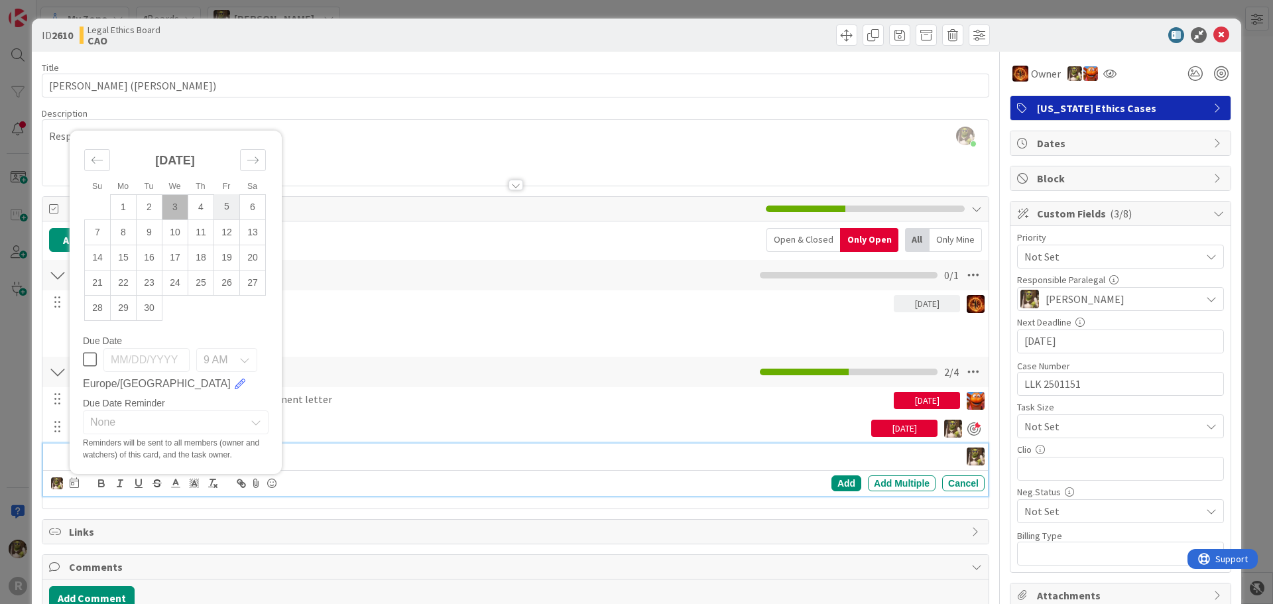
click at [228, 208] on td "5" at bounding box center [227, 206] width 26 height 25
click at [159, 239] on td "9" at bounding box center [150, 232] width 26 height 25
click at [832, 484] on div "Add" at bounding box center [847, 484] width 30 height 16
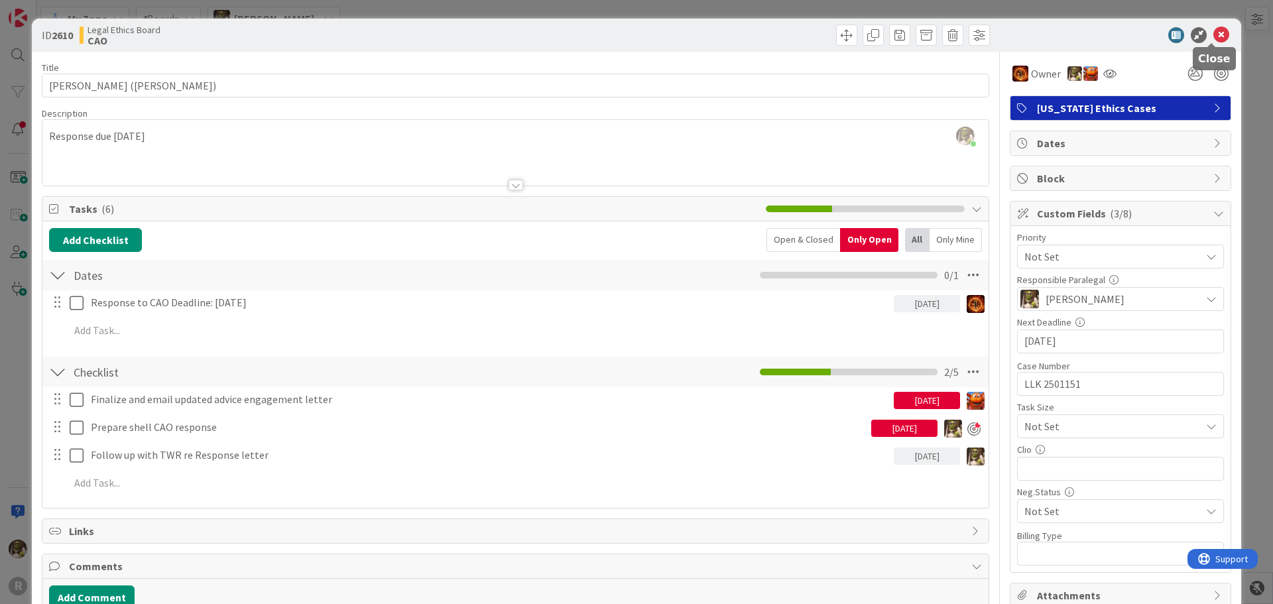
click at [1211, 25] on div "ID 2610 Legal Ethics Board CAO" at bounding box center [637, 35] width 1210 height 33
click at [1214, 30] on icon at bounding box center [1222, 35] width 16 height 16
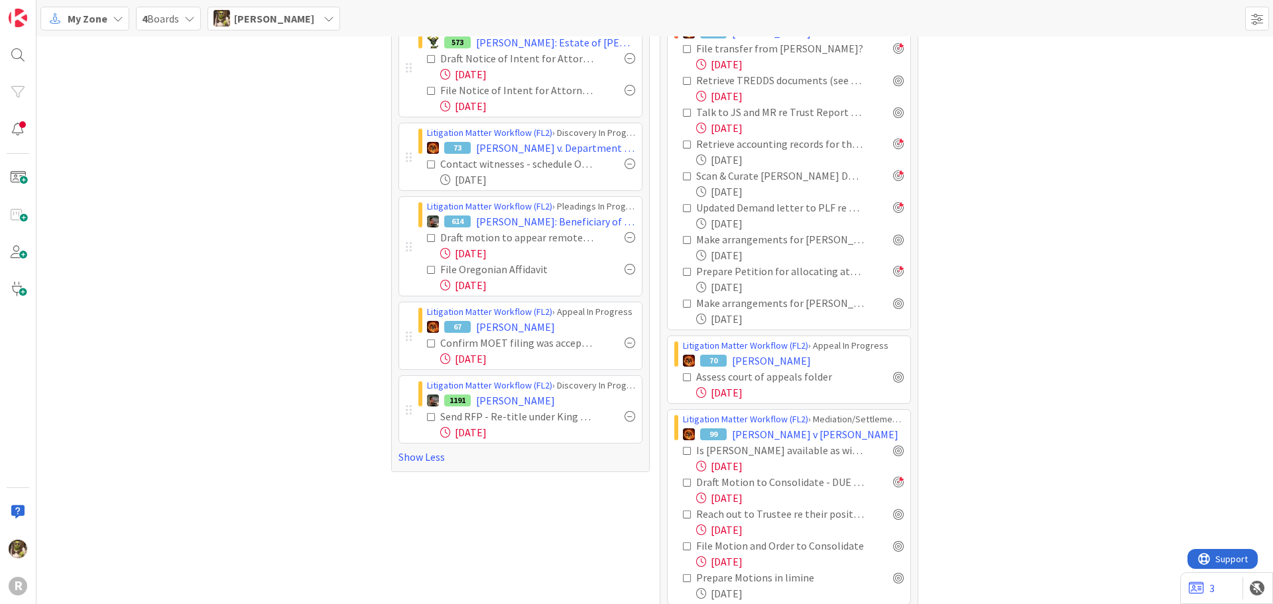
scroll to position [663, 0]
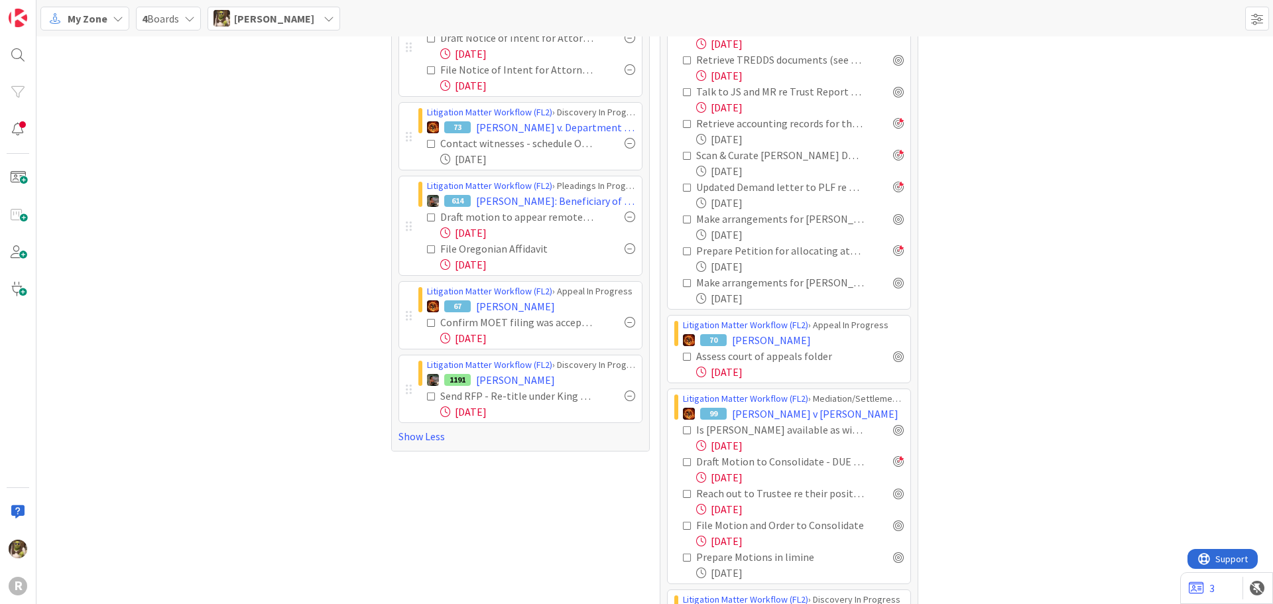
click at [625, 322] on div at bounding box center [630, 322] width 11 height 11
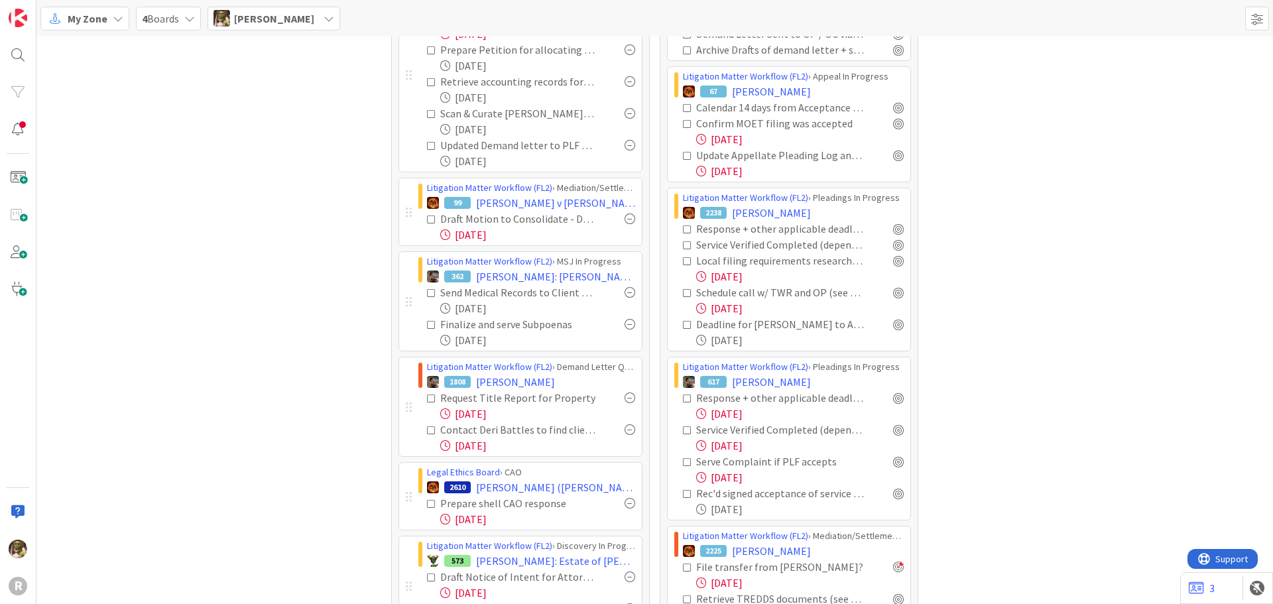
scroll to position [133, 0]
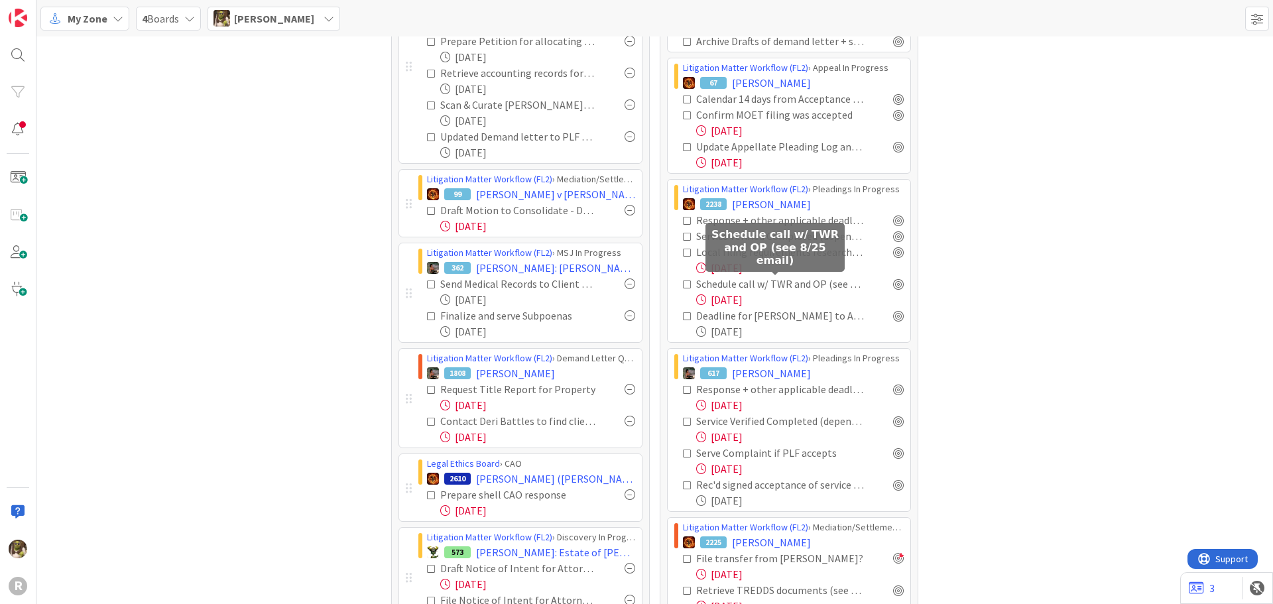
click at [735, 283] on div "Schedule call w/ TWR and OP (see 8/25 email)" at bounding box center [780, 284] width 168 height 16
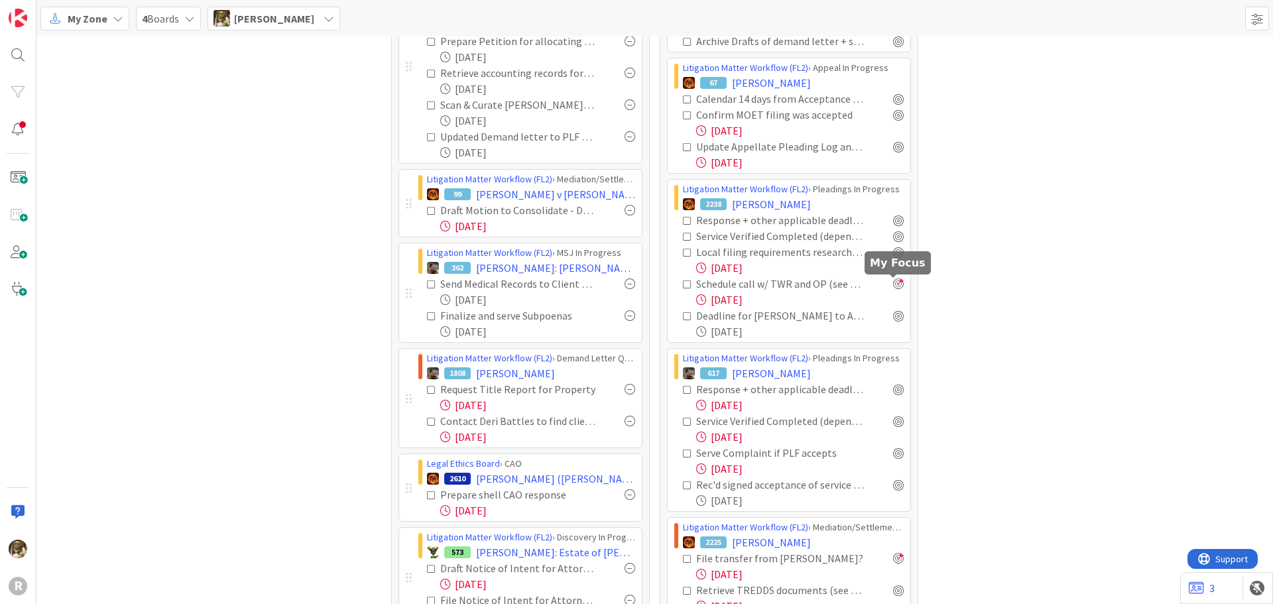
click at [893, 289] on div at bounding box center [898, 284] width 11 height 11
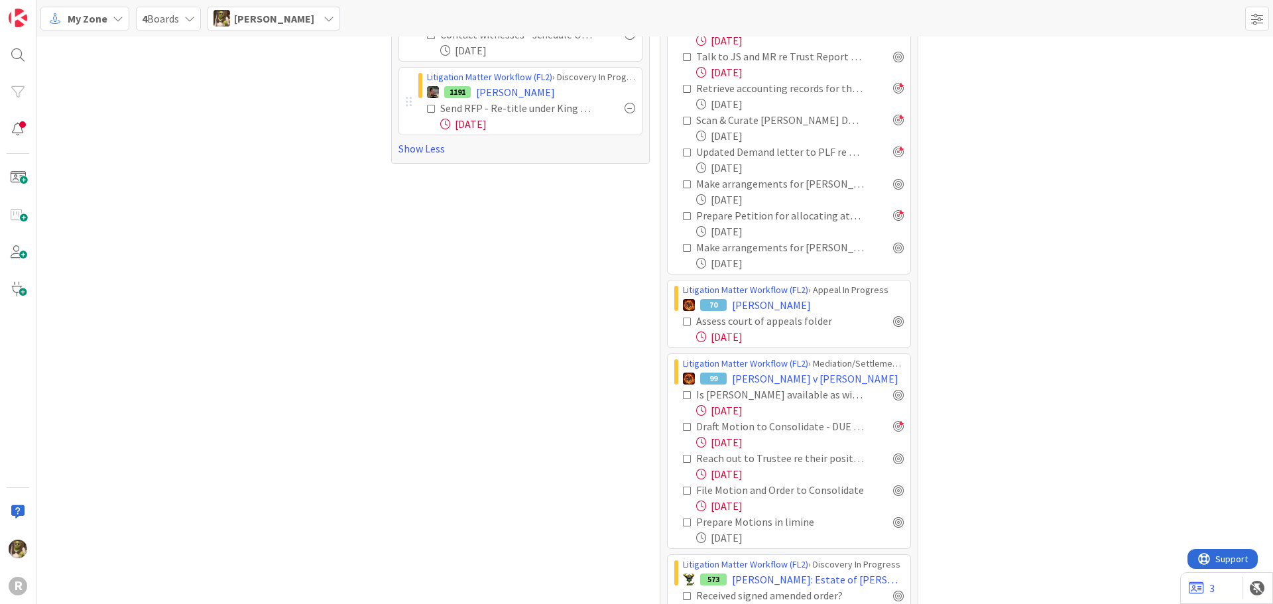
scroll to position [335, 0]
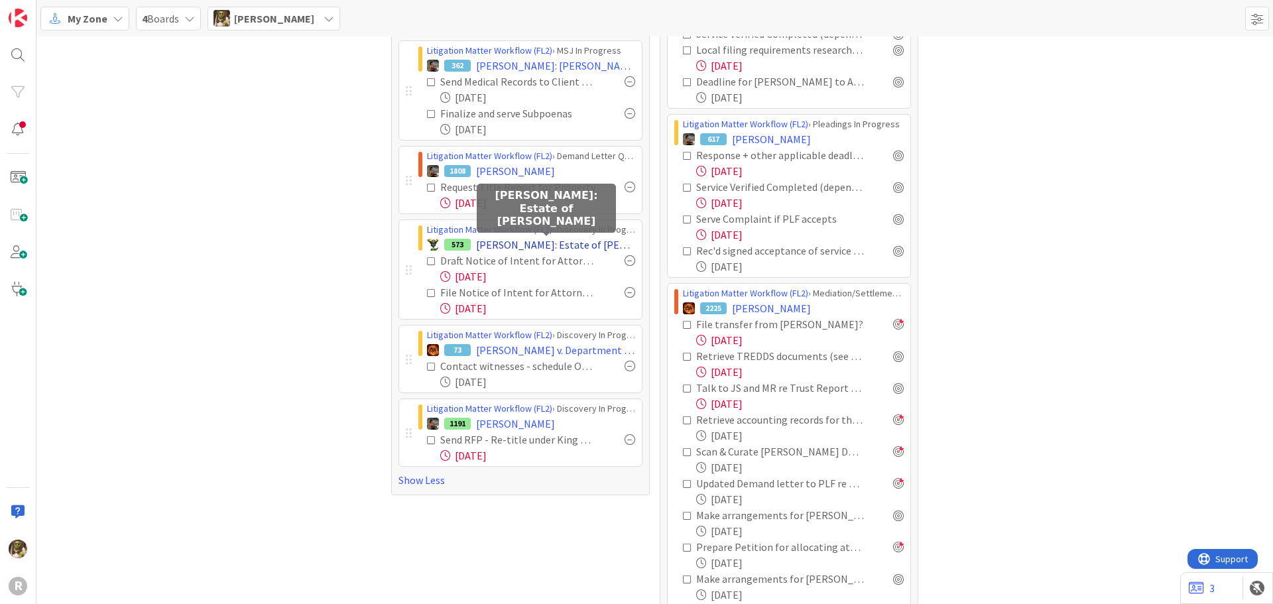
click at [570, 247] on span "[PERSON_NAME]: Estate of [PERSON_NAME]" at bounding box center [555, 245] width 159 height 16
